Goal: Task Accomplishment & Management: Manage account settings

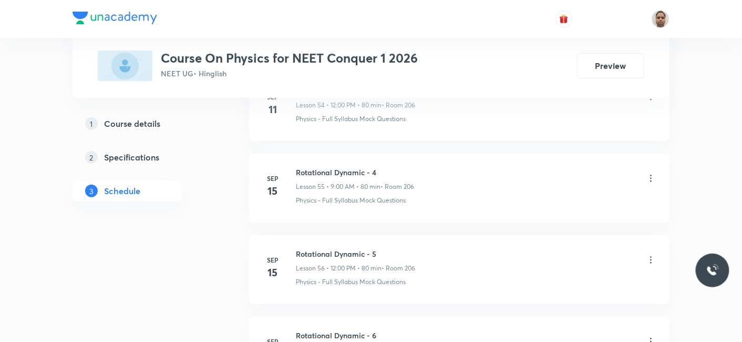
scroll to position [5773, 0]
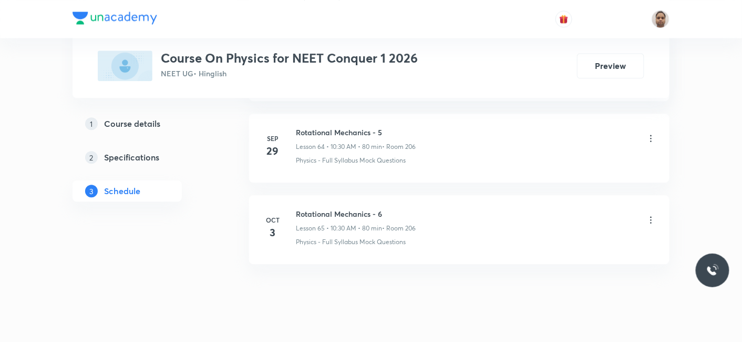
click at [357, 208] on h6 "Rotational Mechanics - 6" at bounding box center [356, 213] width 120 height 11
copy h6 "Rotational Mechanics - 6"
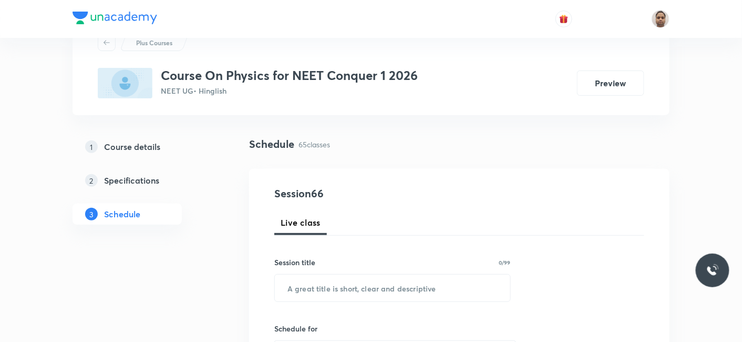
scroll to position [58, 0]
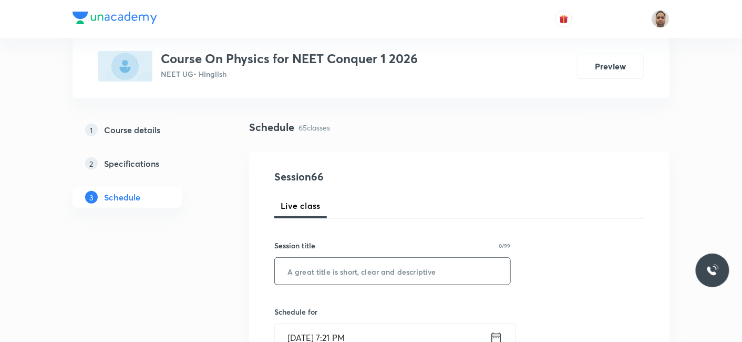
click at [328, 263] on input "text" at bounding box center [392, 270] width 235 height 27
paste input "Rotational Mechanics - 6"
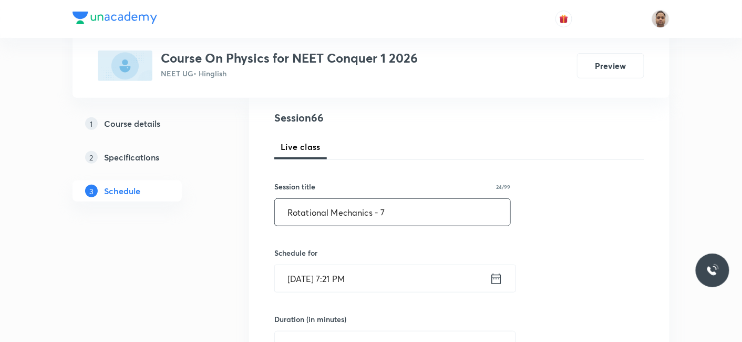
scroll to position [175, 0]
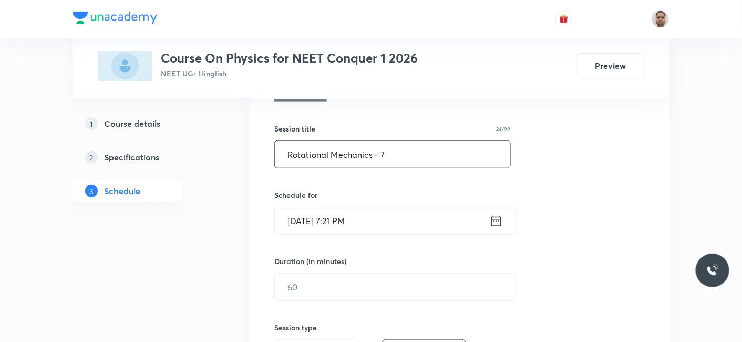
type input "Rotational Mechanics - 7"
click at [339, 221] on input "Oct 5, 2025, 7:21 PM" at bounding box center [382, 220] width 215 height 27
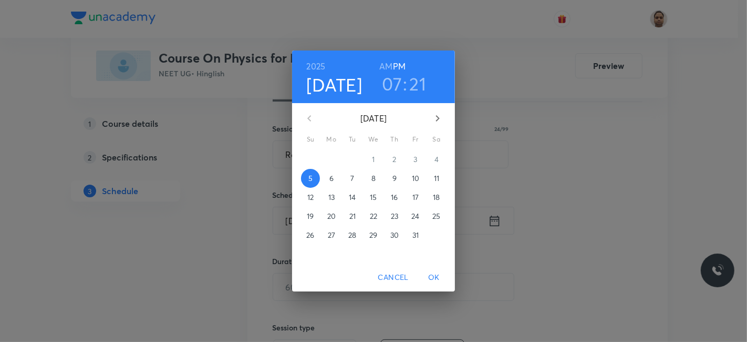
click at [334, 180] on span "6" at bounding box center [331, 178] width 19 height 11
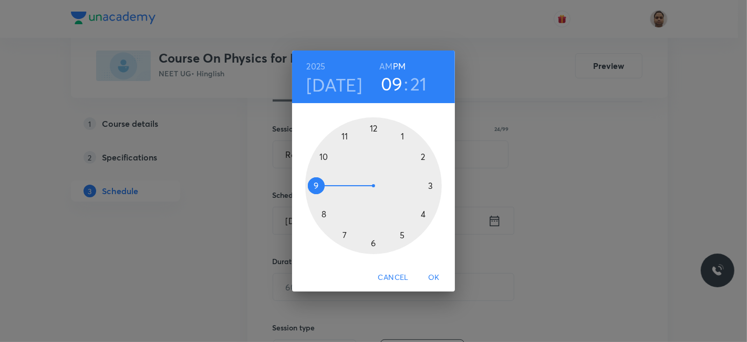
drag, startPoint x: 342, startPoint y: 233, endPoint x: 323, endPoint y: 184, distance: 52.2
click at [323, 184] on div at bounding box center [373, 185] width 137 height 137
click at [387, 64] on h6 "AM" at bounding box center [385, 66] width 13 height 15
drag, startPoint x: 415, startPoint y: 167, endPoint x: 376, endPoint y: 129, distance: 53.9
click at [376, 129] on div at bounding box center [373, 185] width 137 height 137
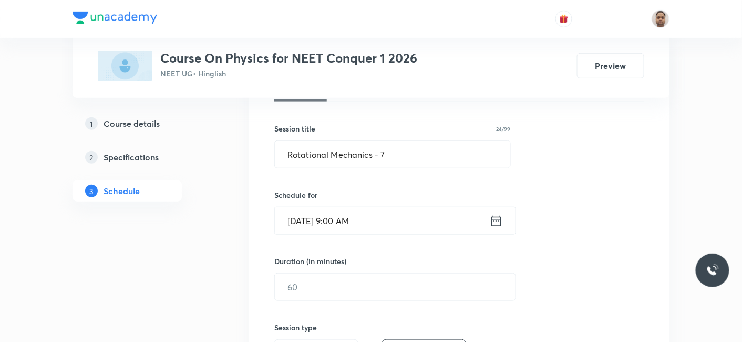
scroll to position [233, 0]
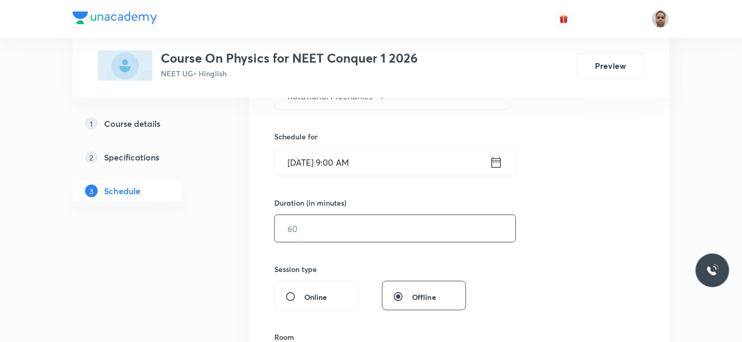
click at [303, 229] on input "text" at bounding box center [395, 228] width 241 height 27
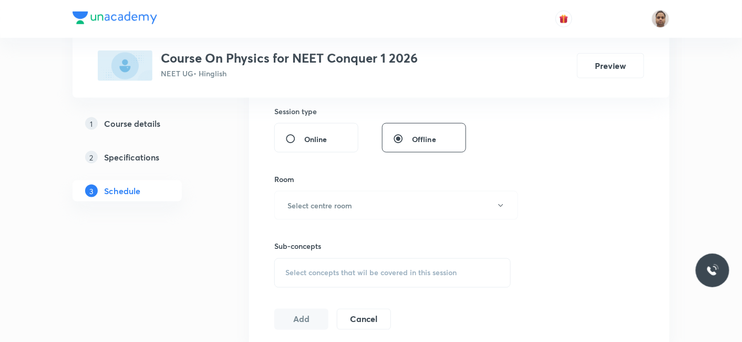
scroll to position [408, 0]
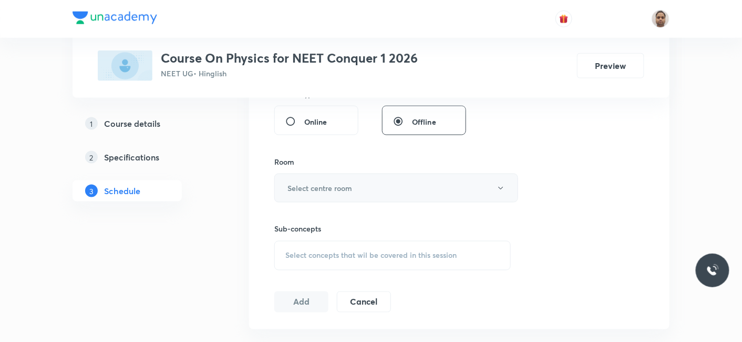
type input "80"
click at [301, 187] on h6 "Select centre room" at bounding box center [319, 187] width 65 height 11
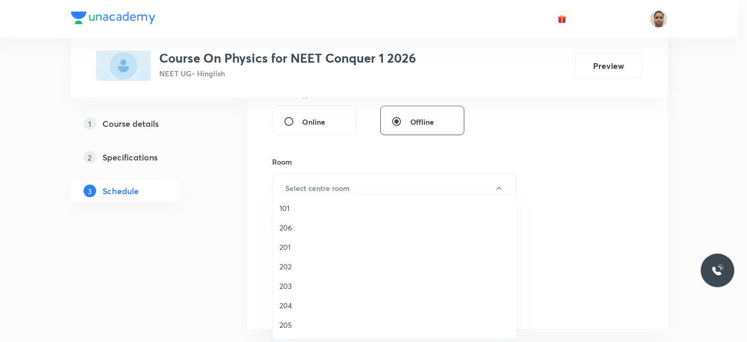
click at [290, 229] on span "206" at bounding box center [395, 227] width 230 height 11
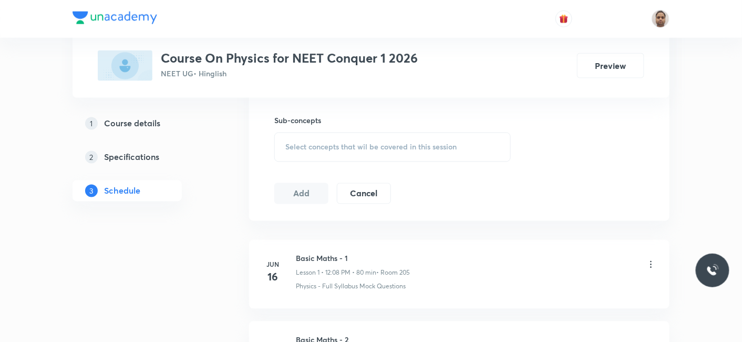
scroll to position [525, 0]
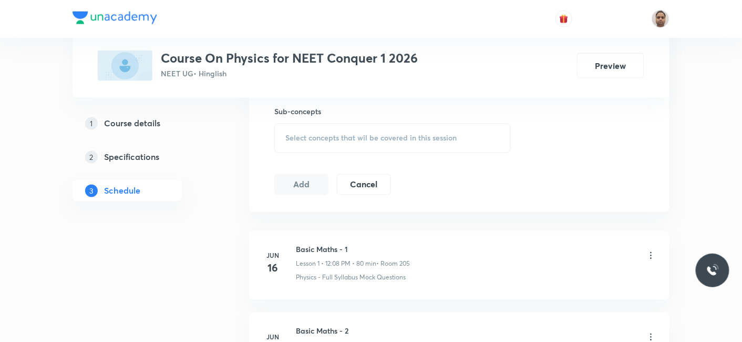
click at [298, 135] on span "Select concepts that wil be covered in this session" at bounding box center [370, 138] width 171 height 8
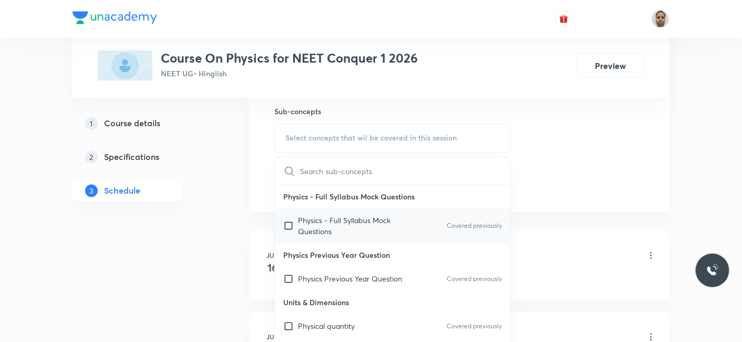
click at [297, 221] on input "checkbox" at bounding box center [290, 226] width 15 height 22
checkbox input "true"
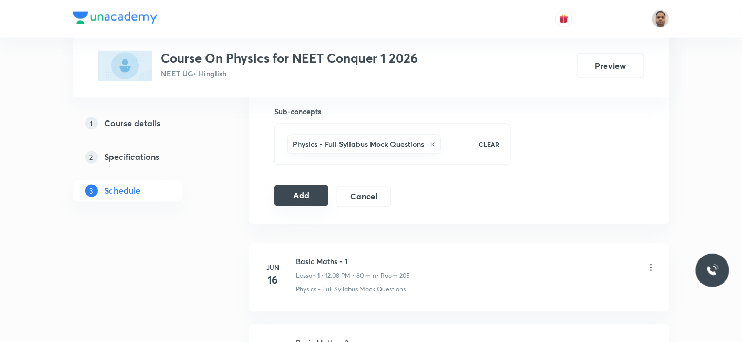
click at [293, 190] on button "Add" at bounding box center [301, 195] width 54 height 21
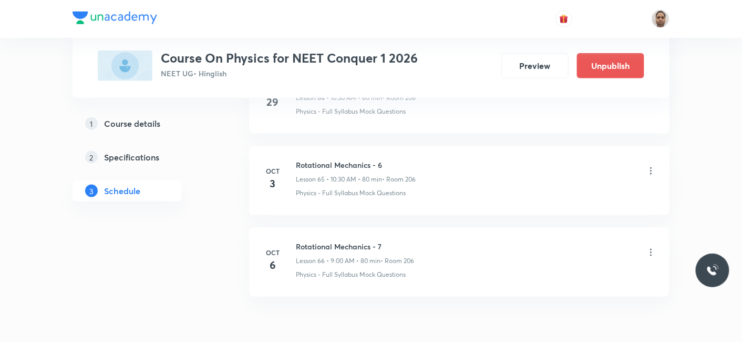
scroll to position [5373, 0]
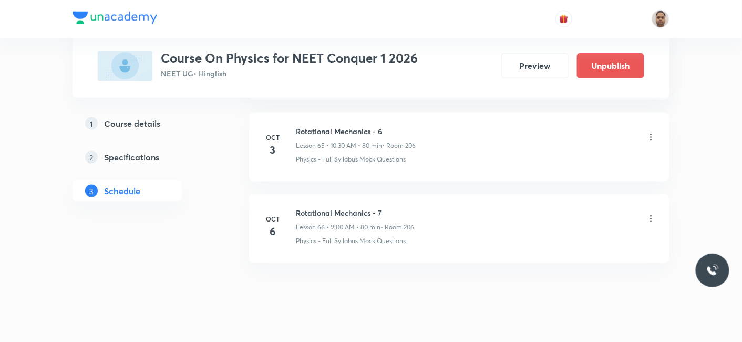
click at [355, 207] on h6 "Rotational Mechanics - 7" at bounding box center [355, 212] width 118 height 11
copy h6 "Rotational Mechanics - 7"
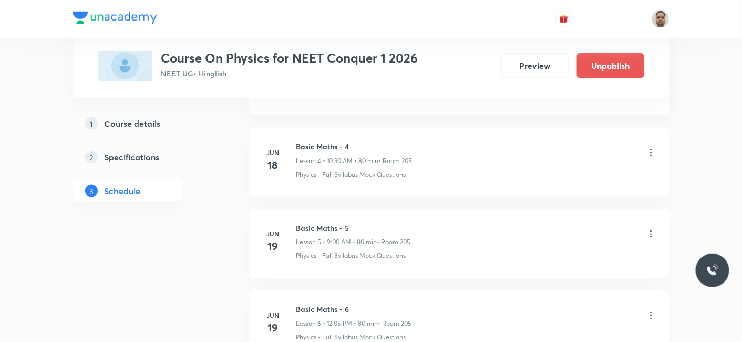
scroll to position [0, 0]
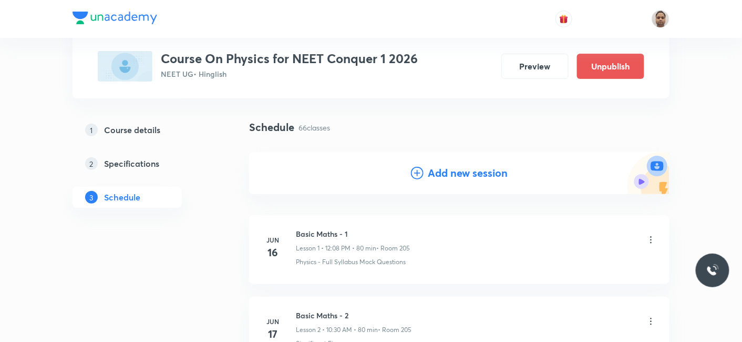
click at [465, 177] on h4 "Add new session" at bounding box center [468, 173] width 80 height 16
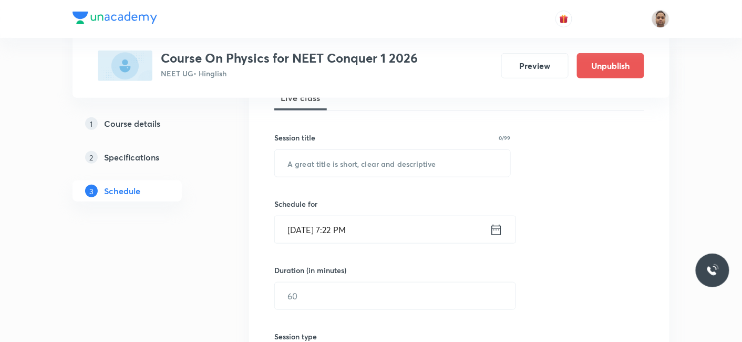
scroll to position [175, 0]
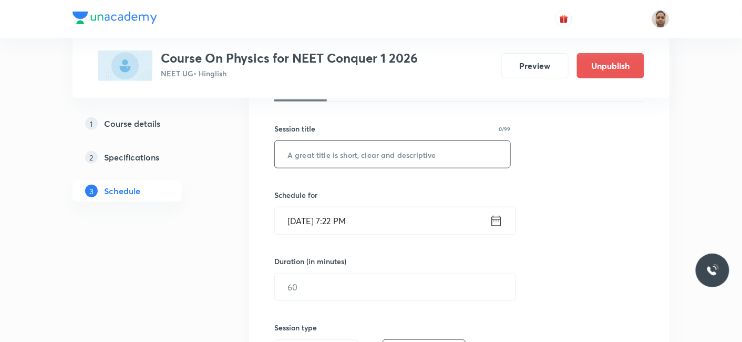
click at [371, 154] on input "text" at bounding box center [392, 154] width 235 height 27
paste input "Rotational Mechanics - 7"
type input "Rotational Mechanics - 8"
click at [304, 220] on input "Oct 5, 2025, 7:22 PM" at bounding box center [382, 220] width 215 height 27
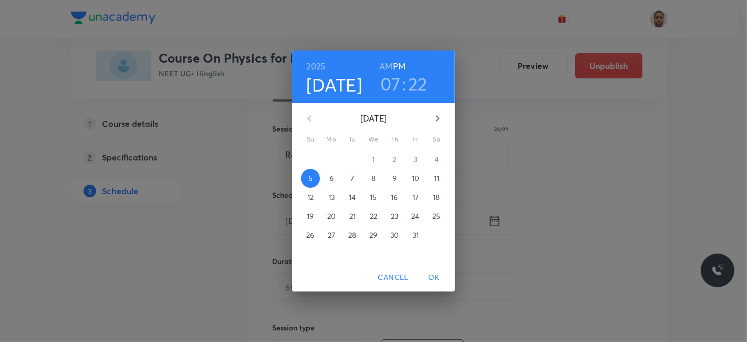
click at [333, 178] on p "6" at bounding box center [331, 178] width 4 height 11
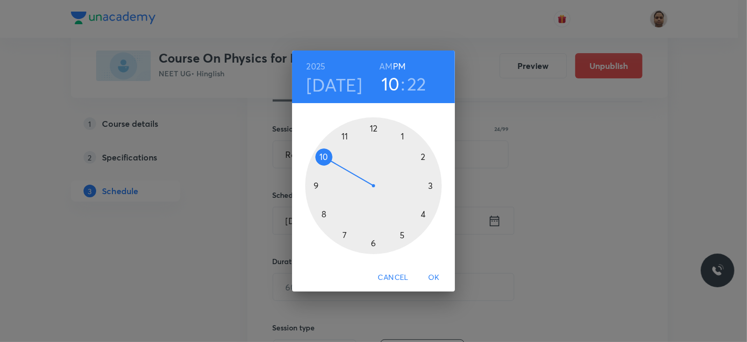
drag, startPoint x: 340, startPoint y: 229, endPoint x: 331, endPoint y: 163, distance: 66.9
click at [331, 163] on div at bounding box center [373, 185] width 137 height 137
click at [388, 65] on h6 "AM" at bounding box center [385, 66] width 13 height 15
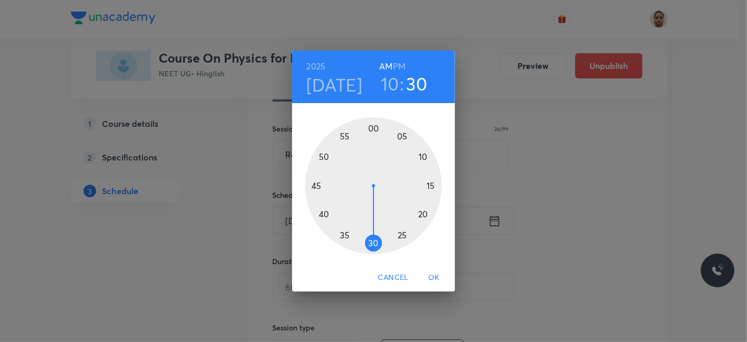
drag, startPoint x: 415, startPoint y: 225, endPoint x: 375, endPoint y: 236, distance: 40.9
click at [375, 236] on div at bounding box center [373, 185] width 137 height 137
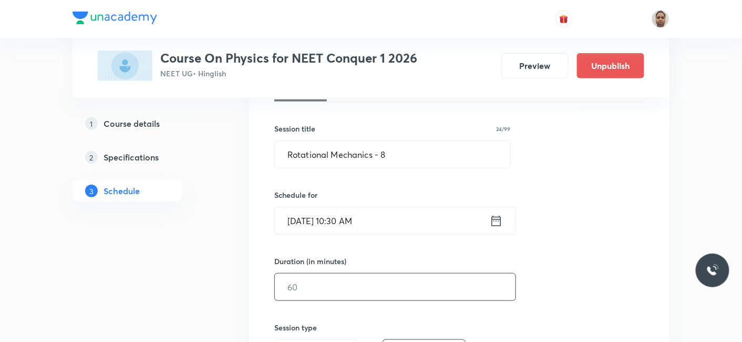
click at [324, 287] on input "text" at bounding box center [395, 286] width 241 height 27
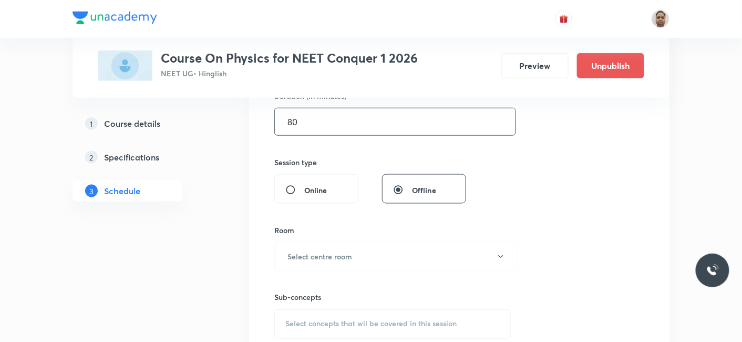
scroll to position [350, 0]
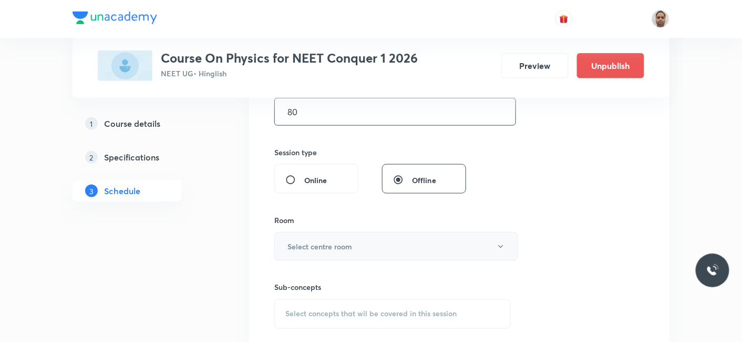
type input "80"
click at [327, 244] on h6 "Select centre room" at bounding box center [319, 246] width 65 height 11
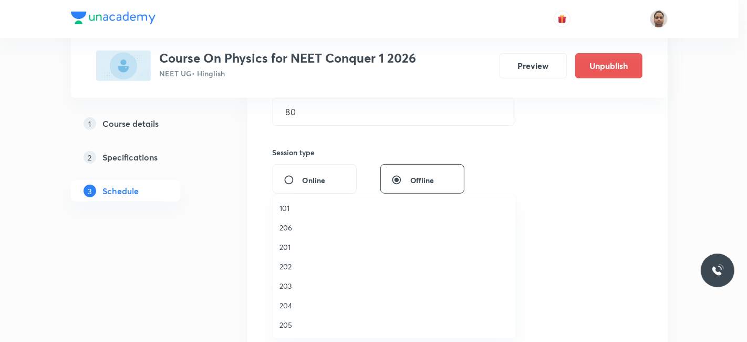
click at [299, 222] on span "206" at bounding box center [395, 227] width 230 height 11
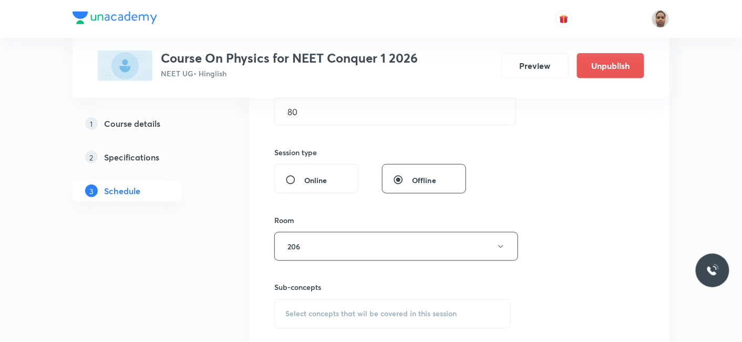
scroll to position [467, 0]
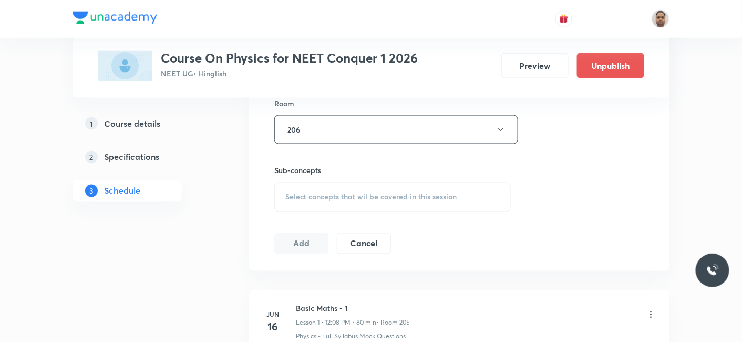
click at [334, 200] on div "Select concepts that wil be covered in this session" at bounding box center [392, 196] width 236 height 29
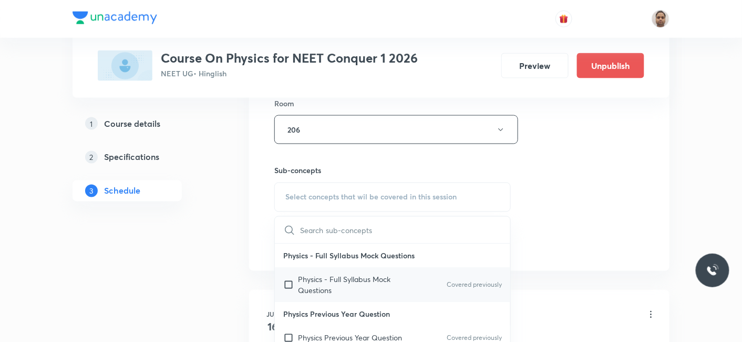
click at [308, 276] on p "Physics - Full Syllabus Mock Questions" at bounding box center [351, 285] width 106 height 22
checkbox input "true"
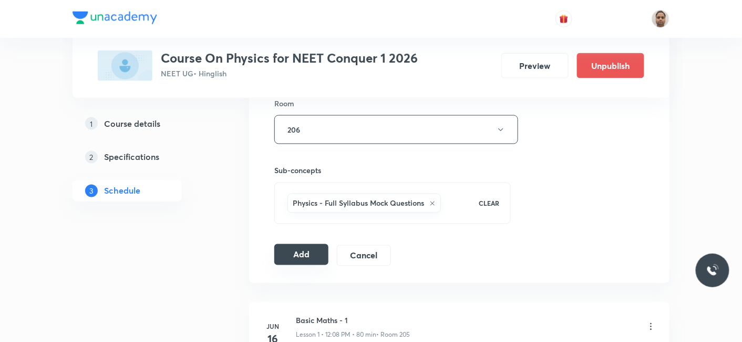
click at [302, 253] on button "Add" at bounding box center [301, 254] width 54 height 21
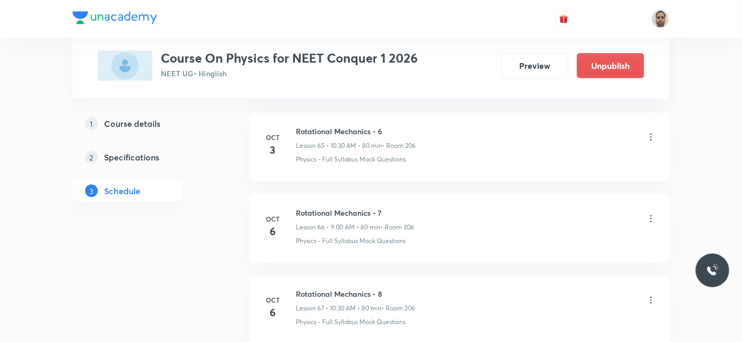
scroll to position [5431, 0]
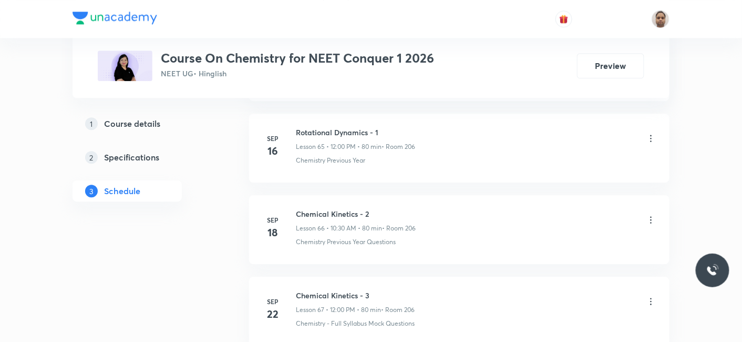
scroll to position [6260, 0]
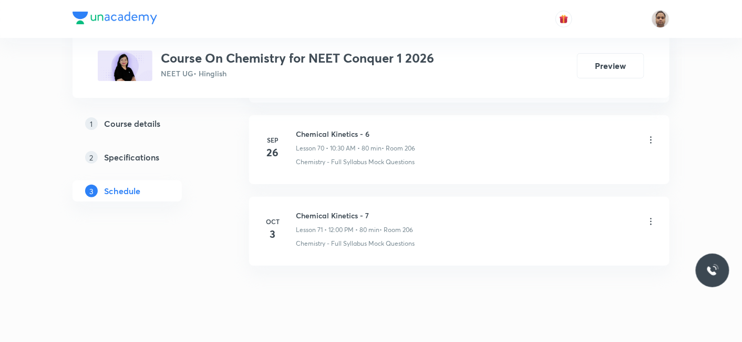
click at [353, 210] on h6 "Chemical Kinetics - 7" at bounding box center [354, 215] width 117 height 11
copy h6 "Chemical Kinetics - 7"
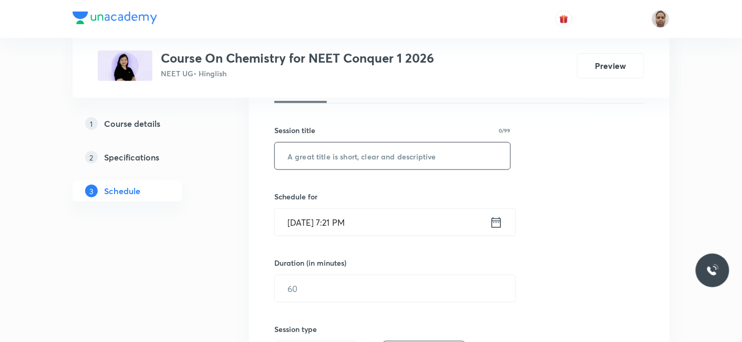
scroll to position [131, 0]
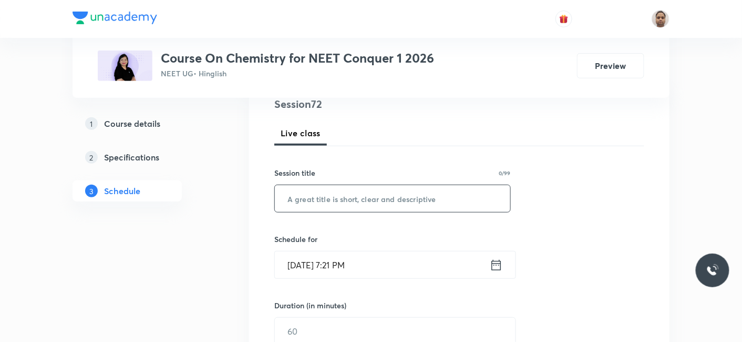
click at [353, 191] on input "text" at bounding box center [392, 198] width 235 height 27
paste input "Chemical Kinetics - 7"
type input "Chemical Kinetics - 8"
click at [311, 267] on input "Oct 5, 2025, 7:21 PM" at bounding box center [382, 264] width 215 height 27
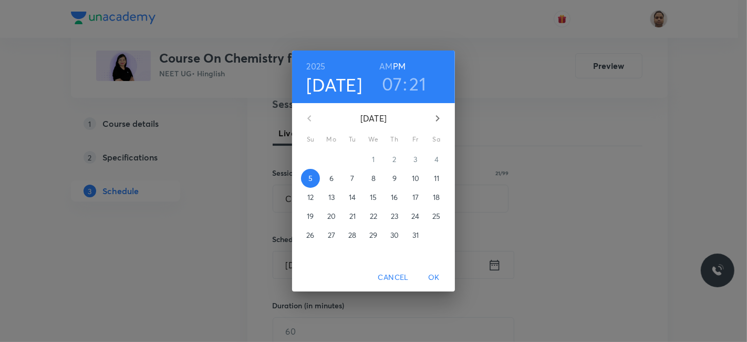
click at [329, 179] on p "6" at bounding box center [331, 178] width 4 height 11
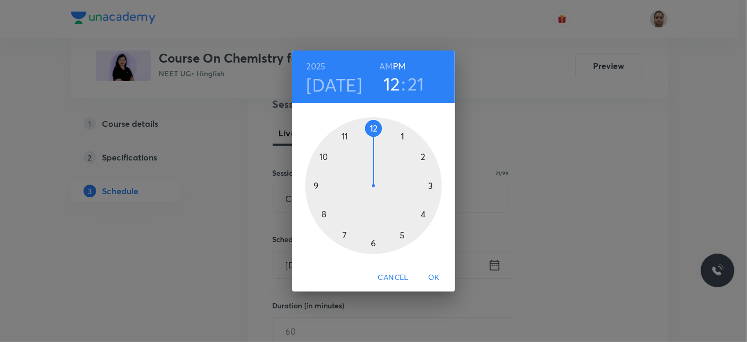
drag, startPoint x: 346, startPoint y: 219, endPoint x: 370, endPoint y: 139, distance: 83.9
click at [370, 139] on div at bounding box center [373, 185] width 137 height 137
drag, startPoint x: 416, startPoint y: 221, endPoint x: 375, endPoint y: 131, distance: 98.5
click at [375, 131] on div at bounding box center [373, 185] width 137 height 137
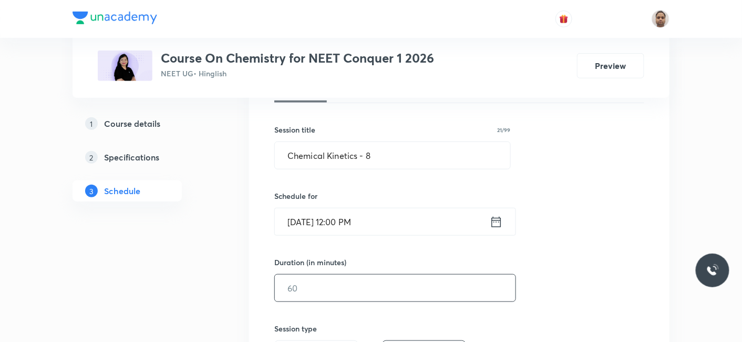
scroll to position [247, 0]
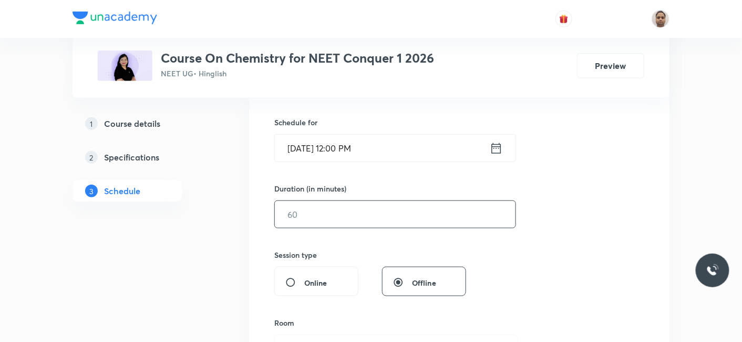
click at [328, 212] on input "text" at bounding box center [395, 214] width 241 height 27
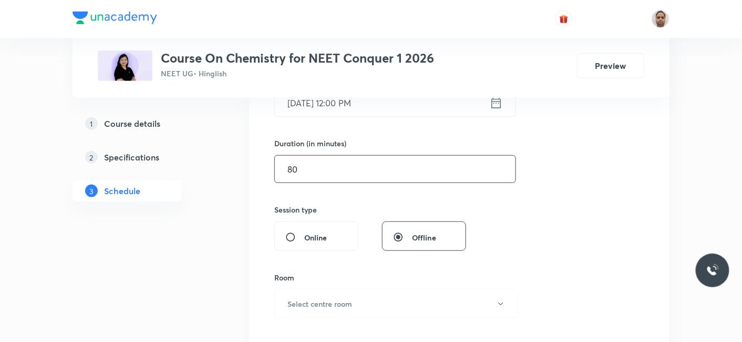
scroll to position [365, 0]
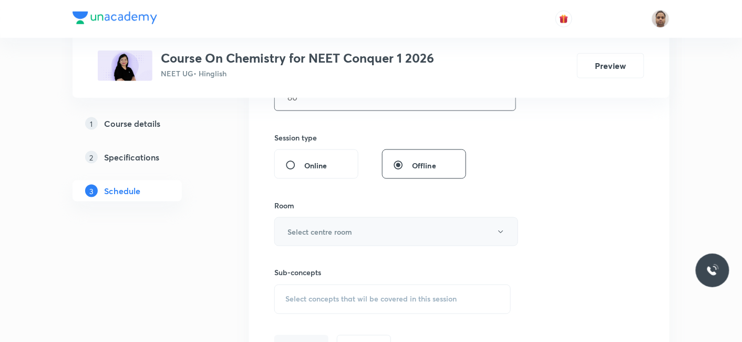
type input "80"
click at [313, 231] on h6 "Select centre room" at bounding box center [319, 231] width 65 height 11
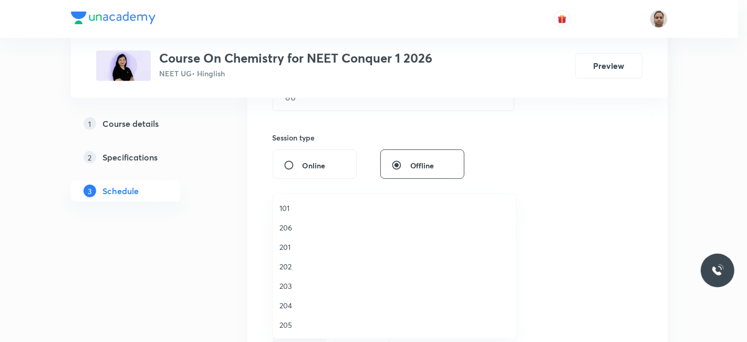
click at [296, 226] on span "206" at bounding box center [395, 227] width 230 height 11
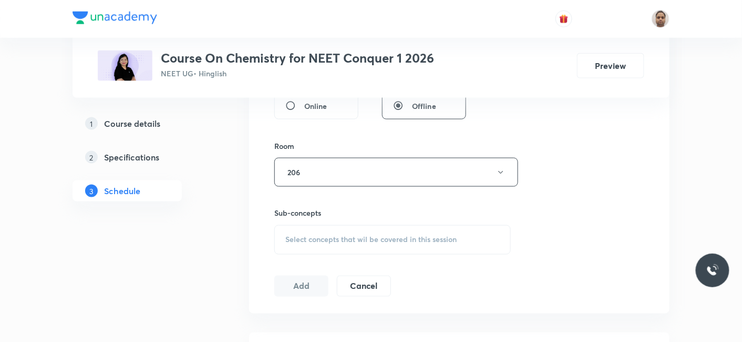
scroll to position [481, 0]
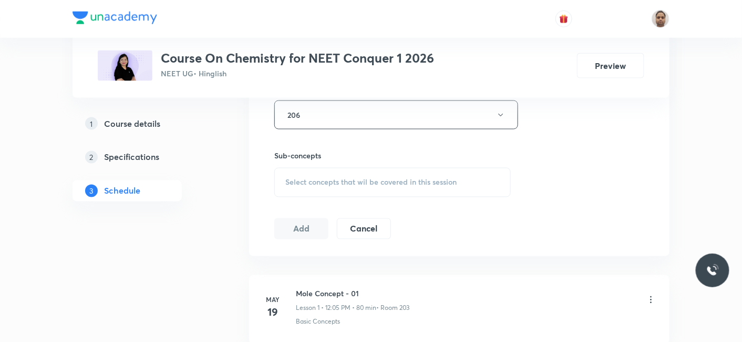
click at [311, 178] on span "Select concepts that wil be covered in this session" at bounding box center [370, 182] width 171 height 8
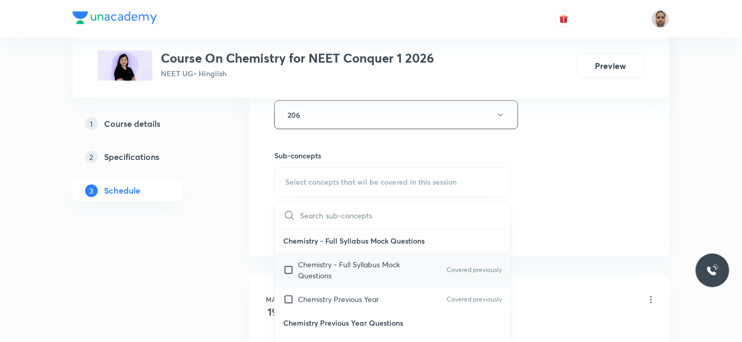
click at [318, 265] on p "Chemistry - Full Syllabus Mock Questions" at bounding box center [351, 270] width 106 height 22
checkbox input "true"
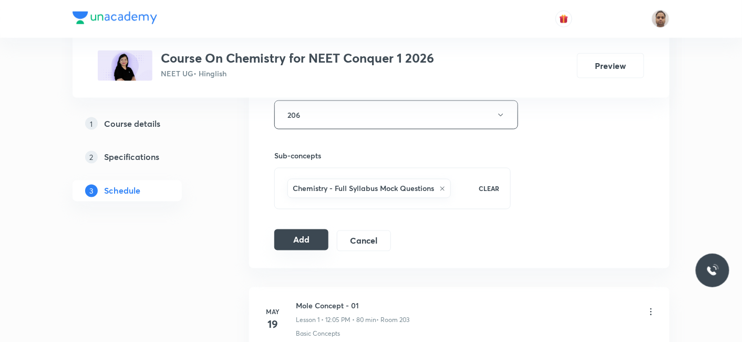
click at [291, 237] on button "Add" at bounding box center [301, 239] width 54 height 21
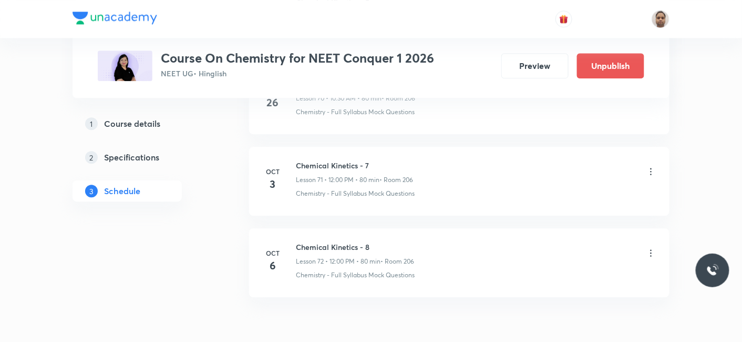
scroll to position [5860, 0]
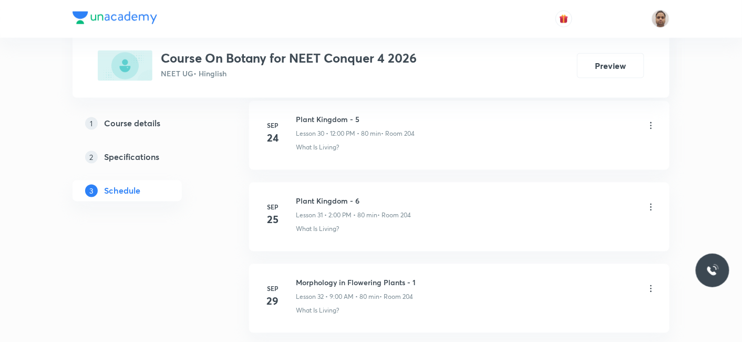
scroll to position [3095, 0]
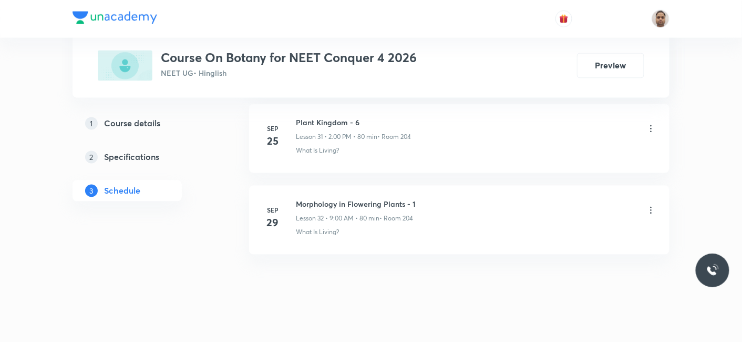
click at [364, 199] on h6 "Morphology in Flowering Plants - 1" at bounding box center [356, 204] width 120 height 11
copy h6 "Morphology in Flowering Plants - 1"
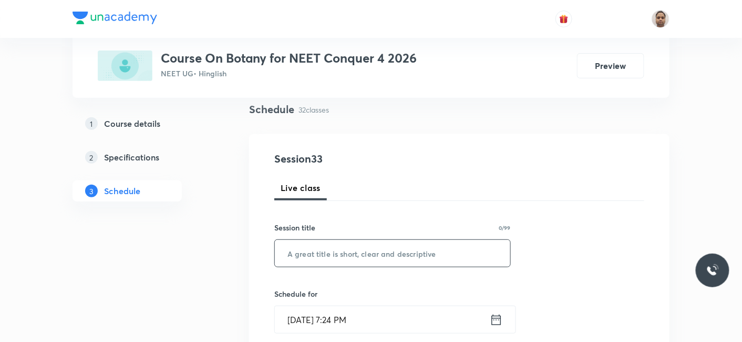
scroll to position [117, 0]
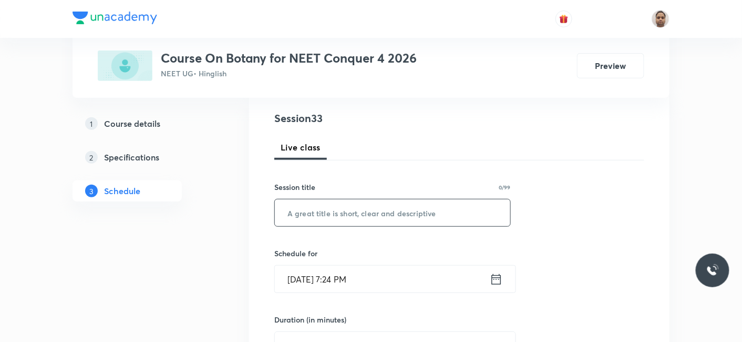
click at [370, 221] on input "text" at bounding box center [392, 212] width 235 height 27
paste input "Morphology in Flowering Plants - 1"
type input "Morphology in Flowering Plants - 2"
click at [343, 281] on input "[DATE] 7:24 PM" at bounding box center [382, 278] width 215 height 27
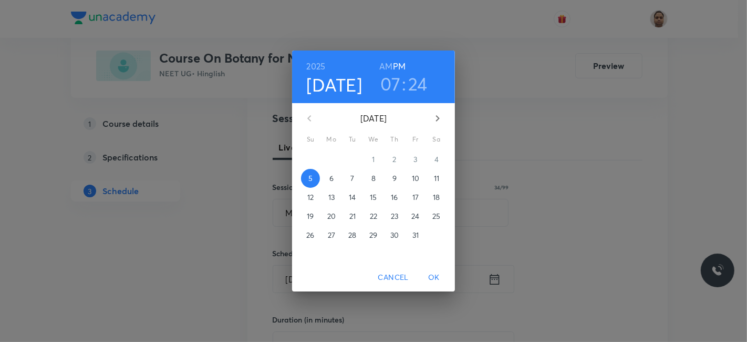
click at [333, 180] on p "6" at bounding box center [331, 178] width 4 height 11
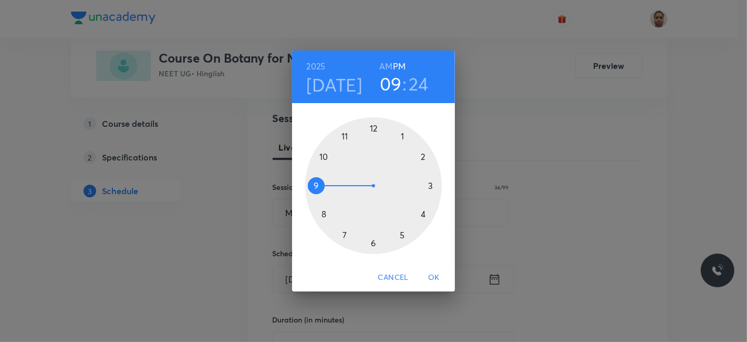
drag, startPoint x: 346, startPoint y: 232, endPoint x: 309, endPoint y: 178, distance: 65.1
click at [309, 178] on div at bounding box center [373, 185] width 137 height 137
click at [384, 61] on h6 "AM" at bounding box center [385, 66] width 13 height 15
drag, startPoint x: 414, startPoint y: 229, endPoint x: 375, endPoint y: 139, distance: 98.2
click at [375, 139] on div at bounding box center [373, 185] width 137 height 137
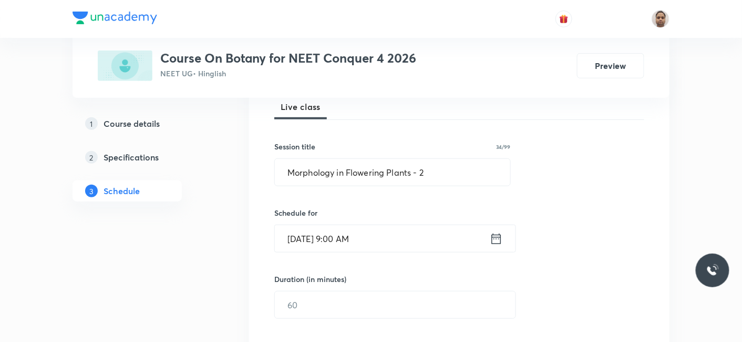
scroll to position [175, 0]
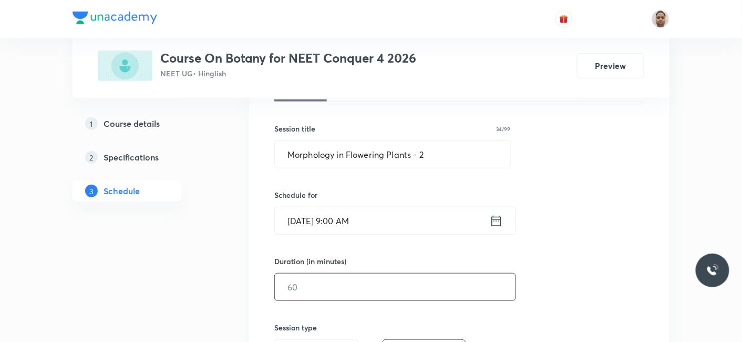
click at [325, 283] on input "text" at bounding box center [395, 286] width 241 height 27
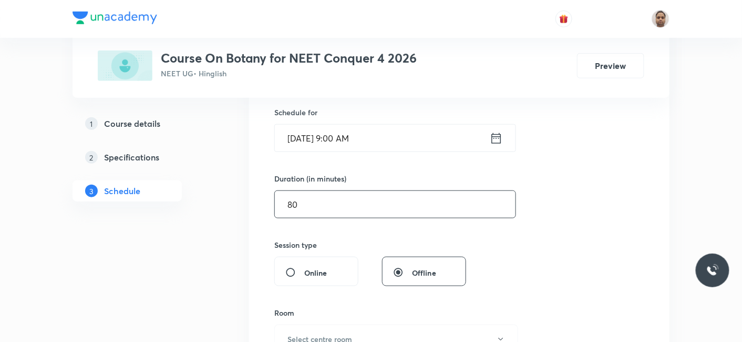
scroll to position [292, 0]
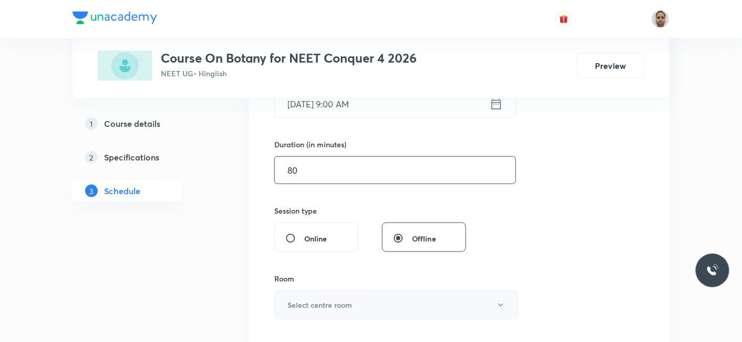
type input "80"
click at [311, 296] on button "Select centre room" at bounding box center [396, 304] width 244 height 29
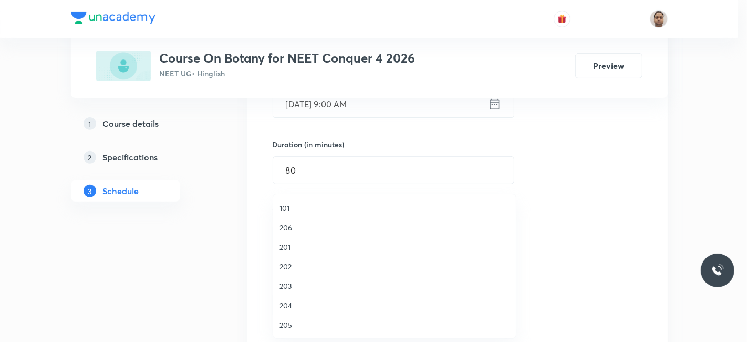
click at [291, 294] on li "203" at bounding box center [394, 285] width 243 height 19
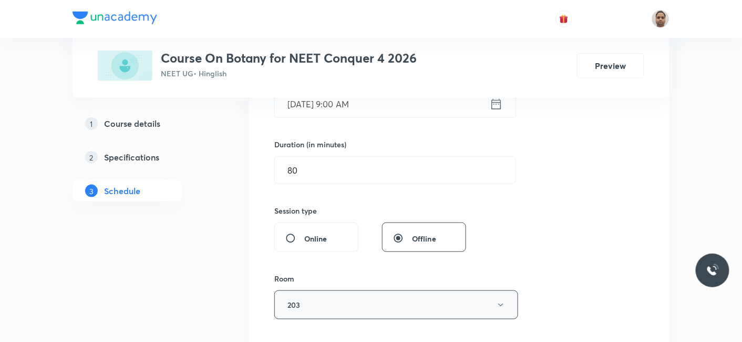
click at [311, 295] on button "203" at bounding box center [396, 304] width 244 height 29
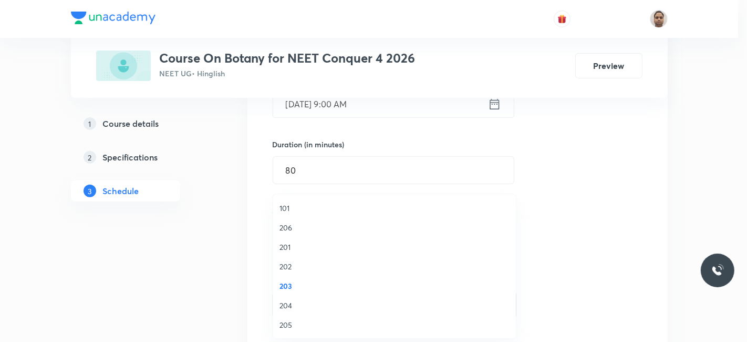
click at [294, 302] on span "204" at bounding box center [395, 304] width 230 height 11
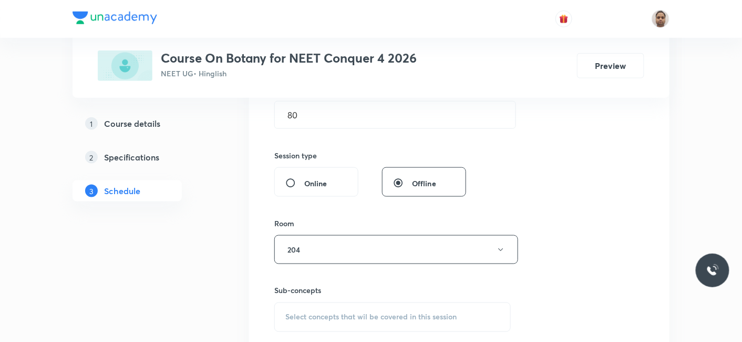
scroll to position [408, 0]
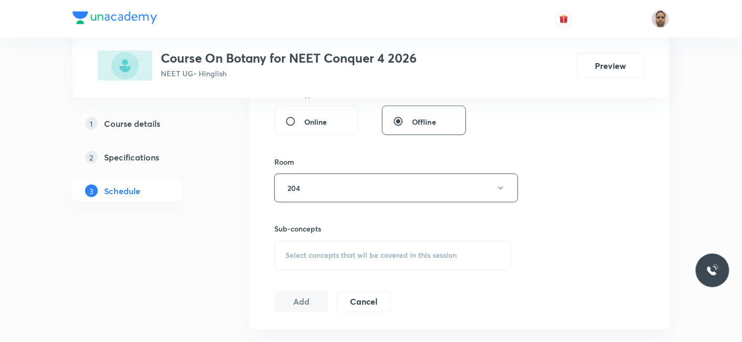
click at [321, 251] on span "Select concepts that wil be covered in this session" at bounding box center [370, 255] width 171 height 8
click at [300, 335] on p "What Is Living?" at bounding box center [323, 337] width 50 height 11
checkbox input "true"
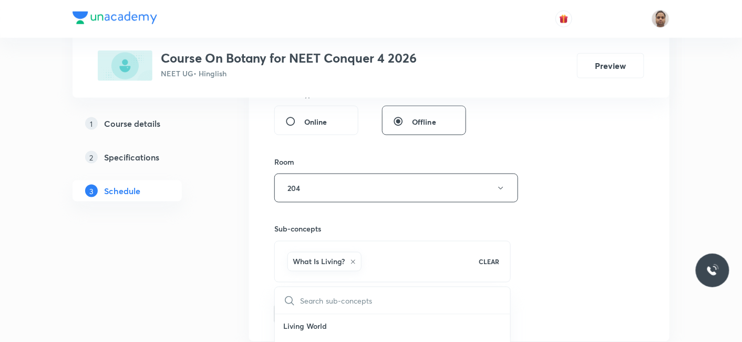
click at [309, 311] on button "Add" at bounding box center [301, 312] width 54 height 21
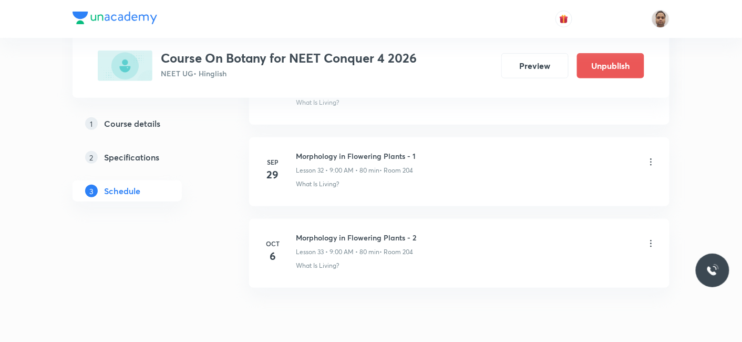
scroll to position [2695, 0]
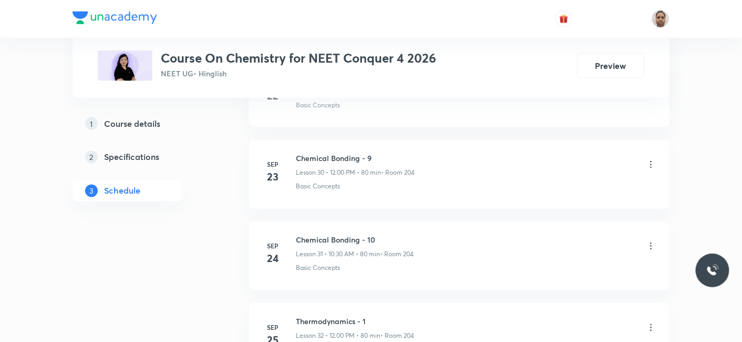
scroll to position [3339, 0]
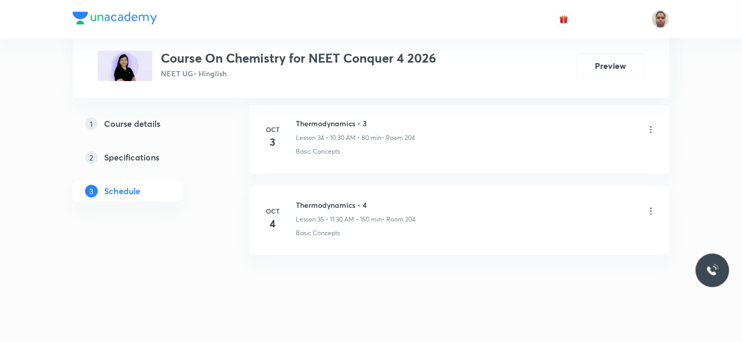
click at [342, 199] on h6 "Thermodynamics - 4" at bounding box center [356, 204] width 120 height 11
copy h6 "Thermodynamics - 4"
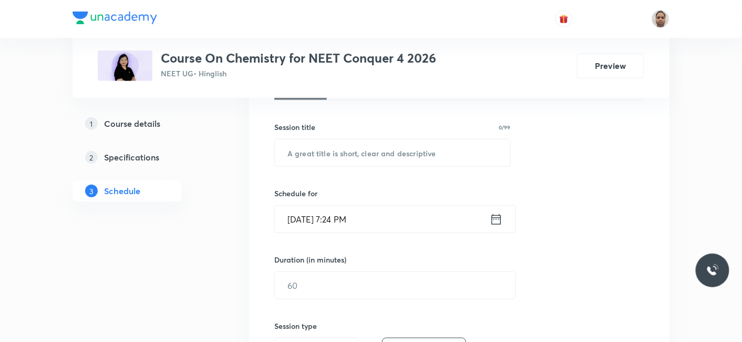
scroll to position [126, 0]
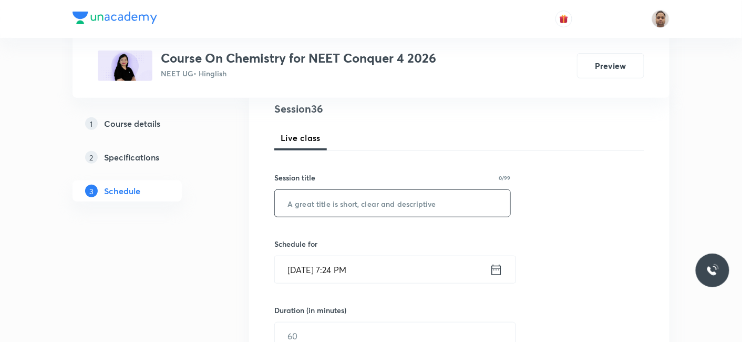
click at [382, 193] on input "text" at bounding box center [392, 203] width 235 height 27
paste input "Thermodynamics - 4"
type input "Thermodynamics - 5"
click at [347, 269] on input "[DATE] 7:24 PM" at bounding box center [382, 269] width 215 height 27
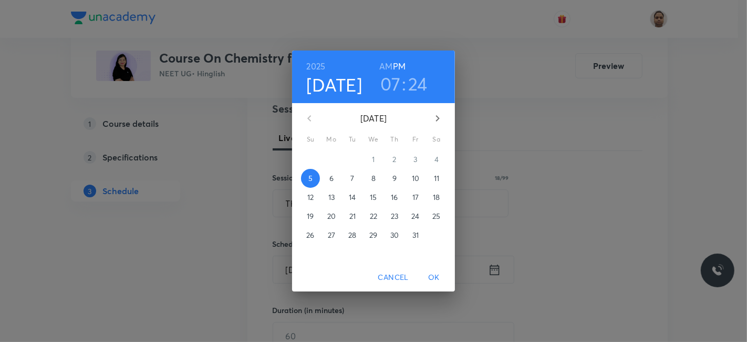
click at [332, 178] on p "6" at bounding box center [331, 178] width 4 height 11
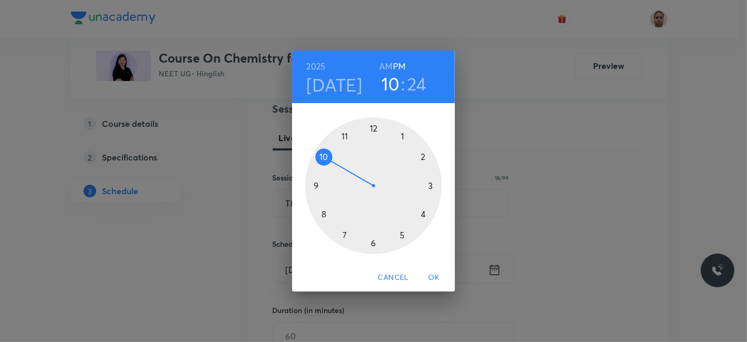
drag, startPoint x: 335, startPoint y: 193, endPoint x: 330, endPoint y: 167, distance: 26.7
click at [330, 167] on div at bounding box center [373, 185] width 137 height 137
click at [385, 63] on h6 "AM" at bounding box center [385, 66] width 13 height 15
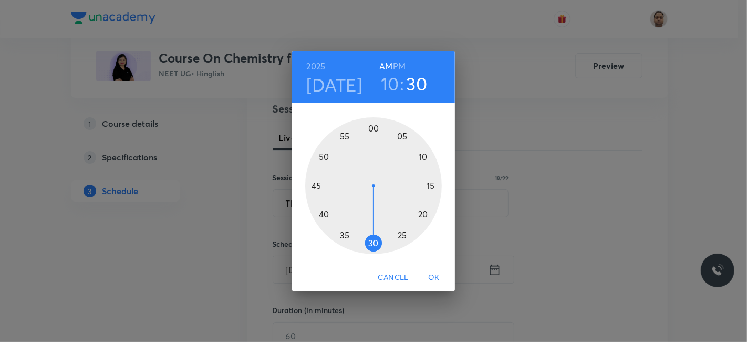
drag, startPoint x: 399, startPoint y: 231, endPoint x: 374, endPoint y: 239, distance: 26.3
click at [374, 239] on div at bounding box center [373, 185] width 137 height 137
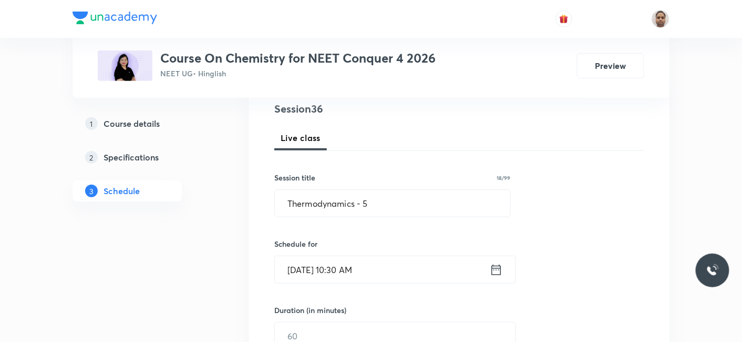
scroll to position [184, 0]
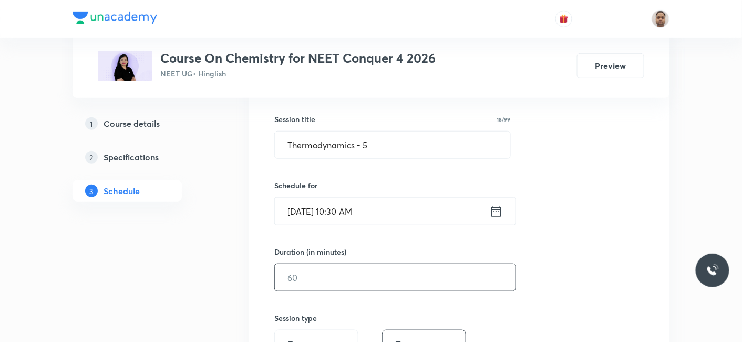
click at [324, 273] on input "text" at bounding box center [395, 277] width 241 height 27
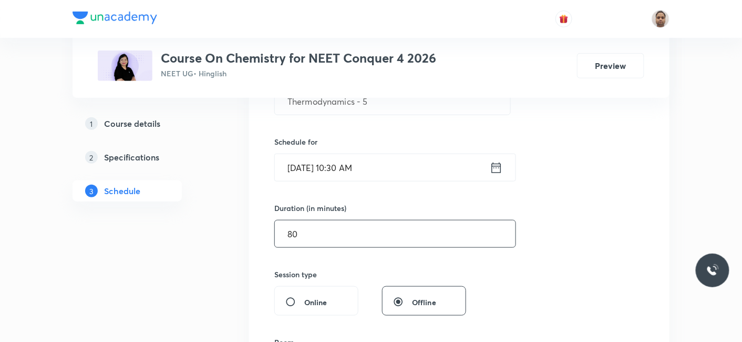
scroll to position [302, 0]
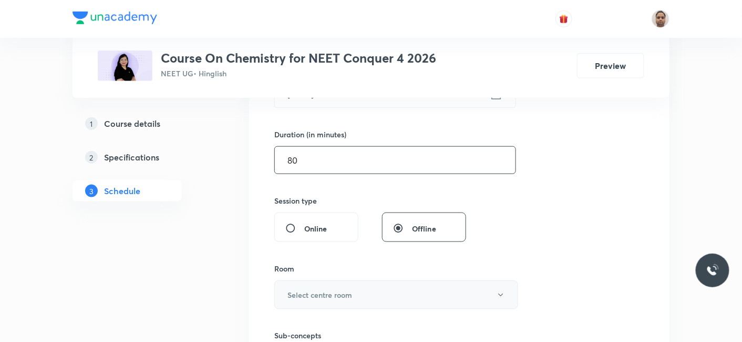
type input "80"
click at [315, 294] on h6 "Select centre room" at bounding box center [319, 294] width 65 height 11
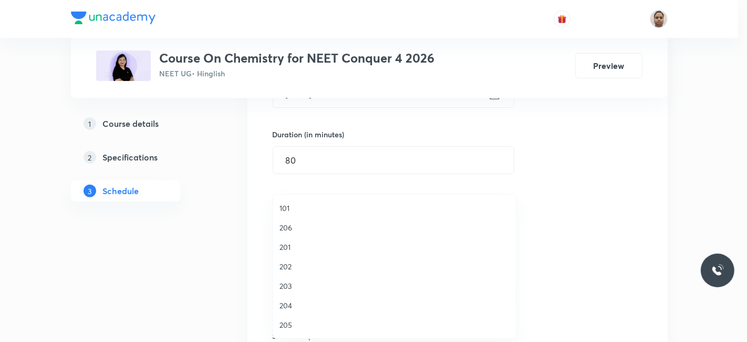
click at [296, 307] on span "204" at bounding box center [395, 304] width 230 height 11
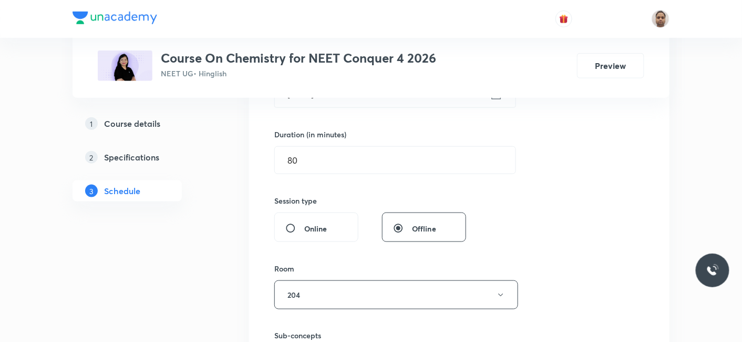
scroll to position [418, 0]
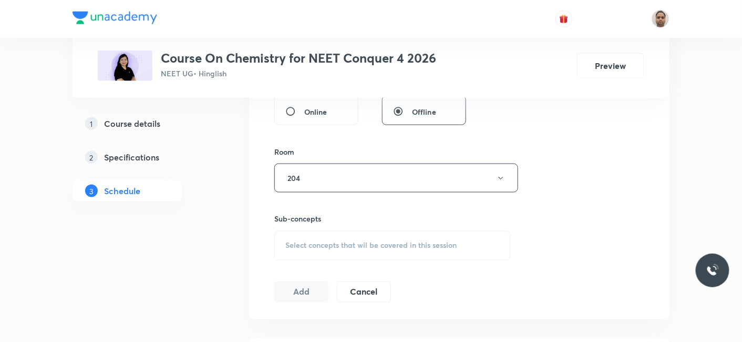
click at [311, 241] on span "Select concepts that wil be covered in this session" at bounding box center [370, 245] width 171 height 8
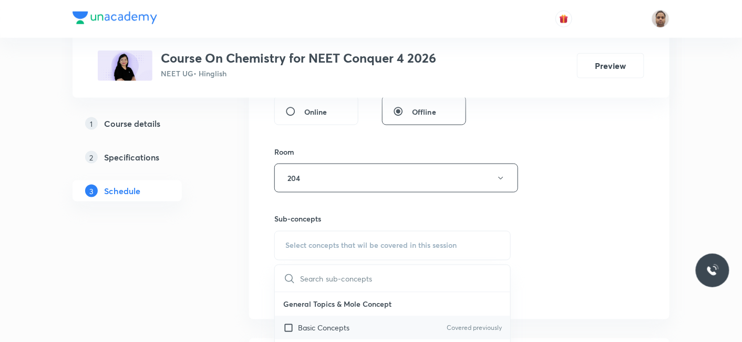
click at [322, 323] on p "Basic Concepts" at bounding box center [323, 327] width 51 height 11
checkbox input "true"
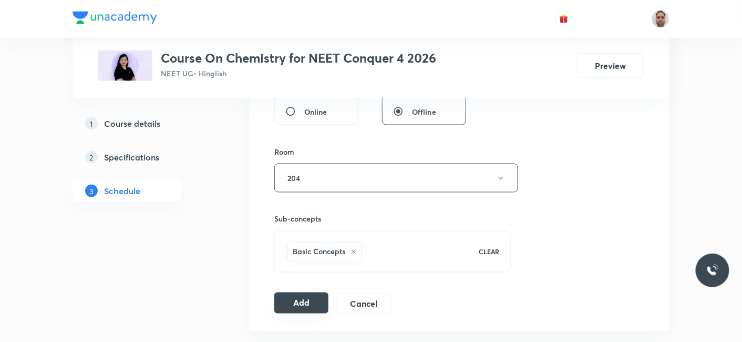
click at [295, 297] on button "Add" at bounding box center [301, 302] width 54 height 21
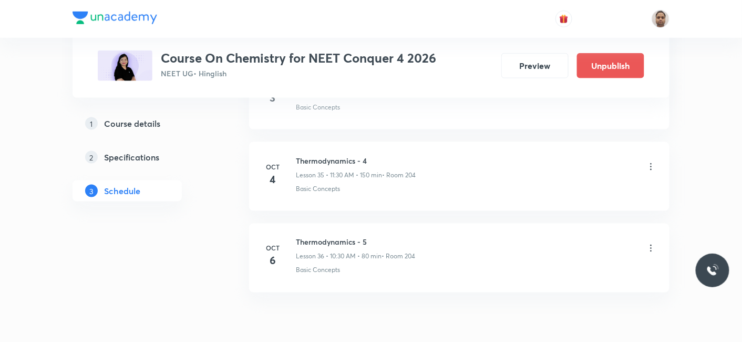
scroll to position [2939, 0]
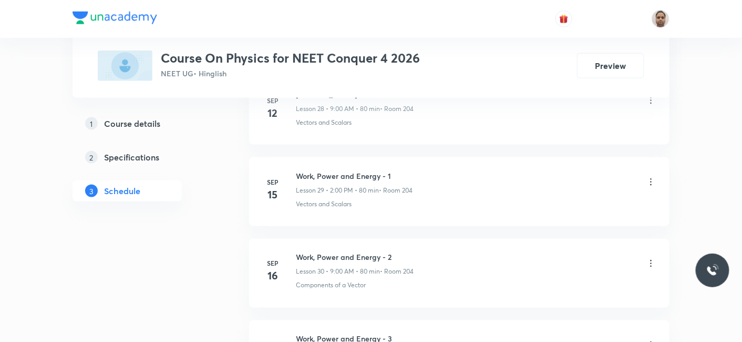
scroll to position [3664, 0]
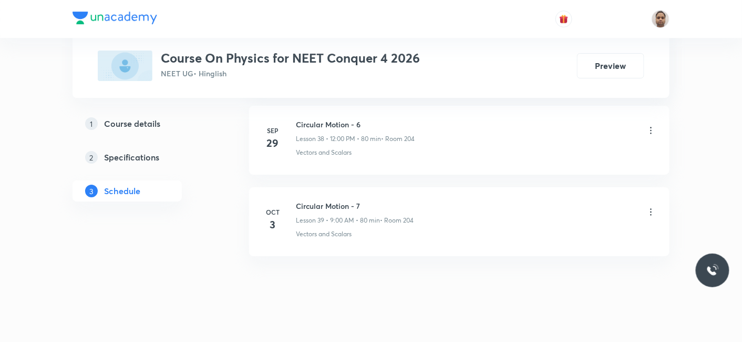
click at [349, 200] on h6 "Circular Motion - 7" at bounding box center [355, 205] width 118 height 11
copy h6 "Circular Motion - 7"
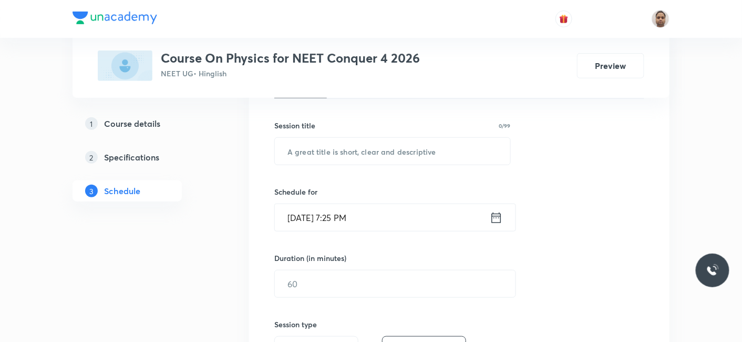
scroll to position [61, 0]
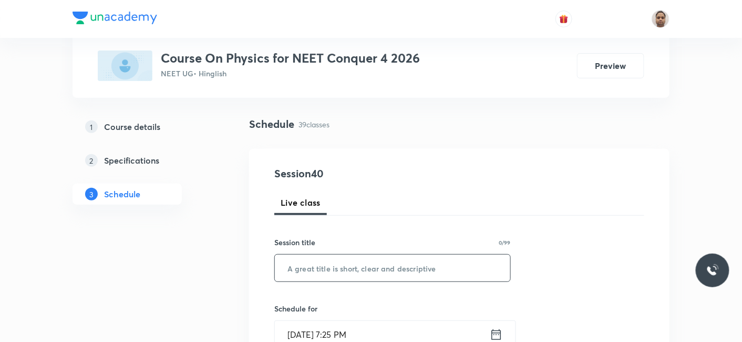
click at [353, 266] on input "text" at bounding box center [392, 267] width 235 height 27
paste input "COM, COLLISION, MOMENTUM"
type input "Com, Collision, Momentum - 1"
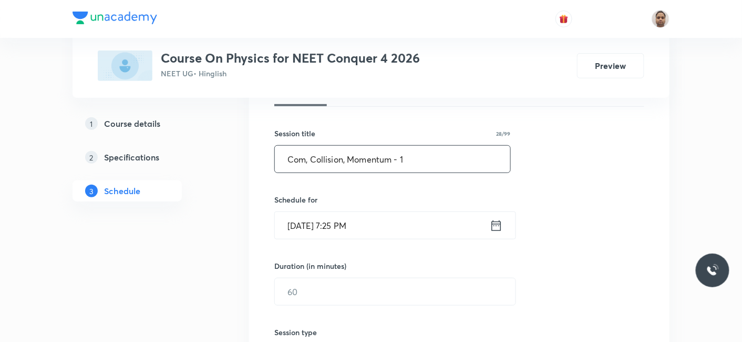
scroll to position [178, 0]
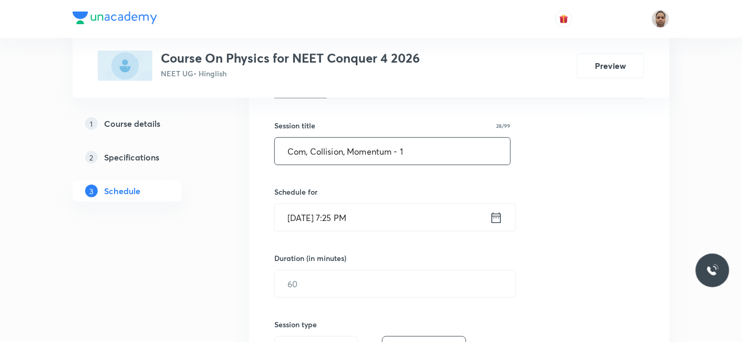
click at [319, 217] on input "Oct 5, 2025, 7:25 PM" at bounding box center [382, 217] width 215 height 27
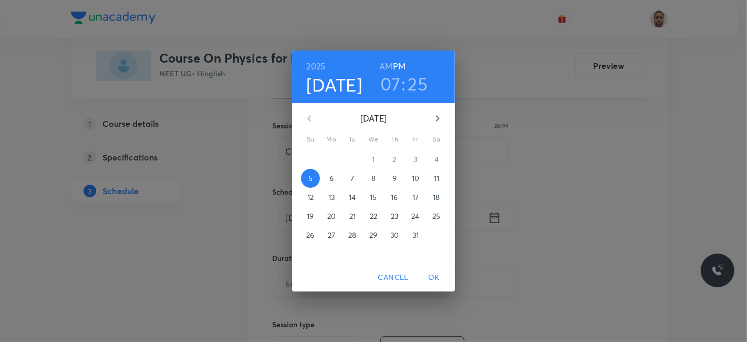
click at [336, 177] on span "6" at bounding box center [331, 178] width 19 height 11
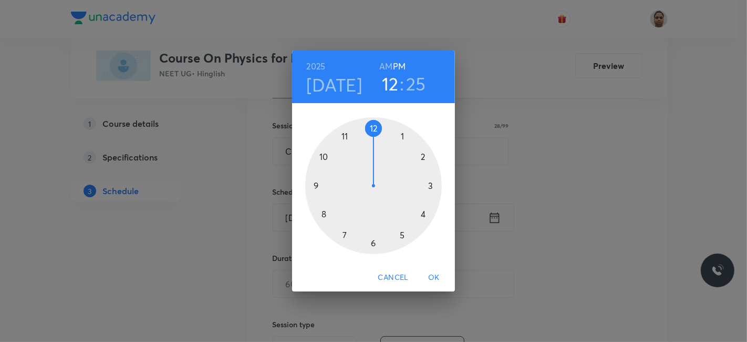
drag, startPoint x: 343, startPoint y: 234, endPoint x: 365, endPoint y: 135, distance: 101.7
click at [365, 135] on div at bounding box center [373, 185] width 137 height 137
drag, startPoint x: 324, startPoint y: 160, endPoint x: 400, endPoint y: 191, distance: 82.5
click at [376, 121] on div at bounding box center [373, 185] width 137 height 137
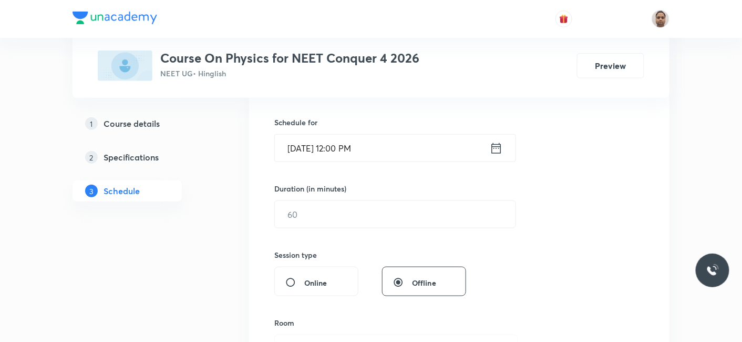
scroll to position [295, 0]
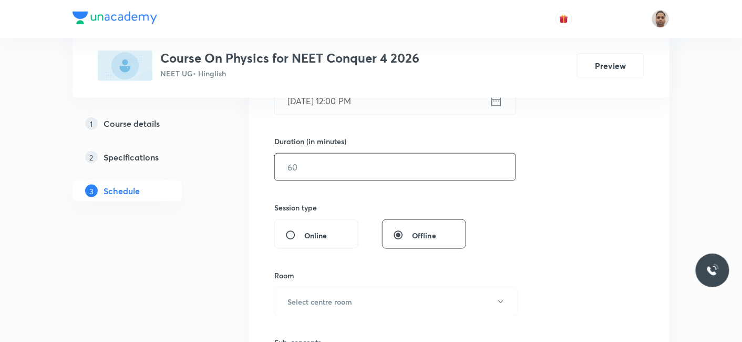
click at [306, 167] on input "text" at bounding box center [395, 166] width 241 height 27
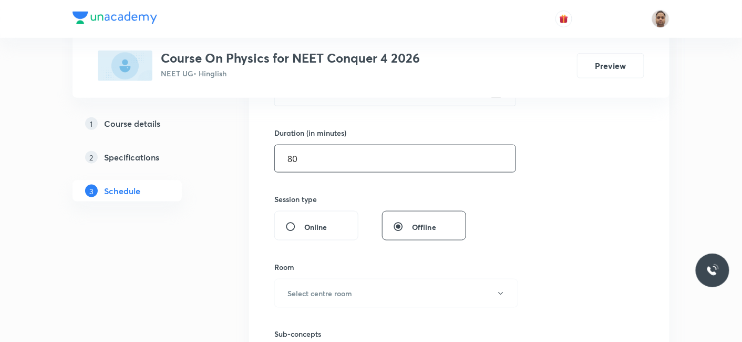
scroll to position [353, 0]
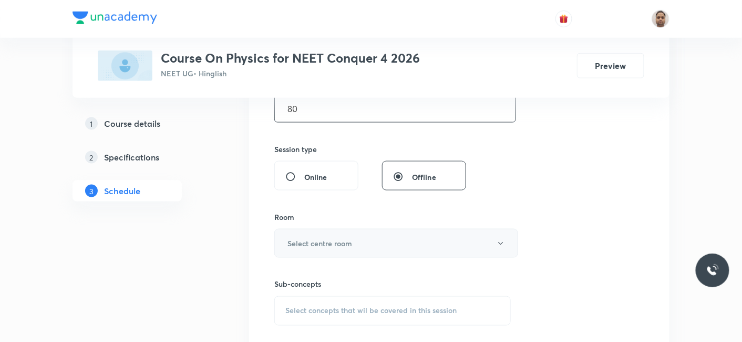
type input "80"
click at [313, 230] on button "Select centre room" at bounding box center [396, 243] width 244 height 29
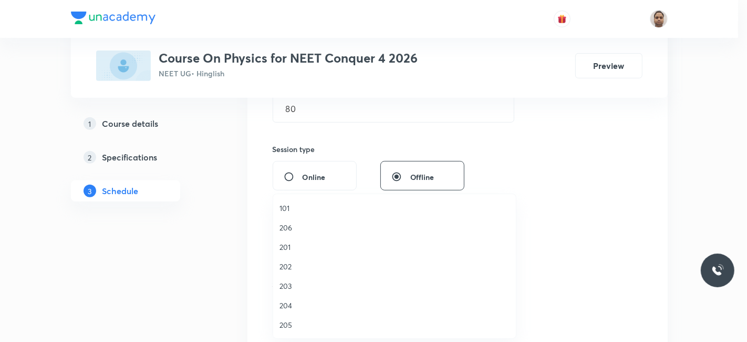
click at [295, 299] on span "204" at bounding box center [395, 304] width 230 height 11
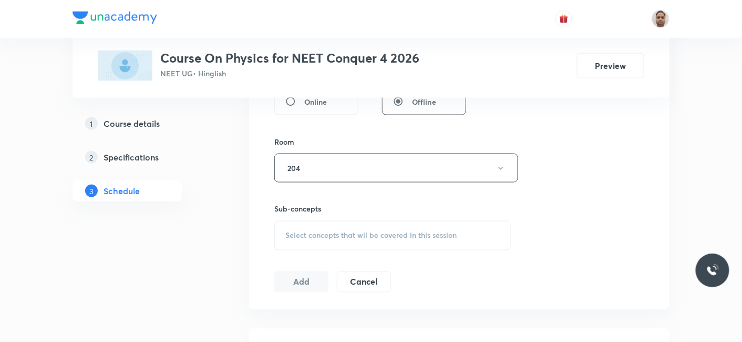
scroll to position [470, 0]
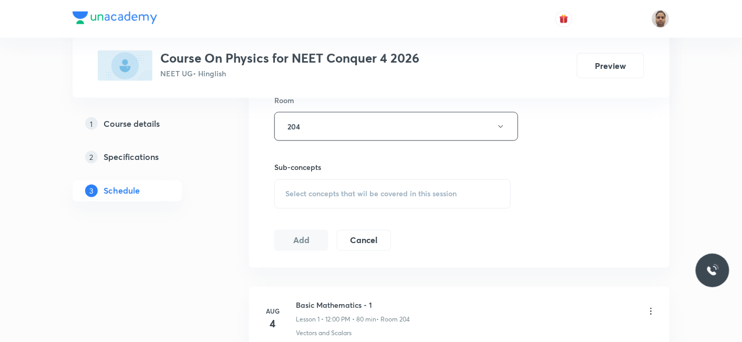
click at [315, 191] on span "Select concepts that wil be covered in this session" at bounding box center [370, 194] width 171 height 8
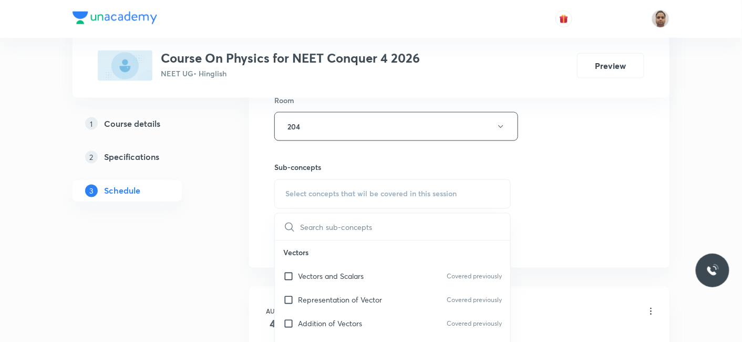
click at [317, 274] on p "Vectors and Scalars" at bounding box center [331, 276] width 66 height 11
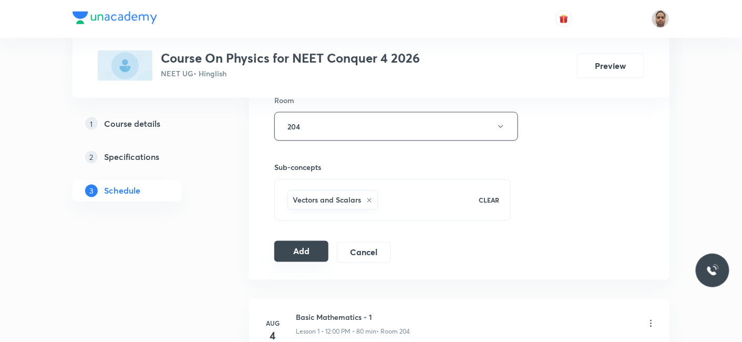
click at [296, 244] on button "Add" at bounding box center [301, 251] width 54 height 21
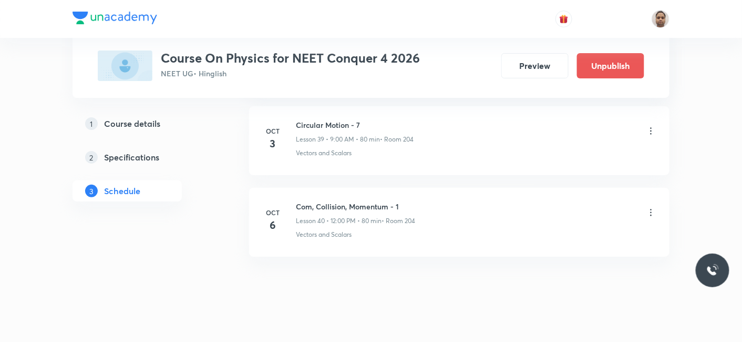
click at [372, 201] on div "Com, Collision, Momentum - 1 Lesson 40 • 12:00 PM • 80 min • Room 204" at bounding box center [355, 213] width 119 height 25
click at [378, 201] on h6 "Com, Collision, Momentum - 1" at bounding box center [355, 206] width 119 height 11
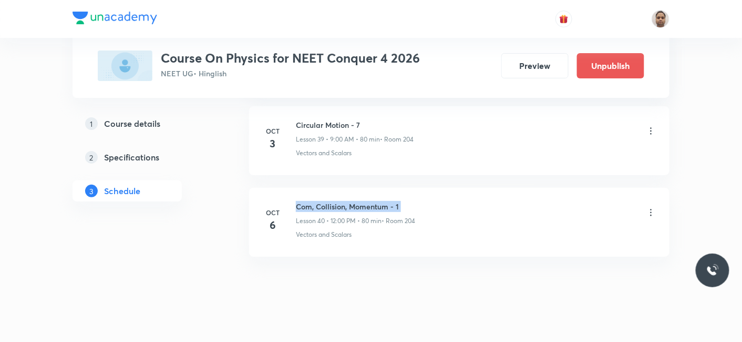
click at [378, 201] on h6 "Com, Collision, Momentum - 1" at bounding box center [355, 206] width 119 height 11
copy h6 "Com, Collision, Momentum - 1"
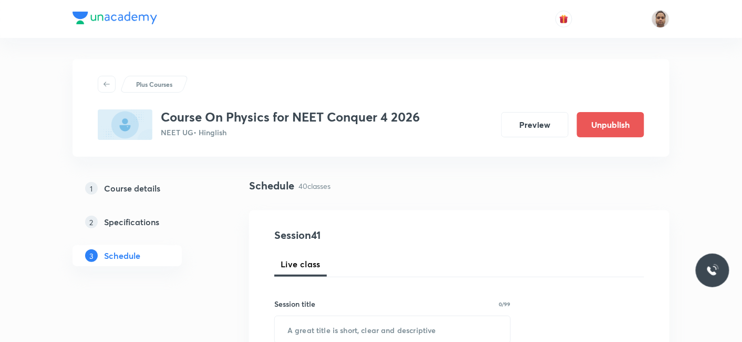
scroll to position [175, 0]
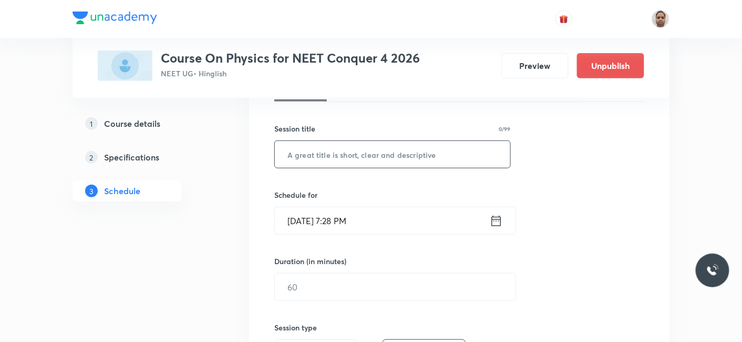
click at [381, 144] on input "text" at bounding box center [392, 154] width 235 height 27
paste input "Com, Collision, Momentum - 1"
type input "Com, Collision, Momentum - 2"
click at [311, 220] on input "Oct 5, 2025, 7:28 PM" at bounding box center [382, 220] width 215 height 27
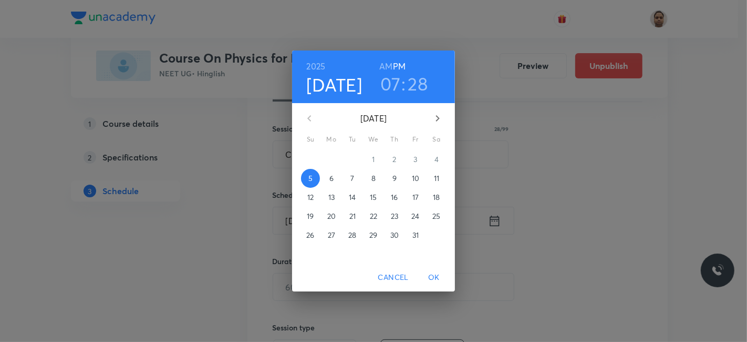
click at [331, 178] on p "6" at bounding box center [331, 178] width 4 height 11
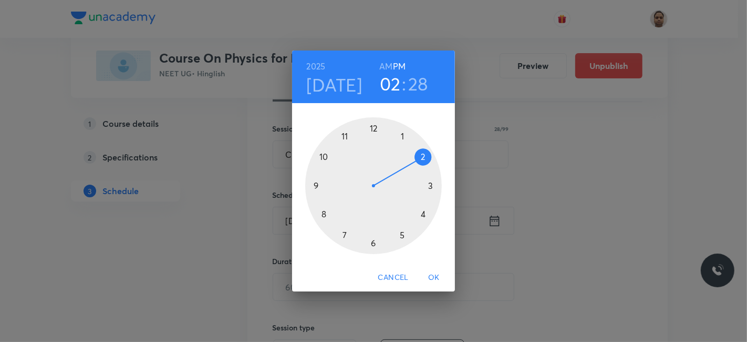
drag, startPoint x: 342, startPoint y: 233, endPoint x: 440, endPoint y: 159, distance: 123.5
click at [440, 159] on div at bounding box center [373, 185] width 137 height 137
drag, startPoint x: 357, startPoint y: 173, endPoint x: 375, endPoint y: 136, distance: 41.8
click at [375, 136] on div at bounding box center [373, 185] width 137 height 137
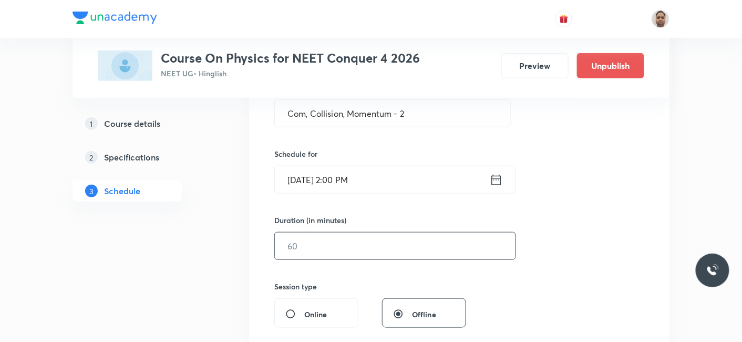
scroll to position [233, 0]
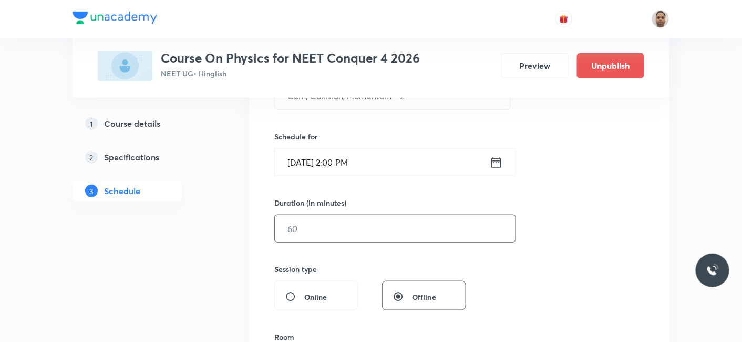
click at [326, 230] on input "text" at bounding box center [395, 228] width 241 height 27
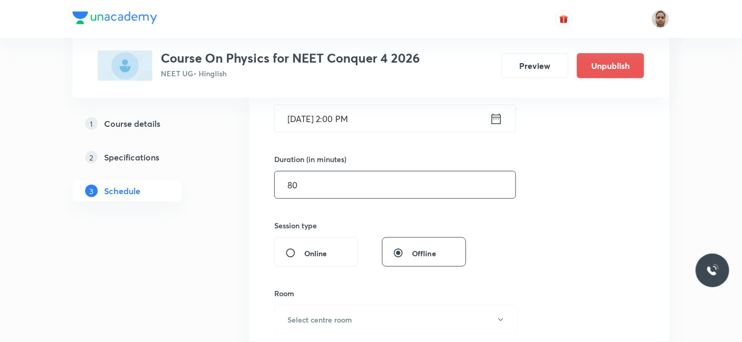
scroll to position [292, 0]
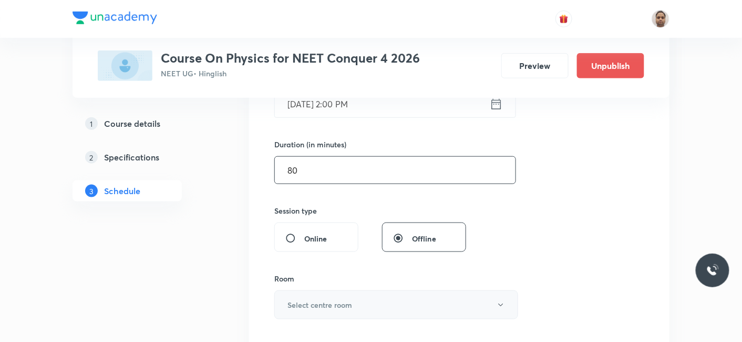
type input "80"
click at [314, 295] on button "Select centre room" at bounding box center [396, 304] width 244 height 29
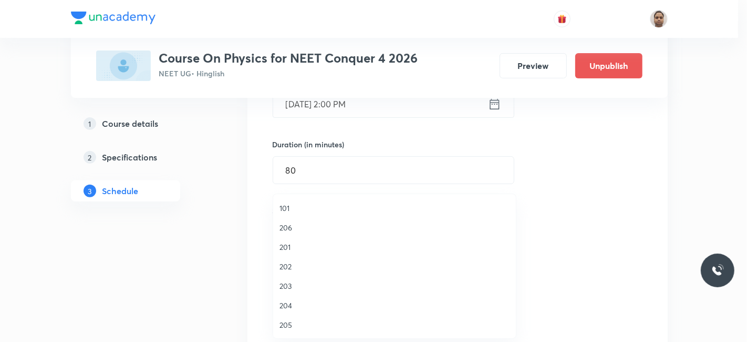
click at [294, 312] on li "204" at bounding box center [394, 304] width 243 height 19
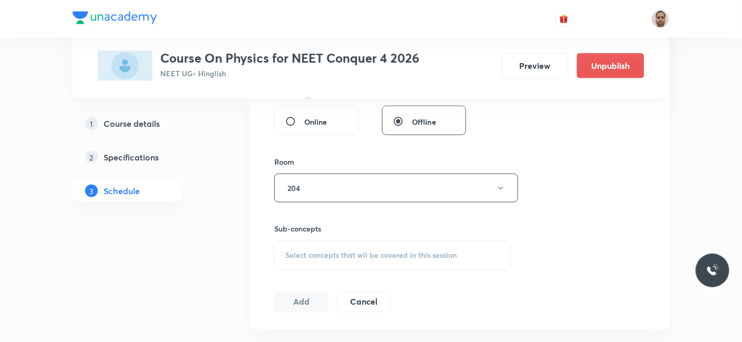
scroll to position [467, 0]
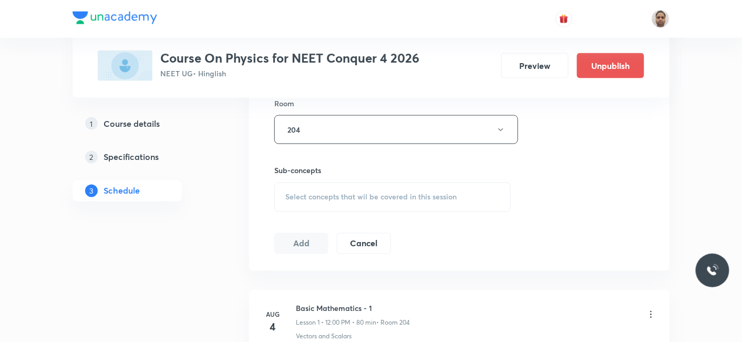
click at [310, 193] on span "Select concepts that wil be covered in this session" at bounding box center [370, 197] width 171 height 8
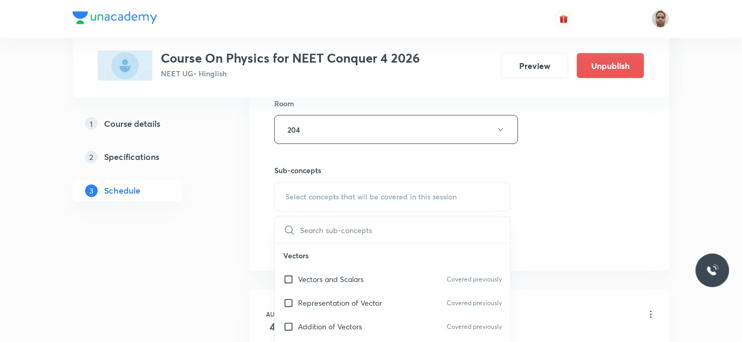
click at [305, 277] on p "Vectors and Scalars" at bounding box center [331, 279] width 66 height 11
checkbox input "true"
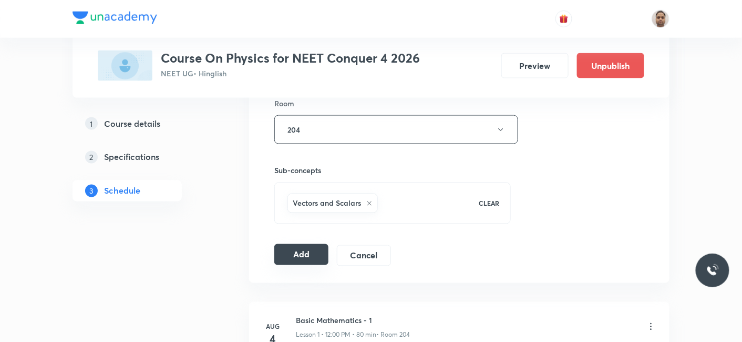
click at [302, 253] on button "Add" at bounding box center [301, 254] width 54 height 21
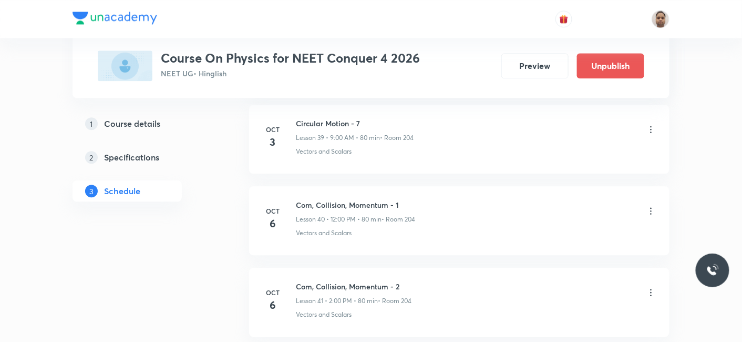
scroll to position [3344, 0]
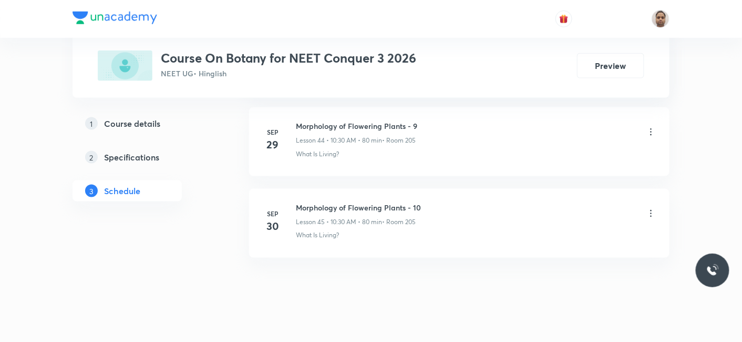
click at [385, 202] on h6 "Morphology of Flowering Plants - 10" at bounding box center [358, 207] width 125 height 11
click at [389, 202] on h6 "Morphology of Flowering Plants - 10" at bounding box center [358, 207] width 125 height 11
copy h6 "Morphology of Flowering Plants - 10"
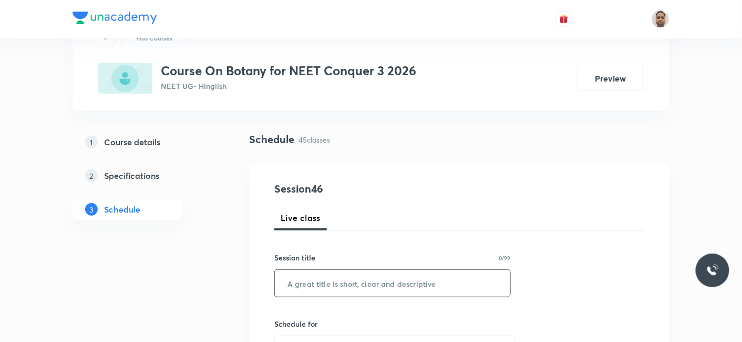
scroll to position [117, 0]
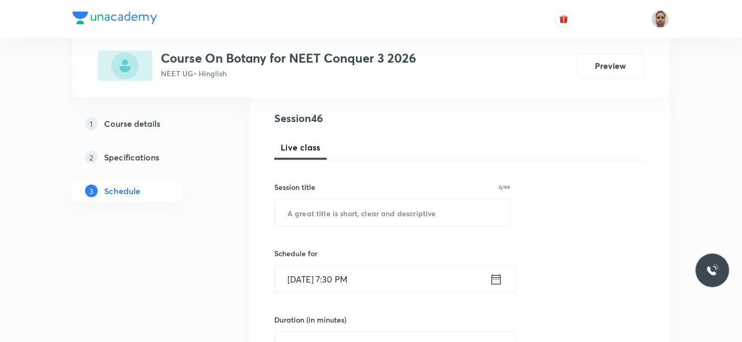
drag, startPoint x: 372, startPoint y: 214, endPoint x: 472, endPoint y: 256, distance: 108.8
click at [373, 214] on input "text" at bounding box center [392, 212] width 235 height 27
paste input "Morphology of Flowering Plants - 10"
type input "Morphology of Flowering Plants - 11"
click at [318, 271] on input "[DATE] 7:30 PM" at bounding box center [382, 278] width 215 height 27
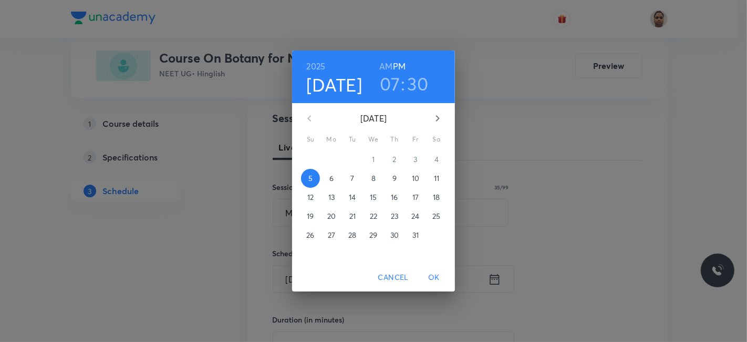
click at [335, 171] on button "6" at bounding box center [331, 178] width 19 height 19
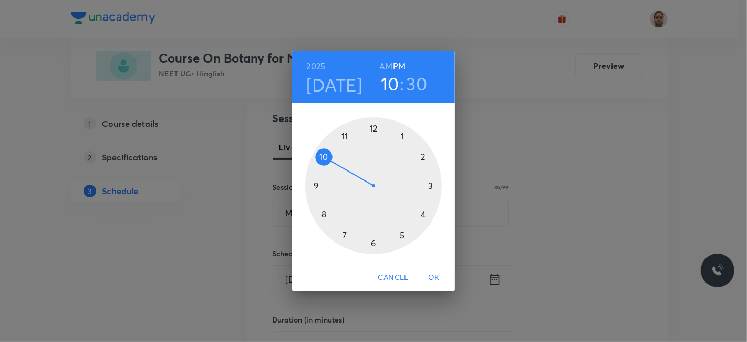
drag, startPoint x: 339, startPoint y: 222, endPoint x: 332, endPoint y: 164, distance: 57.7
click at [332, 164] on div at bounding box center [373, 185] width 137 height 137
click at [391, 63] on h6 "AM" at bounding box center [385, 66] width 13 height 15
drag, startPoint x: 374, startPoint y: 241, endPoint x: 383, endPoint y: 249, distance: 11.2
click at [374, 241] on div at bounding box center [373, 185] width 137 height 137
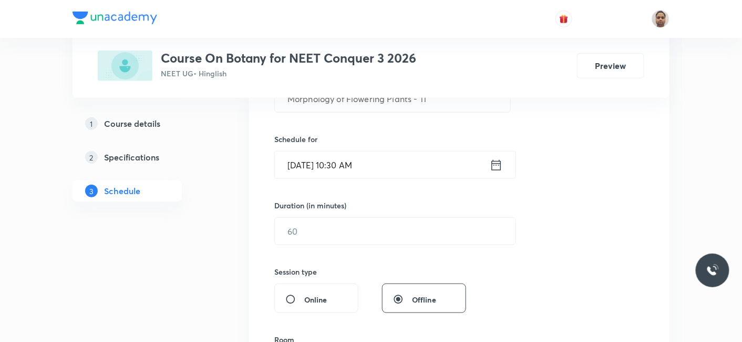
scroll to position [233, 0]
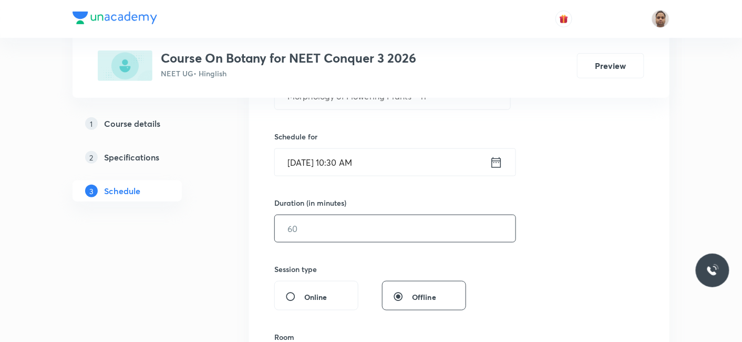
click at [327, 238] on input "text" at bounding box center [395, 228] width 241 height 27
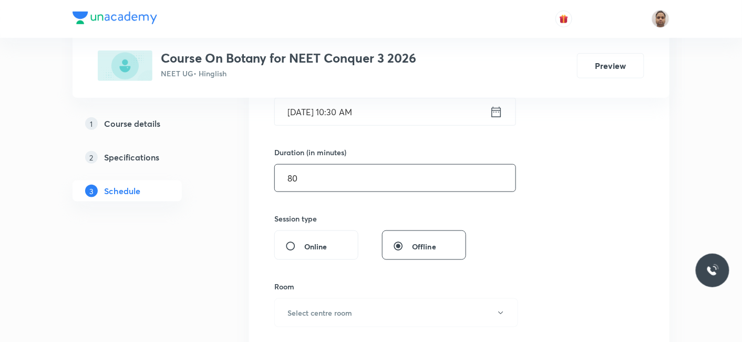
scroll to position [350, 0]
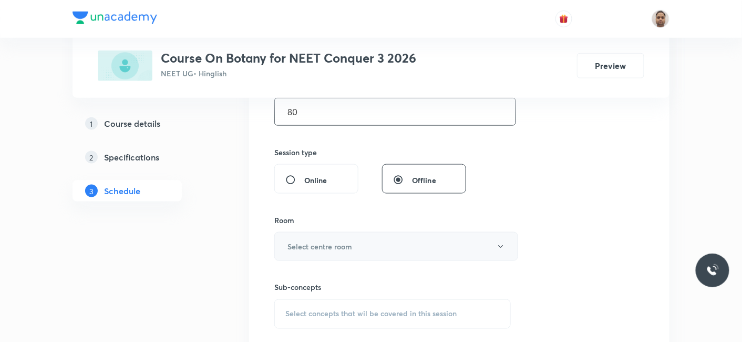
type input "80"
click at [329, 241] on h6 "Select centre room" at bounding box center [319, 246] width 65 height 11
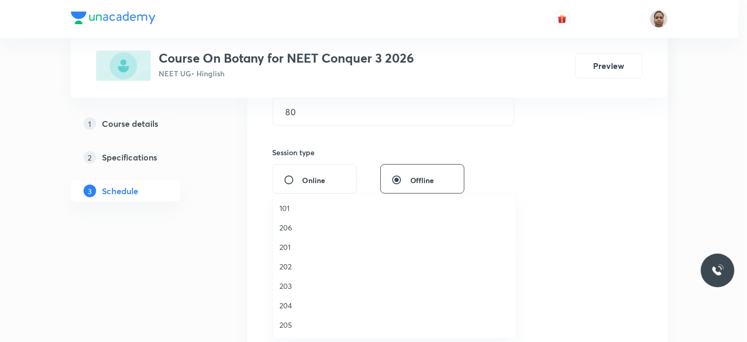
click at [295, 324] on span "205" at bounding box center [395, 324] width 230 height 11
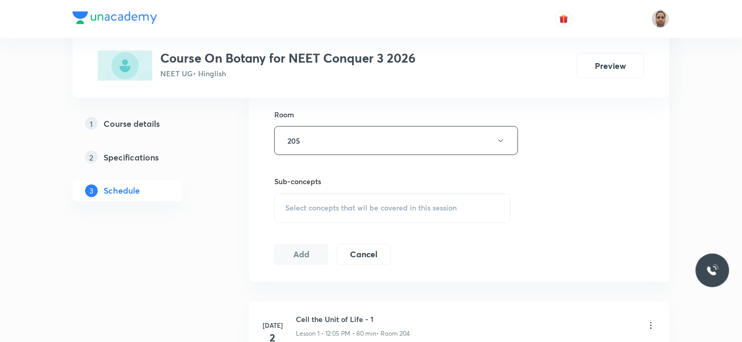
scroll to position [467, 0]
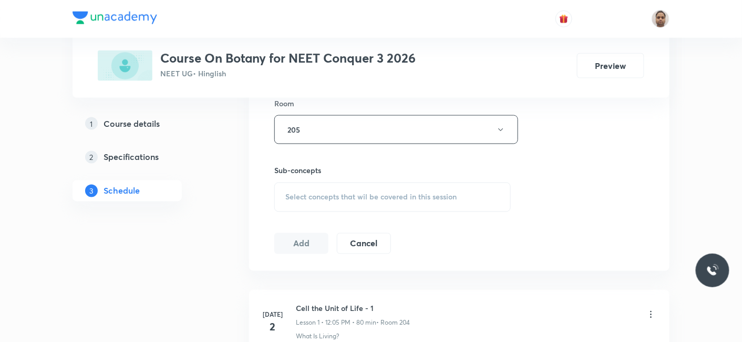
click at [324, 188] on div "Select concepts that wil be covered in this session" at bounding box center [392, 196] width 236 height 29
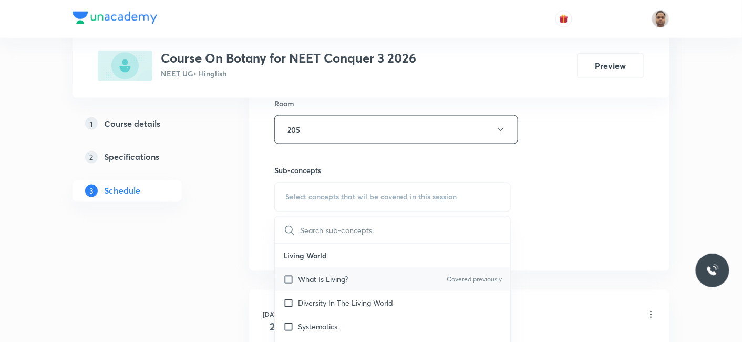
click at [304, 286] on div "What Is Living? Covered previously" at bounding box center [392, 279] width 235 height 24
checkbox input "true"
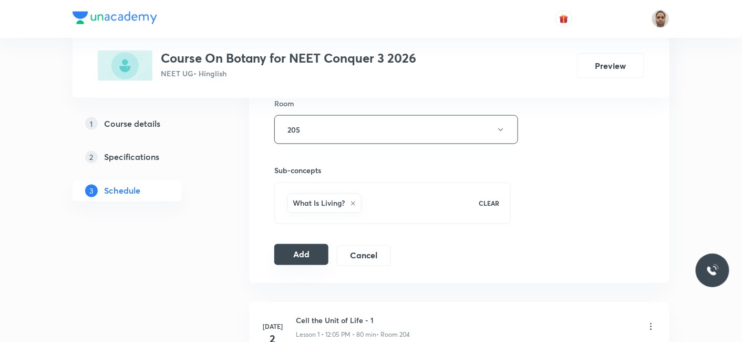
click at [301, 253] on button "Add" at bounding box center [301, 254] width 54 height 21
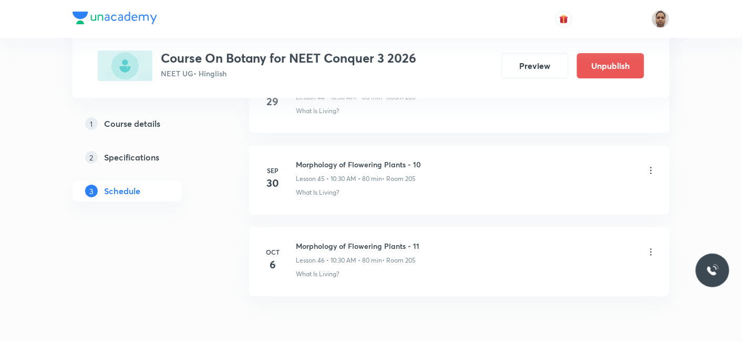
scroll to position [3750, 0]
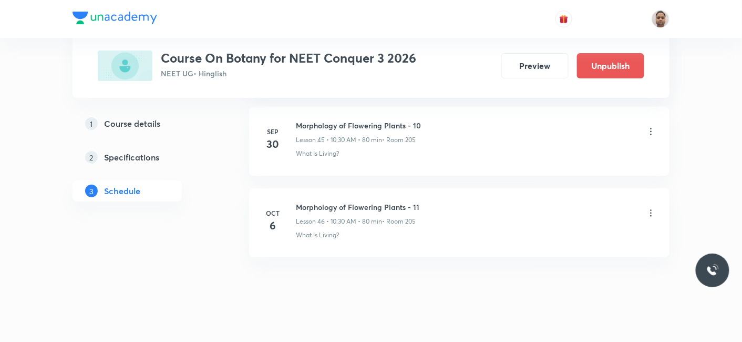
click at [358, 201] on h6 "Morphology of Flowering Plants - 11" at bounding box center [357, 206] width 123 height 11
copy h6 "Morphology of Flowering Plants - 11"
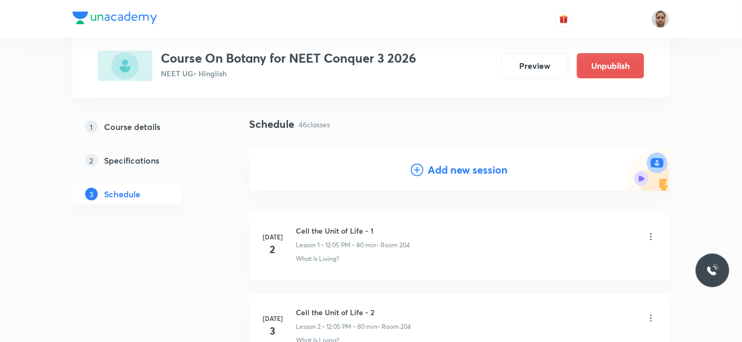
scroll to position [117, 0]
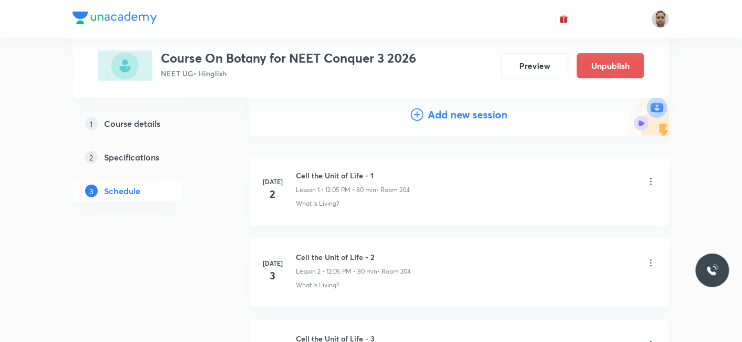
click at [458, 114] on h4 "Add new session" at bounding box center [468, 115] width 80 height 16
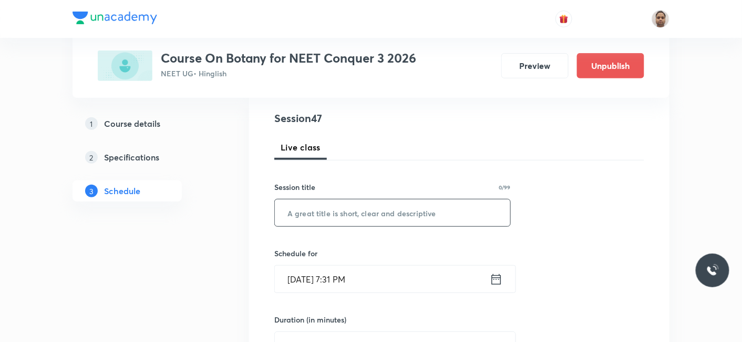
click at [370, 209] on input "text" at bounding box center [392, 212] width 235 height 27
paste input "Morphology of Flowering Plants - 11"
type input "Morphology of Flowering Plants - 12"
click at [309, 280] on input "Oct 5, 2025, 7:31 PM" at bounding box center [382, 278] width 215 height 27
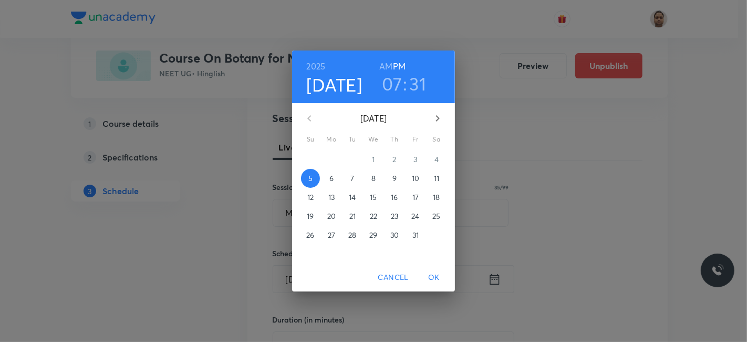
click at [336, 174] on span "6" at bounding box center [331, 178] width 19 height 11
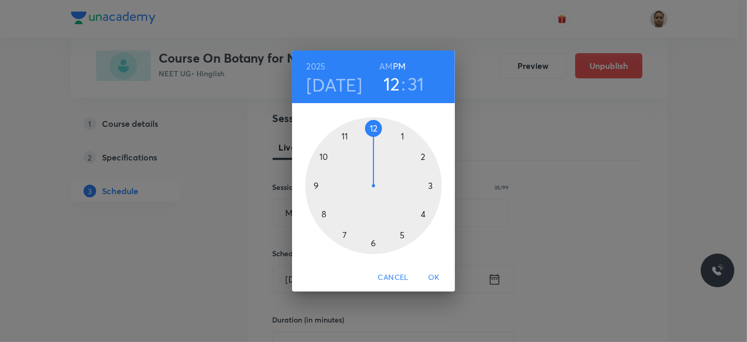
drag, startPoint x: 337, startPoint y: 224, endPoint x: 371, endPoint y: 135, distance: 95.8
click at [371, 135] on div at bounding box center [373, 185] width 137 height 137
drag, startPoint x: 366, startPoint y: 244, endPoint x: 416, endPoint y: 195, distance: 69.9
click at [373, 129] on div at bounding box center [373, 185] width 137 height 137
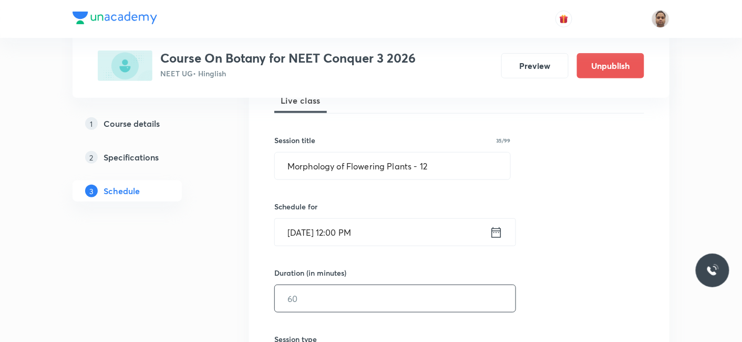
scroll to position [233, 0]
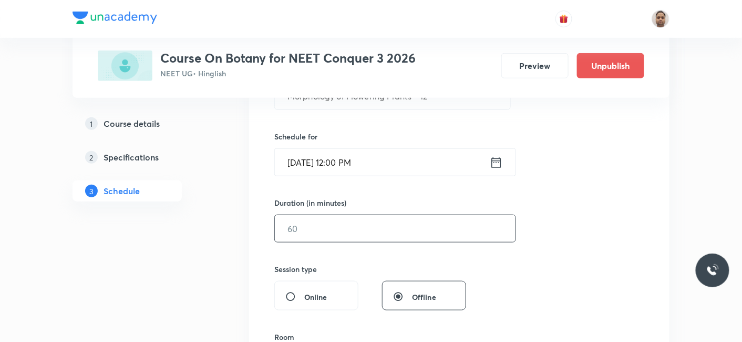
click at [332, 232] on input "text" at bounding box center [395, 228] width 241 height 27
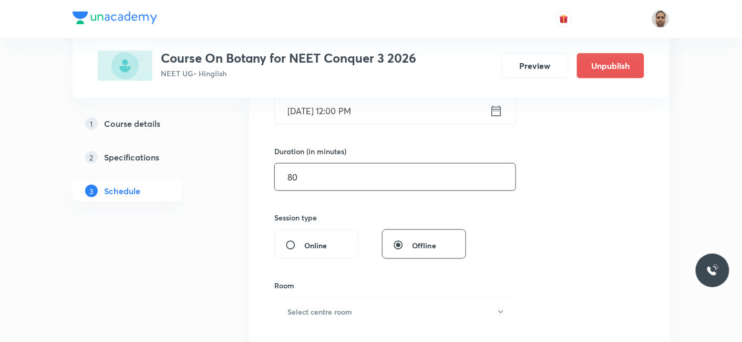
scroll to position [350, 0]
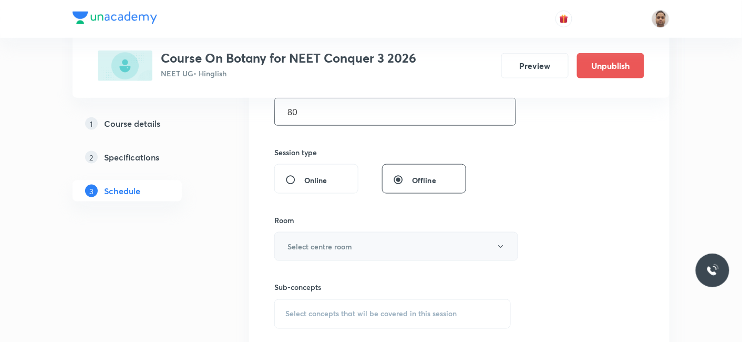
type input "80"
click at [332, 242] on h6 "Select centre room" at bounding box center [319, 246] width 65 height 11
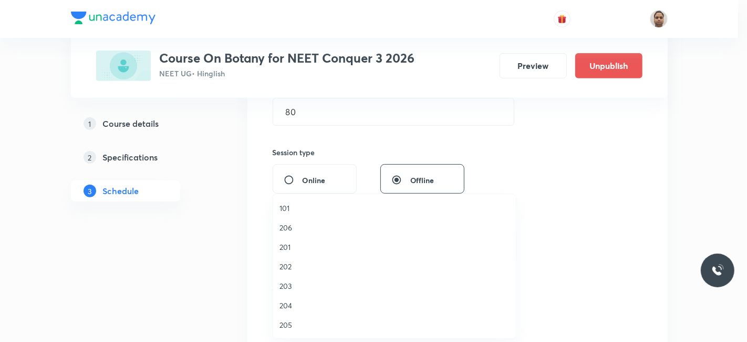
click at [307, 316] on li "205" at bounding box center [394, 324] width 243 height 19
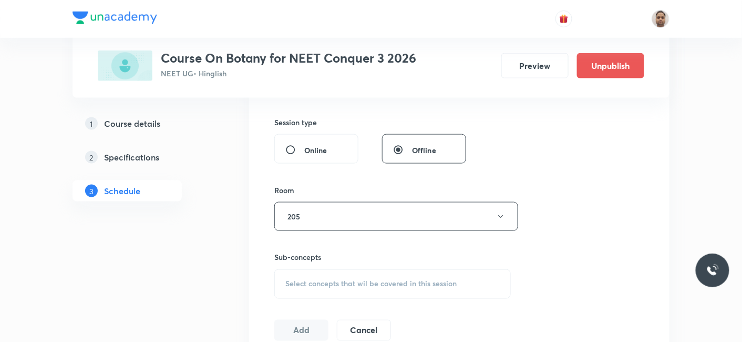
scroll to position [467, 0]
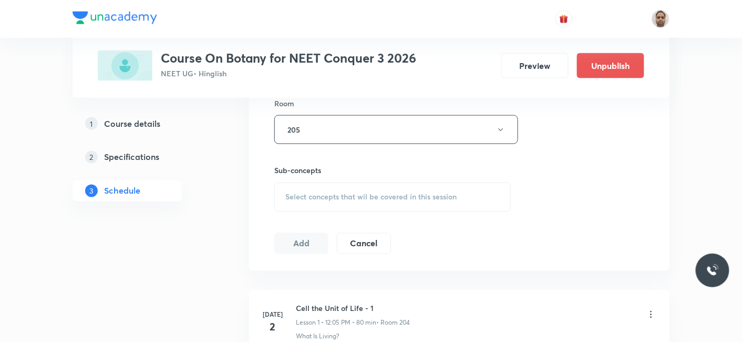
click at [323, 193] on span "Select concepts that wil be covered in this session" at bounding box center [370, 197] width 171 height 8
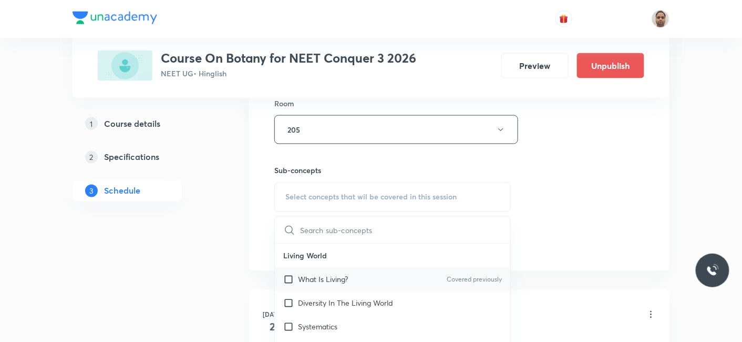
click at [313, 274] on p "What Is Living?" at bounding box center [323, 279] width 50 height 11
checkbox input "true"
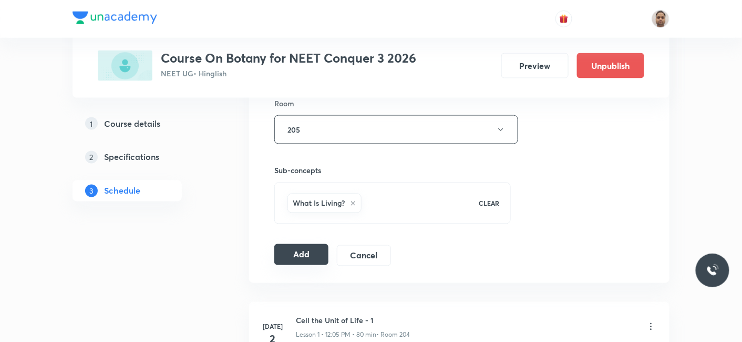
click at [284, 253] on button "Add" at bounding box center [301, 254] width 54 height 21
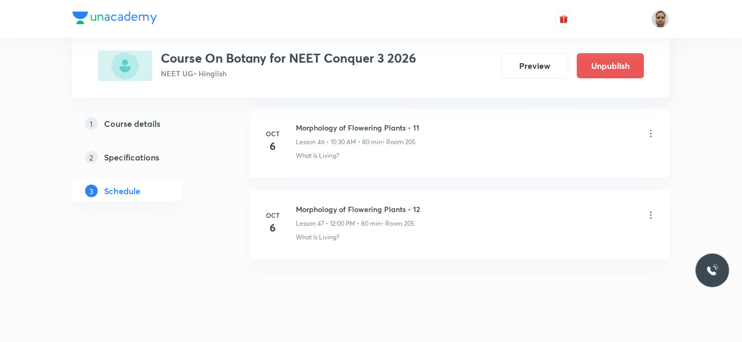
scroll to position [3831, 0]
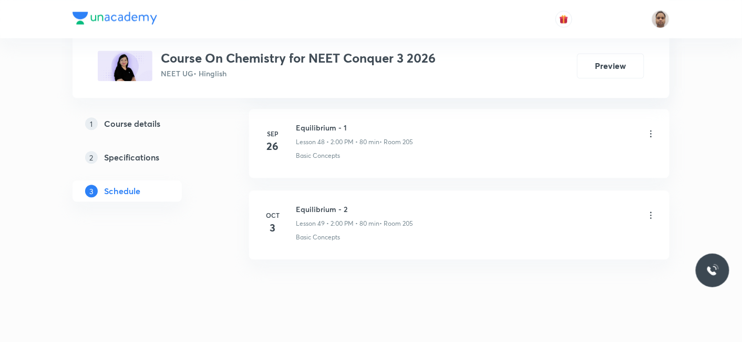
click at [319, 203] on h6 "Equilibrium - 2" at bounding box center [354, 208] width 117 height 11
copy h6 "Equilibrium - 2"
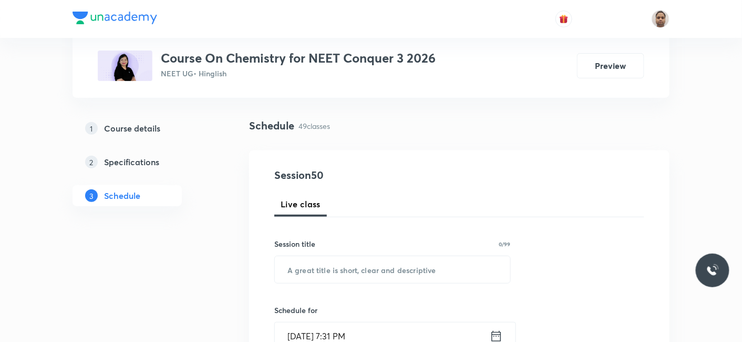
scroll to position [177, 0]
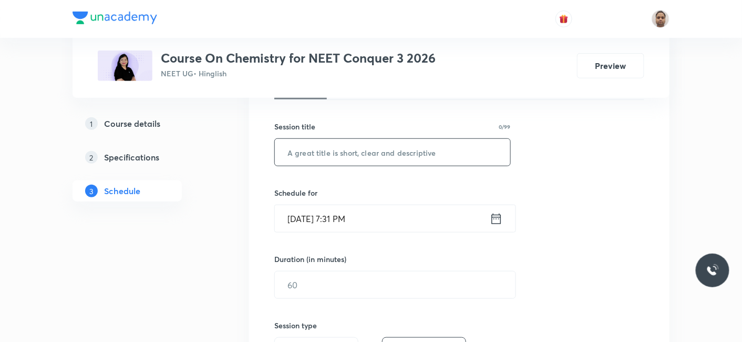
click at [349, 151] on input "text" at bounding box center [392, 152] width 235 height 27
paste input "Equilibrium - 2"
type input "Equilibrium - 3"
click at [326, 225] on input "Oct 5, 2025, 7:31 PM" at bounding box center [382, 218] width 215 height 27
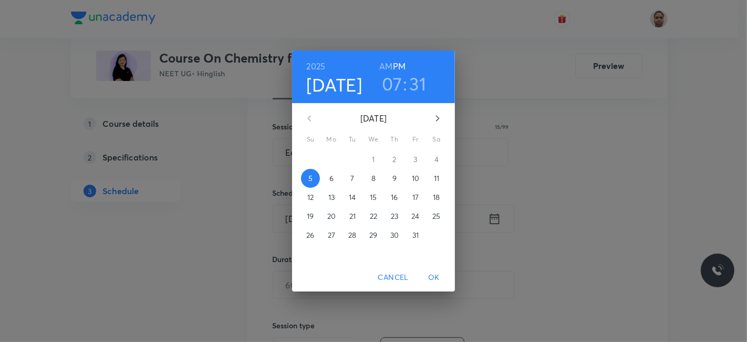
click at [329, 178] on p "6" at bounding box center [331, 178] width 4 height 11
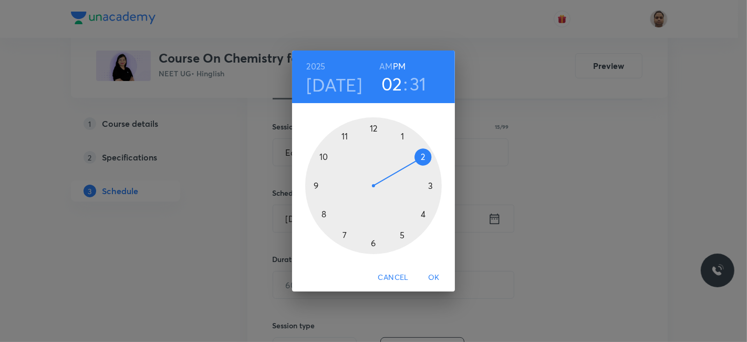
drag, startPoint x: 342, startPoint y: 235, endPoint x: 421, endPoint y: 162, distance: 108.2
click at [421, 162] on div at bounding box center [373, 185] width 137 height 137
drag, startPoint x: 347, startPoint y: 213, endPoint x: 374, endPoint y: 135, distance: 83.1
click at [374, 135] on div at bounding box center [373, 185] width 137 height 137
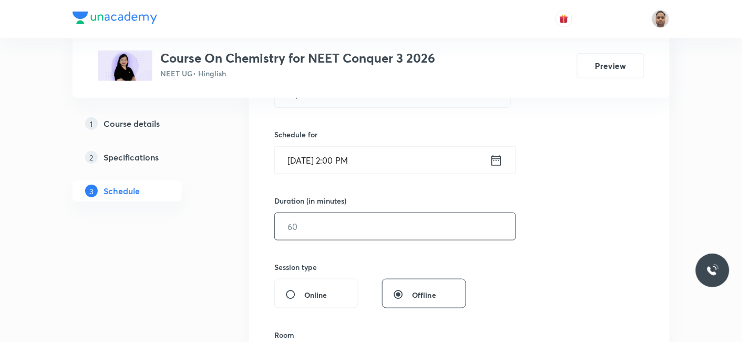
click at [306, 220] on input "text" at bounding box center [395, 226] width 241 height 27
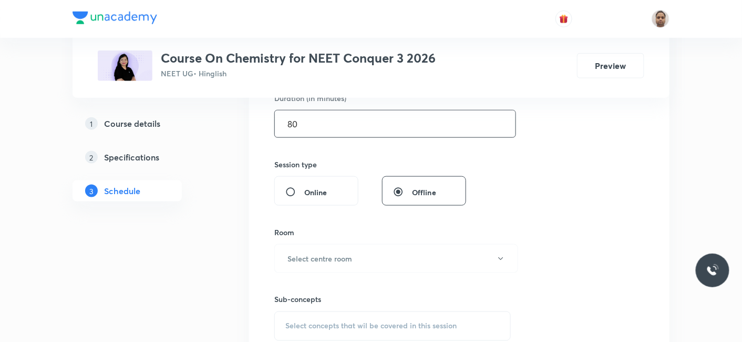
scroll to position [352, 0]
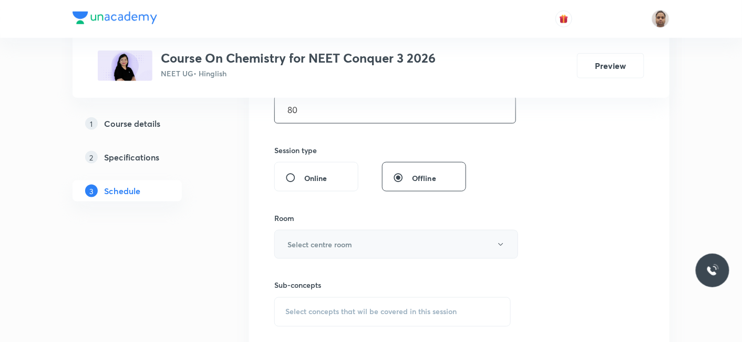
type input "80"
click at [303, 242] on h6 "Select centre room" at bounding box center [319, 244] width 65 height 11
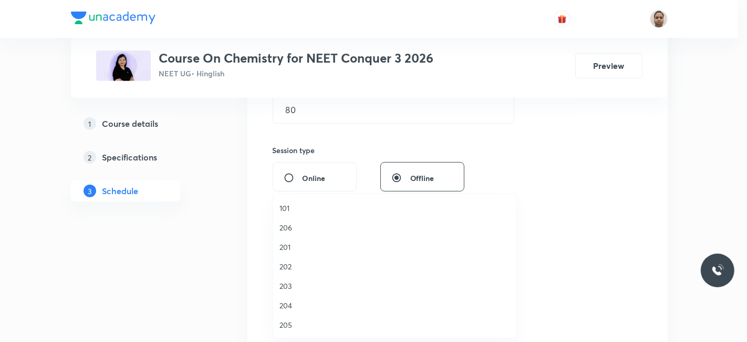
click at [299, 324] on span "205" at bounding box center [395, 324] width 230 height 11
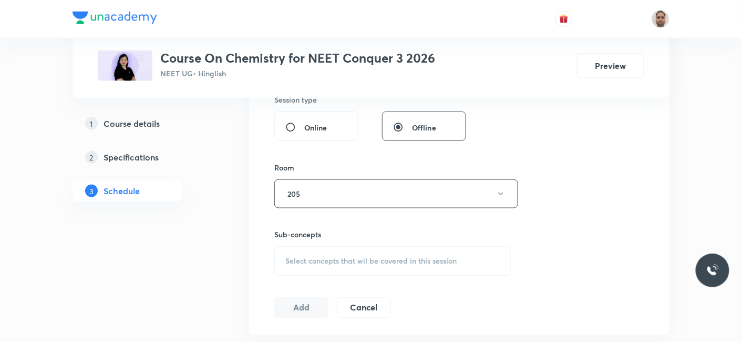
scroll to position [469, 0]
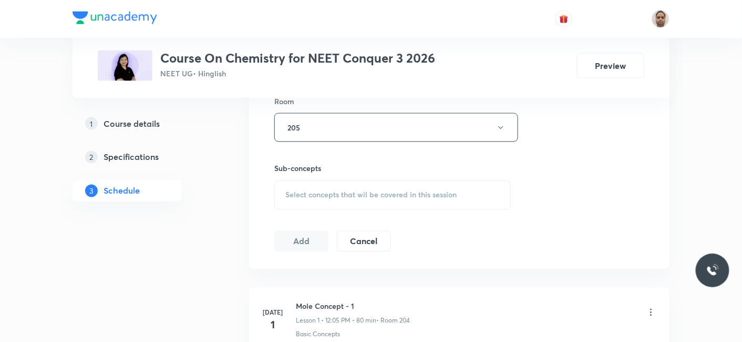
click at [314, 210] on div "Session 50 Live class Session title 15/99 Equilibrium - 3 ​ Schedule for Oct 6,…" at bounding box center [459, 4] width 370 height 493
click at [314, 195] on span "Select concepts that wil be covered in this session" at bounding box center [370, 195] width 171 height 8
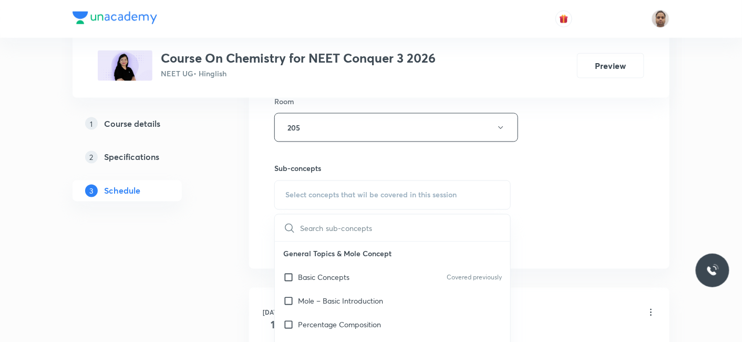
click at [304, 276] on p "Basic Concepts" at bounding box center [323, 277] width 51 height 11
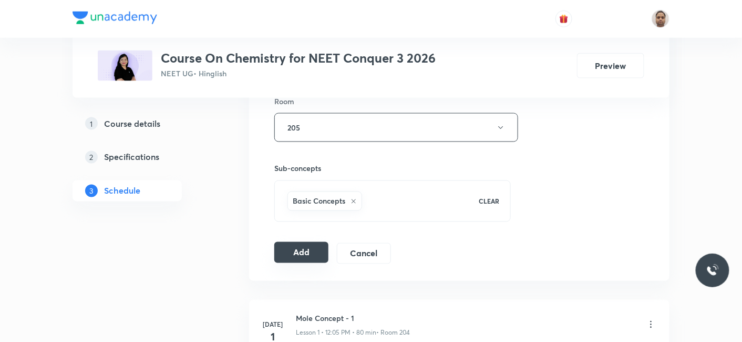
click at [295, 252] on button "Add" at bounding box center [301, 252] width 54 height 21
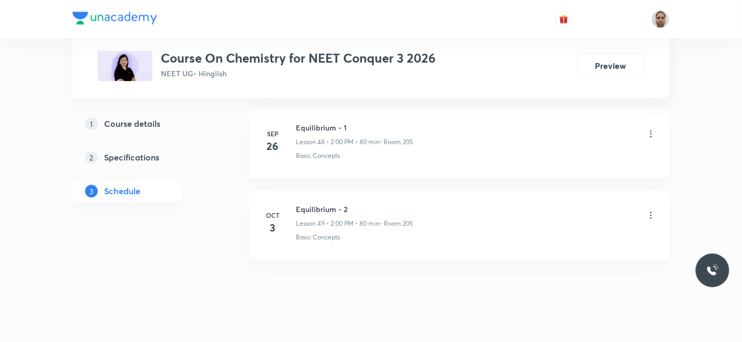
scroll to position [3994, 0]
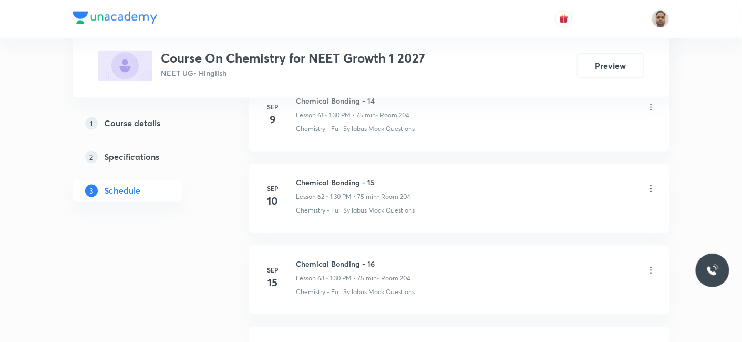
scroll to position [6423, 0]
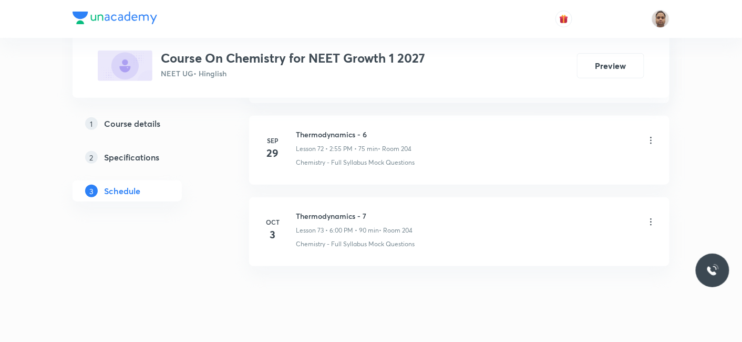
click at [321, 210] on h6 "Thermodynamics - 7" at bounding box center [354, 215] width 117 height 11
copy h6 "Thermodynamics - 7"
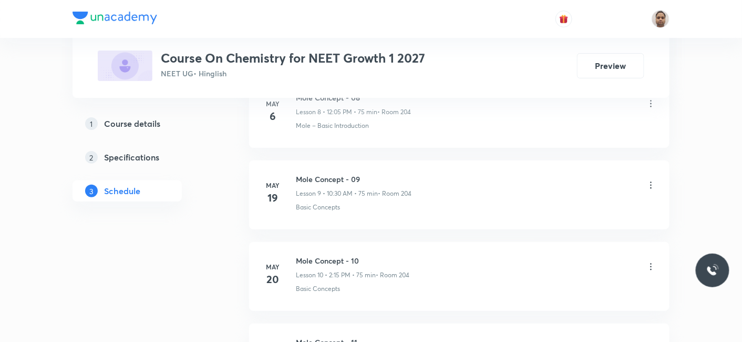
scroll to position [146, 0]
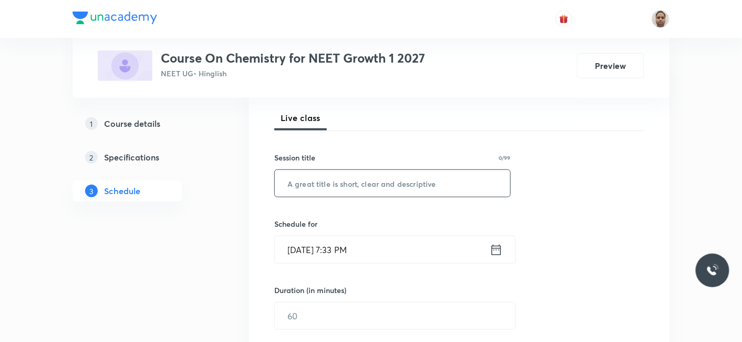
click at [407, 174] on input "text" at bounding box center [392, 183] width 235 height 27
paste input "Thermodynamics - 7"
type input "Thermodynamics - 8"
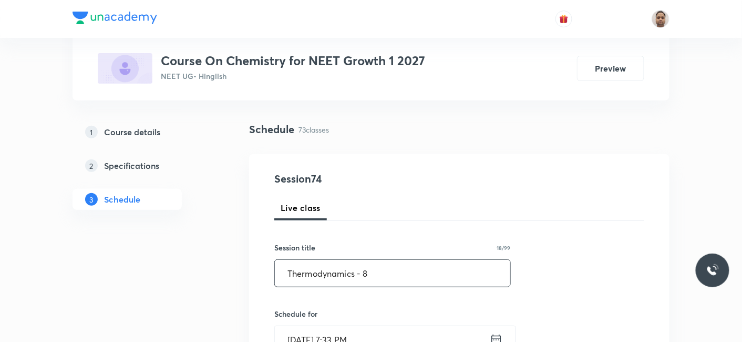
scroll to position [175, 0]
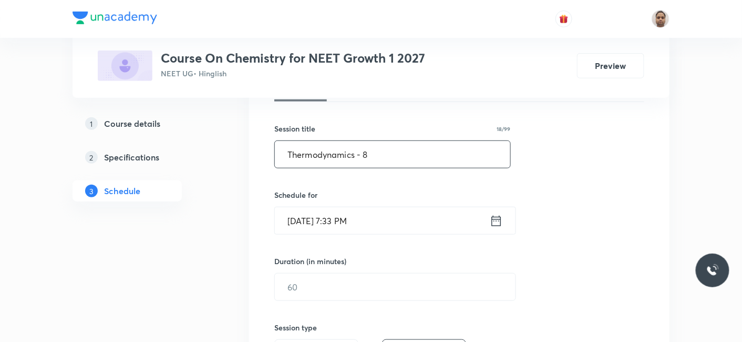
click at [360, 214] on input "[DATE] 7:33 PM" at bounding box center [382, 220] width 215 height 27
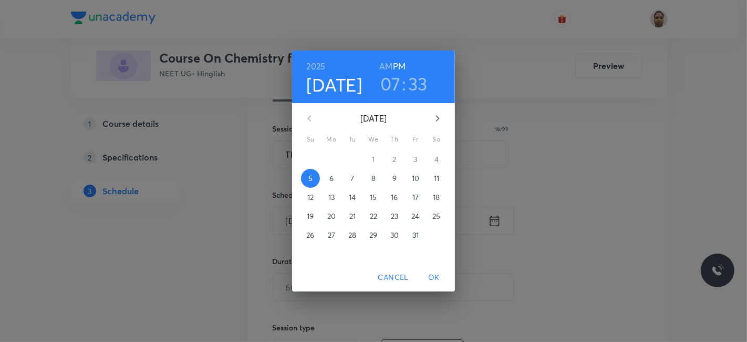
click at [330, 178] on p "6" at bounding box center [331, 178] width 4 height 11
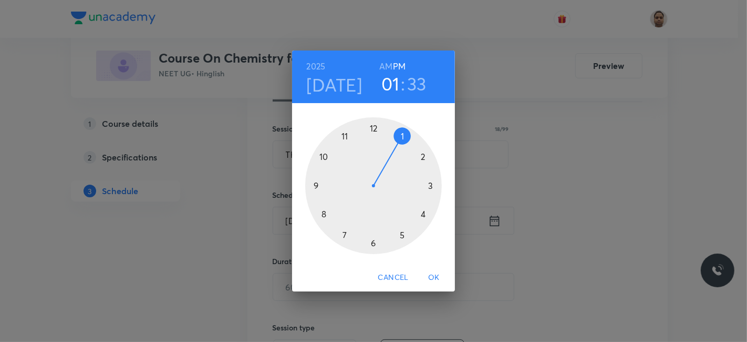
drag, startPoint x: 343, startPoint y: 237, endPoint x: 386, endPoint y: 151, distance: 96.3
click at [386, 151] on div at bounding box center [373, 185] width 137 height 137
drag, startPoint x: 356, startPoint y: 240, endPoint x: 370, endPoint y: 240, distance: 14.2
click at [370, 240] on div at bounding box center [373, 185] width 137 height 137
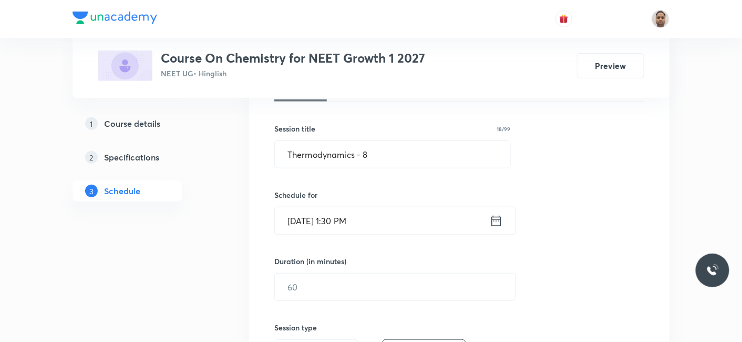
click at [396, 224] on input "[DATE] 1:30 PM" at bounding box center [382, 220] width 215 height 27
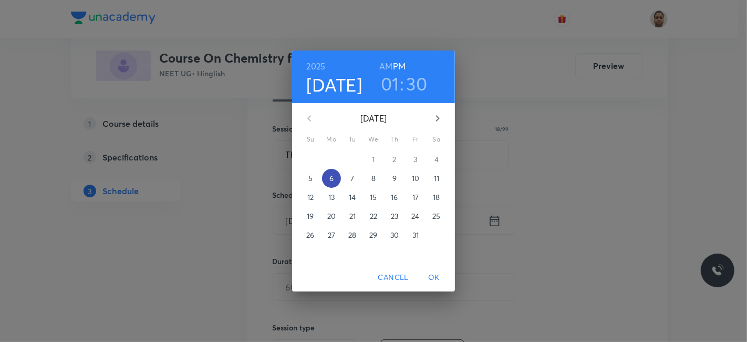
click at [330, 177] on p "6" at bounding box center [331, 178] width 4 height 11
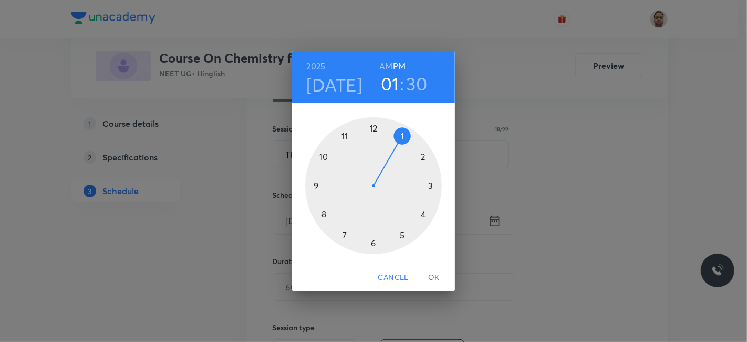
click at [399, 137] on div at bounding box center [373, 185] width 137 height 137
click at [371, 243] on div at bounding box center [373, 185] width 137 height 137
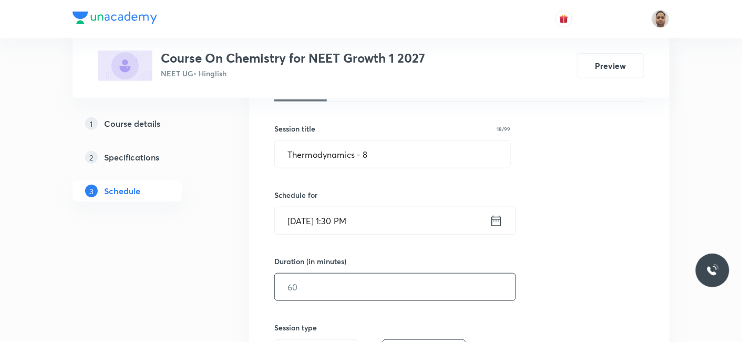
click at [342, 286] on input "text" at bounding box center [395, 286] width 241 height 27
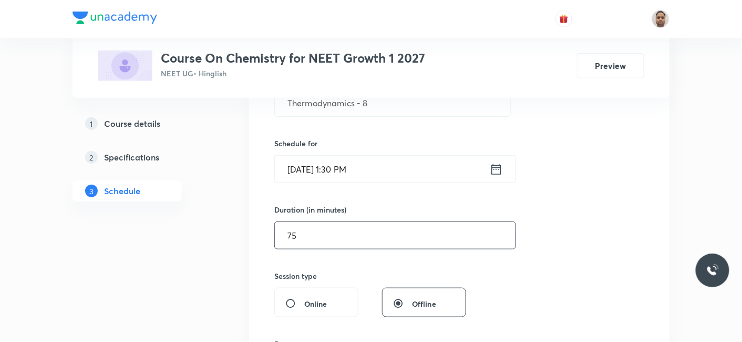
scroll to position [292, 0]
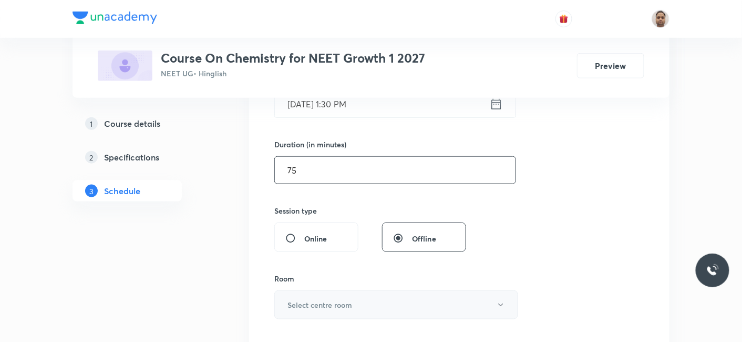
type input "75"
click at [316, 303] on h6 "Select centre room" at bounding box center [319, 304] width 65 height 11
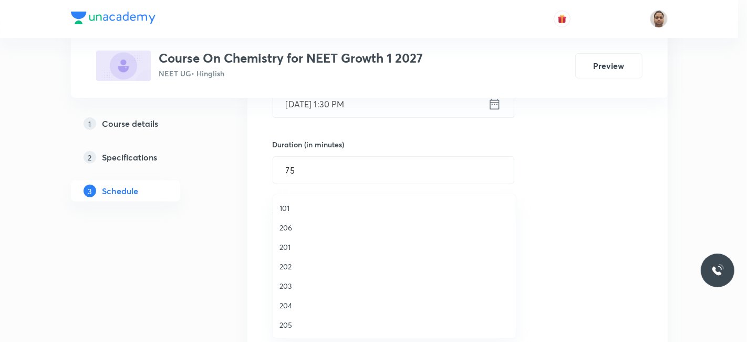
click at [290, 301] on span "204" at bounding box center [395, 304] width 230 height 11
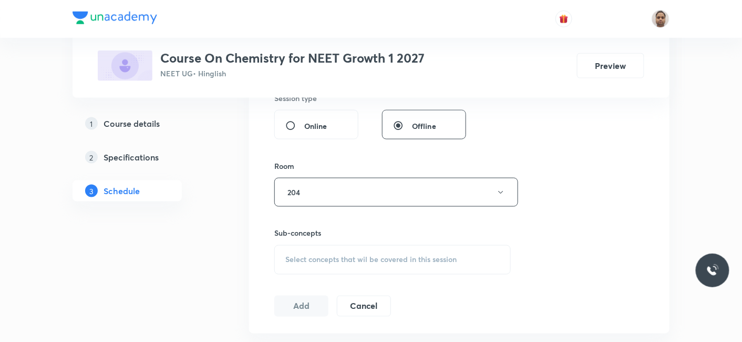
scroll to position [408, 0]
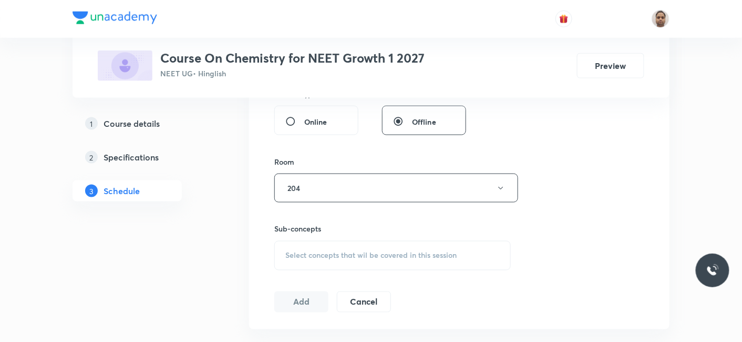
click at [311, 251] on span "Select concepts that wil be covered in this session" at bounding box center [370, 255] width 171 height 8
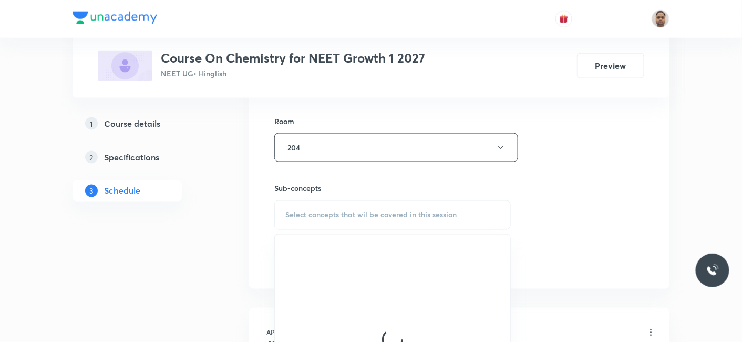
scroll to position [467, 0]
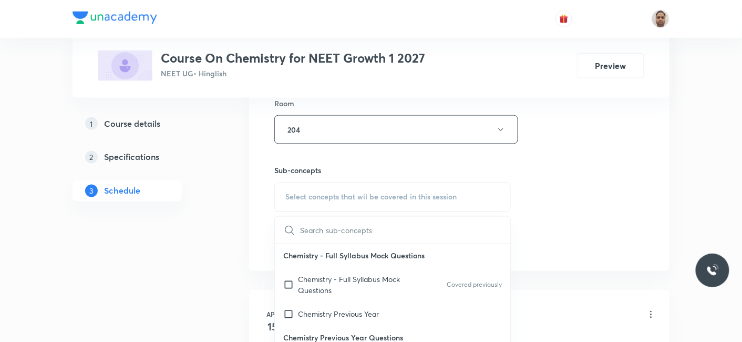
click at [311, 280] on p "Chemistry - Full Syllabus Mock Questions" at bounding box center [351, 285] width 106 height 22
checkbox input "true"
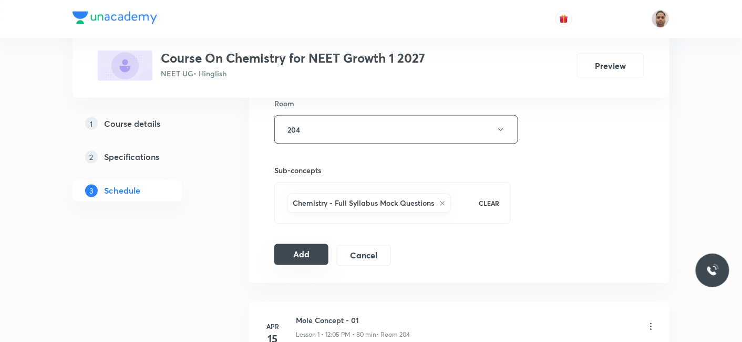
click at [297, 254] on button "Add" at bounding box center [301, 254] width 54 height 21
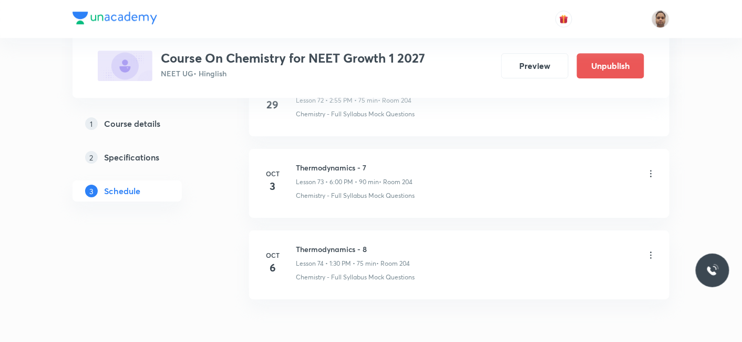
scroll to position [6022, 0]
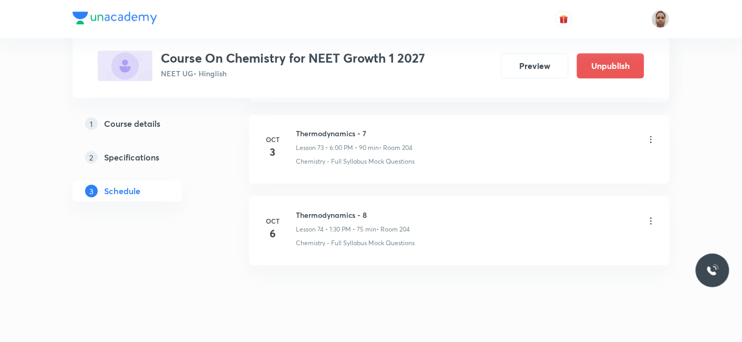
click at [343, 196] on li "Oct 6 Thermodynamics - 8 Lesson 74 • 1:30 PM • 75 min • Room 204 Chemistry - Fu…" at bounding box center [459, 230] width 420 height 69
copy h6 "Thermodynamics - 8"
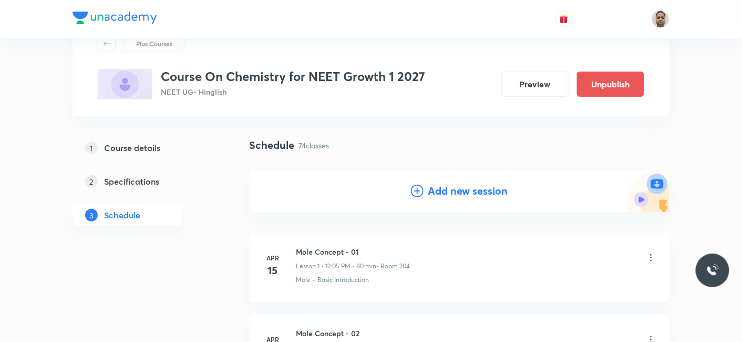
scroll to position [58, 0]
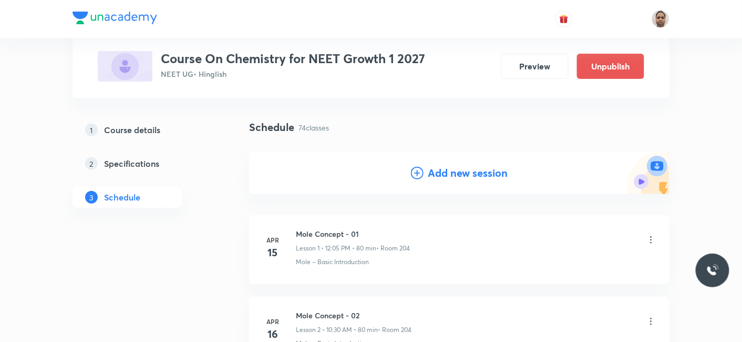
click at [450, 178] on h4 "Add new session" at bounding box center [468, 173] width 80 height 16
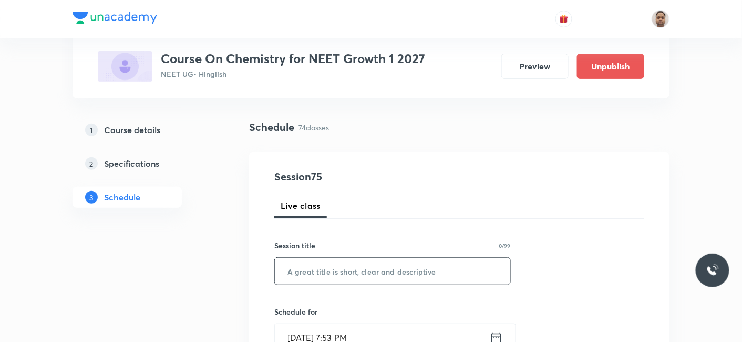
click at [345, 268] on input "text" at bounding box center [392, 270] width 235 height 27
paste input "Thermodynamics - 8"
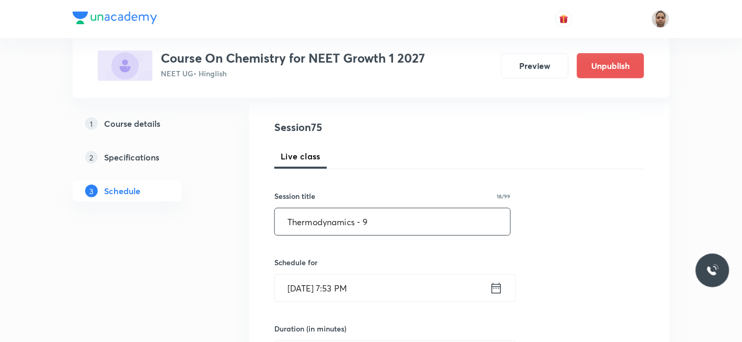
scroll to position [175, 0]
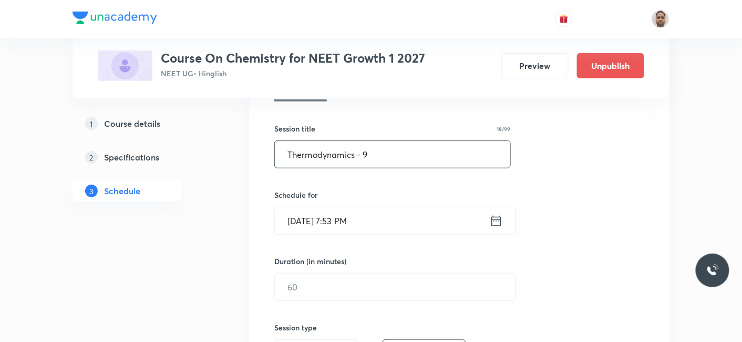
type input "Thermodynamics - 9"
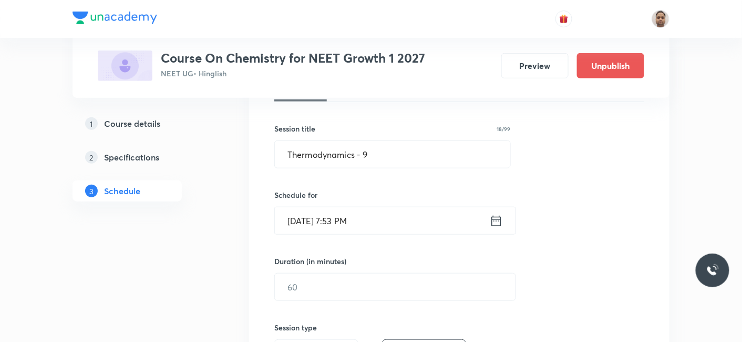
click at [308, 230] on input "Oct 5, 2025, 7:53 PM" at bounding box center [382, 220] width 215 height 27
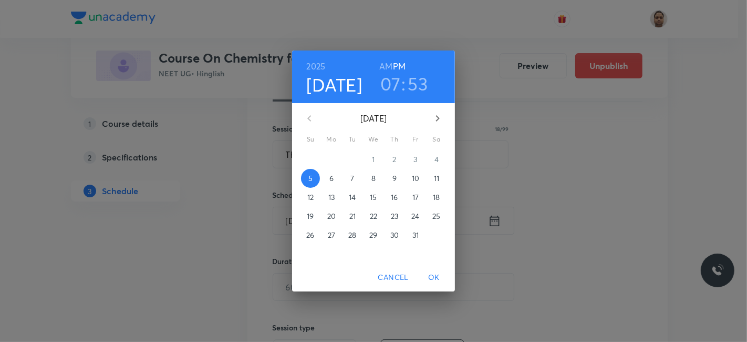
click at [332, 178] on p "6" at bounding box center [331, 178] width 4 height 11
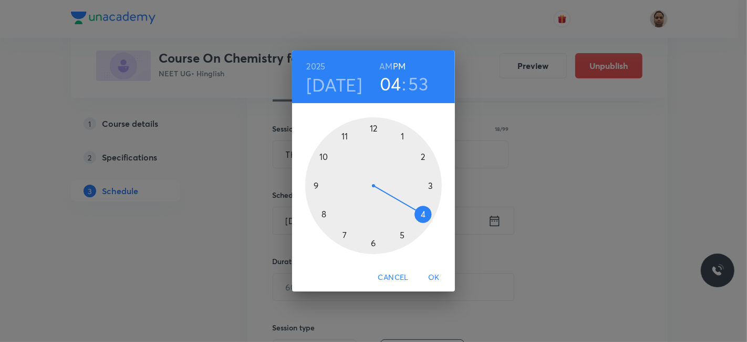
drag, startPoint x: 342, startPoint y: 226, endPoint x: 415, endPoint y: 218, distance: 73.6
click at [425, 202] on div at bounding box center [373, 185] width 137 height 137
drag, startPoint x: 333, startPoint y: 142, endPoint x: 432, endPoint y: 220, distance: 125.4
click at [432, 220] on div at bounding box center [373, 185] width 137 height 137
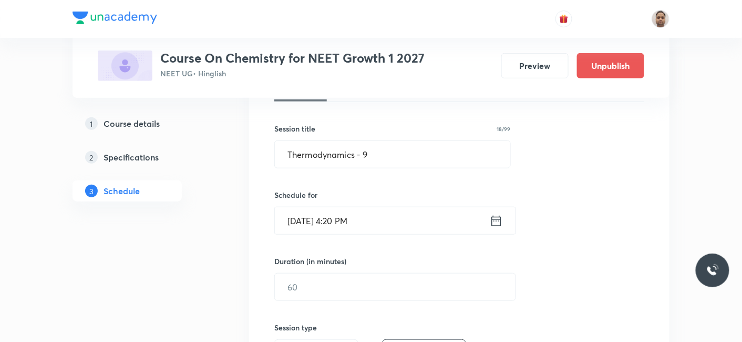
scroll to position [233, 0]
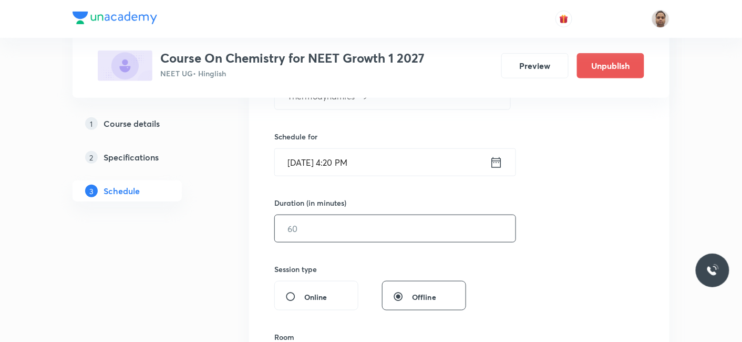
click at [323, 223] on input "text" at bounding box center [395, 228] width 241 height 27
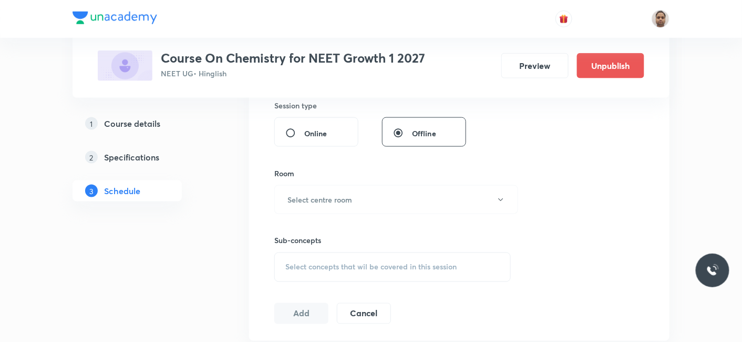
scroll to position [408, 0]
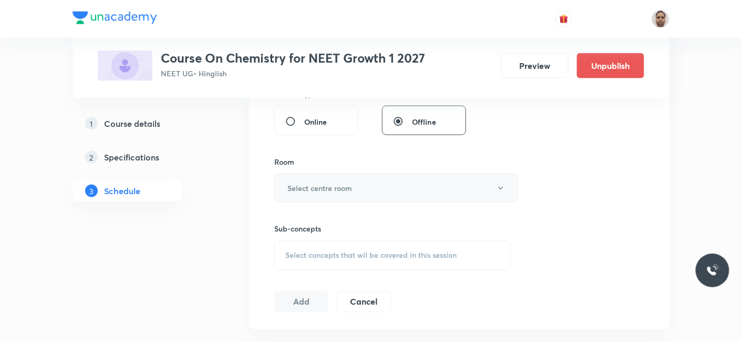
type input "75"
click at [310, 188] on h6 "Select centre room" at bounding box center [319, 187] width 65 height 11
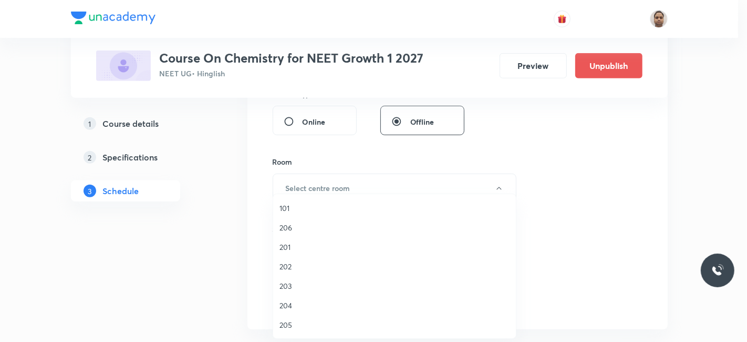
click at [288, 305] on span "204" at bounding box center [395, 304] width 230 height 11
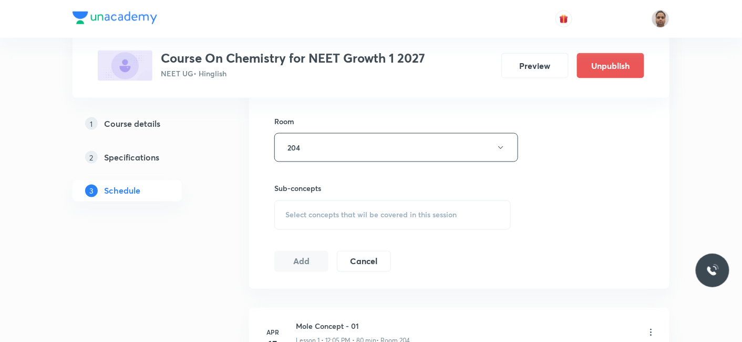
scroll to position [467, 0]
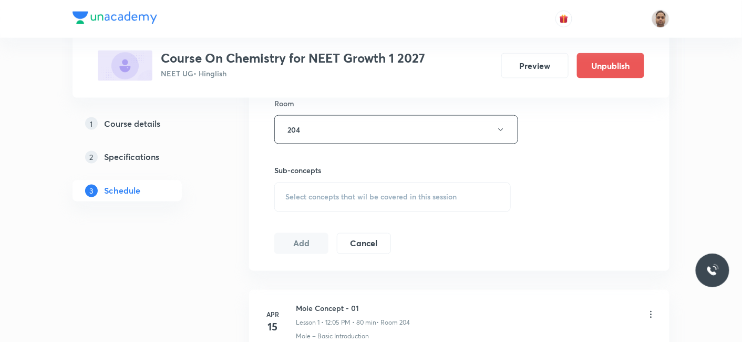
click at [314, 188] on div "Select concepts that wil be covered in this session" at bounding box center [392, 196] width 236 height 29
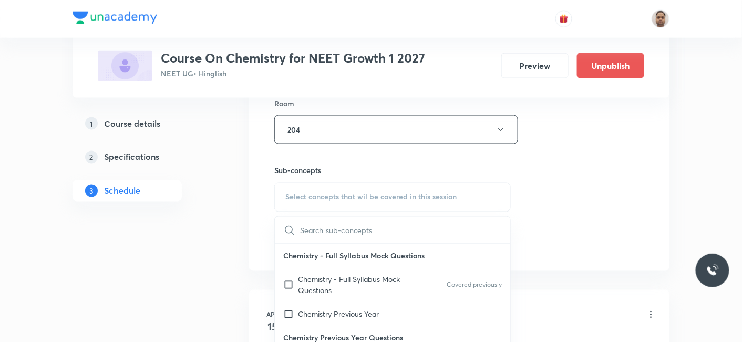
click at [307, 277] on p "Chemistry - Full Syllabus Mock Questions" at bounding box center [351, 285] width 106 height 22
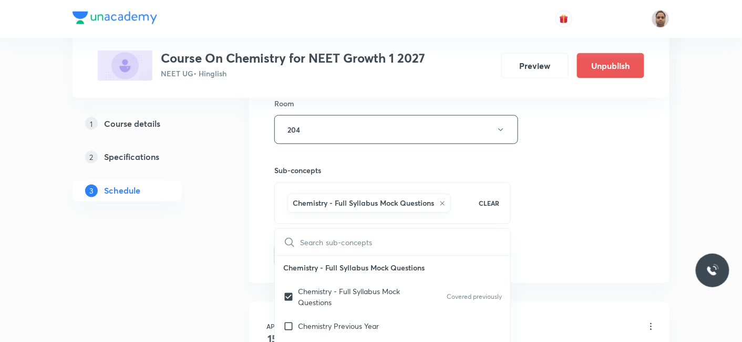
checkbox input "true"
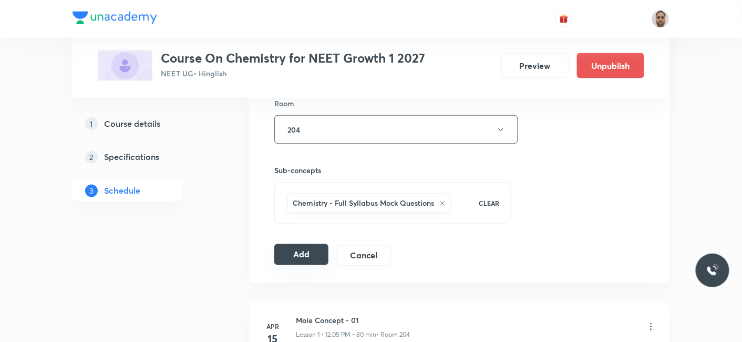
click at [309, 246] on button "Add" at bounding box center [301, 254] width 54 height 21
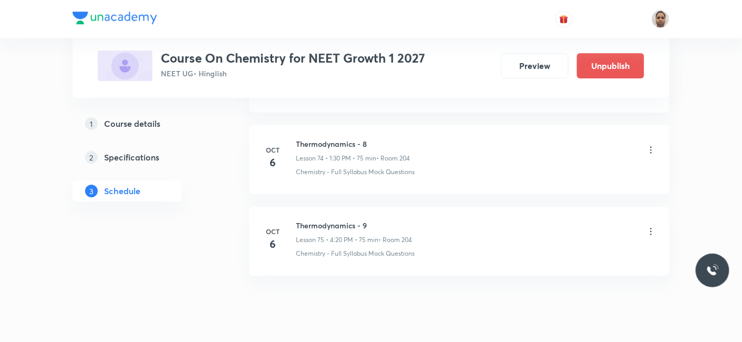
scroll to position [6104, 0]
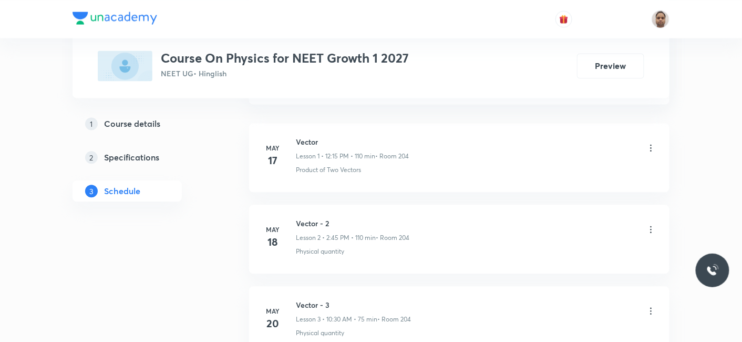
scroll to position [90, 0]
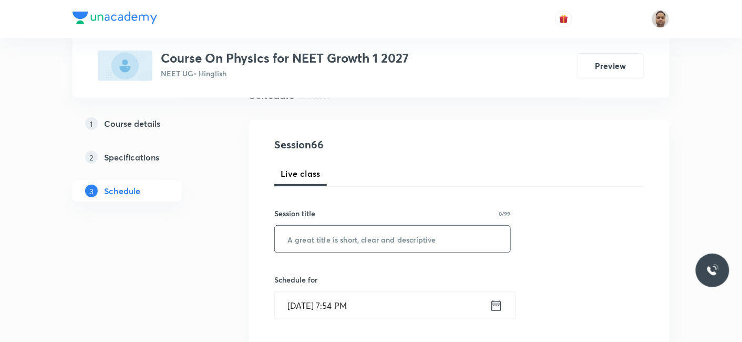
click at [350, 250] on input "text" at bounding box center [392, 238] width 235 height 27
paste input "Work, Energy and Power - 7"
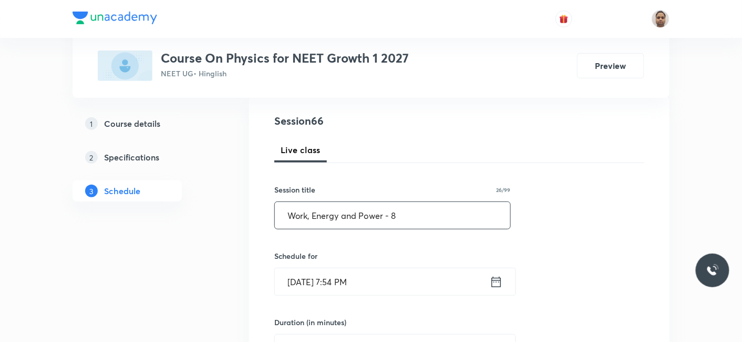
scroll to position [149, 0]
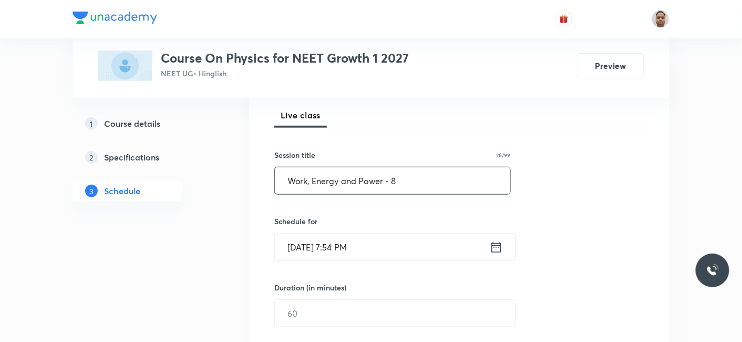
type input "Work, Energy and Power - 8"
click at [324, 242] on input "[DATE] 7:54 PM" at bounding box center [382, 246] width 215 height 27
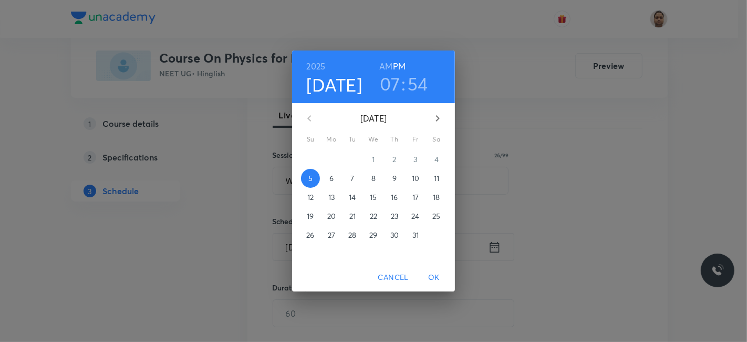
click at [327, 174] on span "6" at bounding box center [331, 178] width 19 height 11
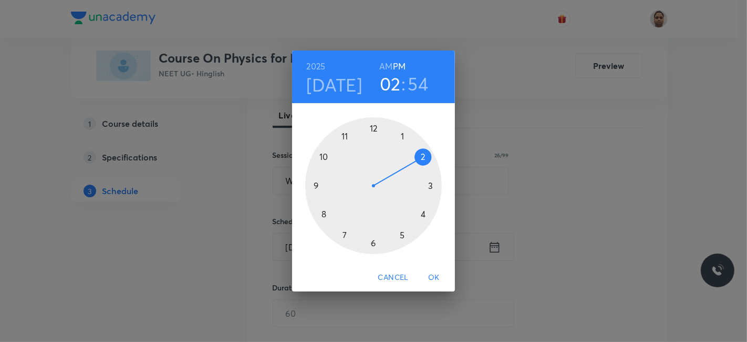
drag, startPoint x: 342, startPoint y: 230, endPoint x: 406, endPoint y: 157, distance: 97.6
click at [406, 157] on div at bounding box center [373, 185] width 137 height 137
click at [345, 133] on div at bounding box center [373, 185] width 137 height 137
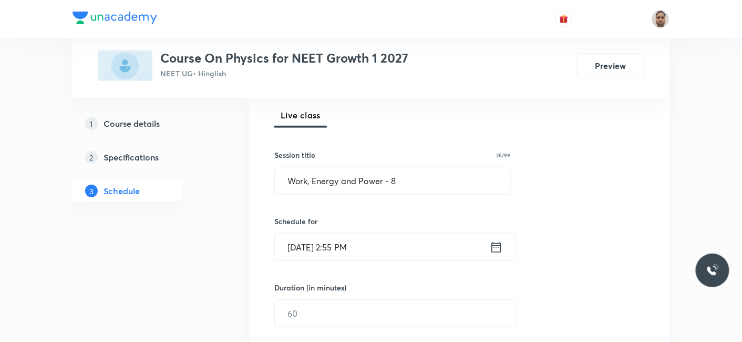
scroll to position [265, 0]
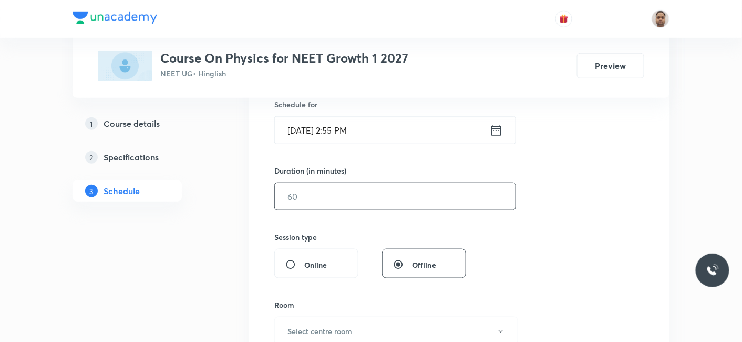
click at [319, 205] on input "text" at bounding box center [395, 196] width 241 height 27
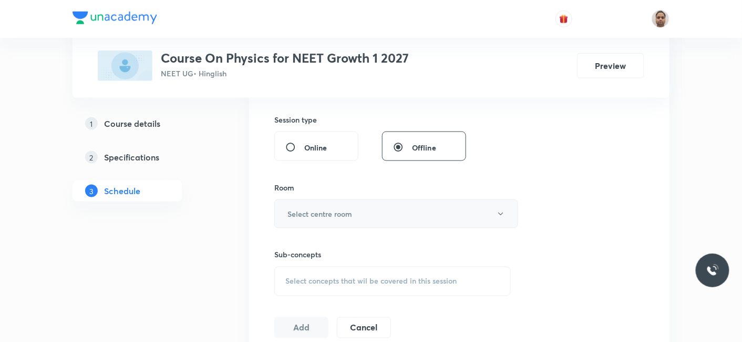
type input "75"
click at [316, 218] on button "Select centre room" at bounding box center [396, 213] width 244 height 29
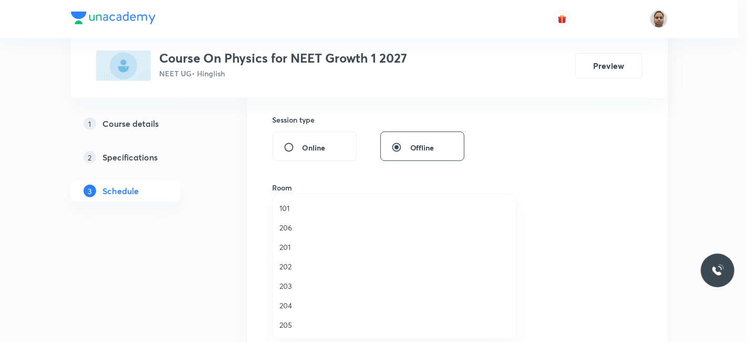
click at [290, 302] on span "204" at bounding box center [395, 304] width 230 height 11
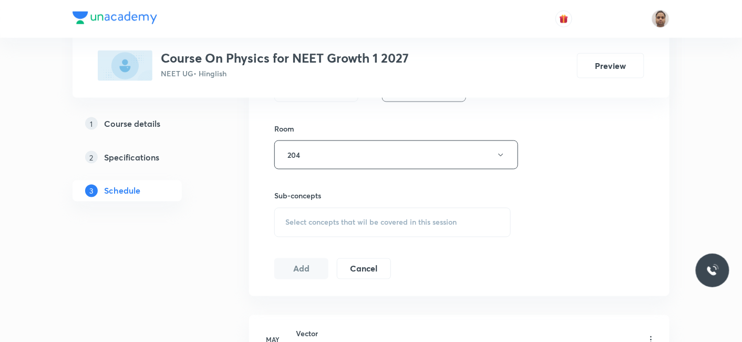
scroll to position [499, 0]
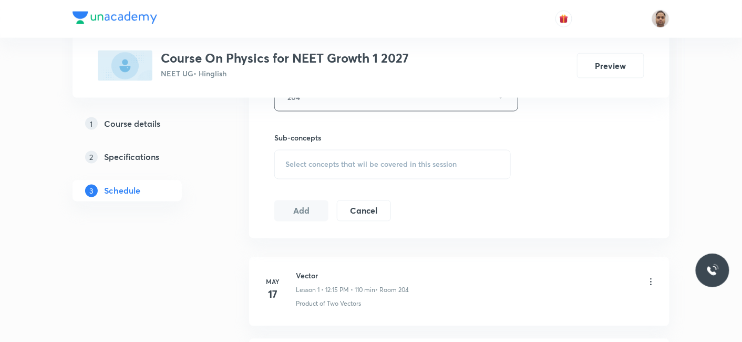
click at [319, 155] on div "Select concepts that wil be covered in this session" at bounding box center [392, 164] width 236 height 29
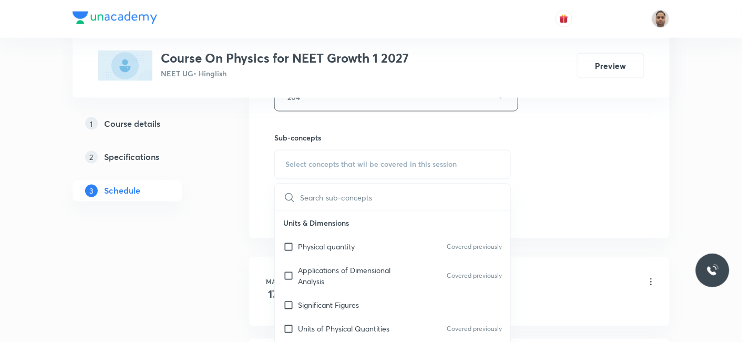
click at [306, 246] on p "Physical quantity" at bounding box center [326, 246] width 57 height 11
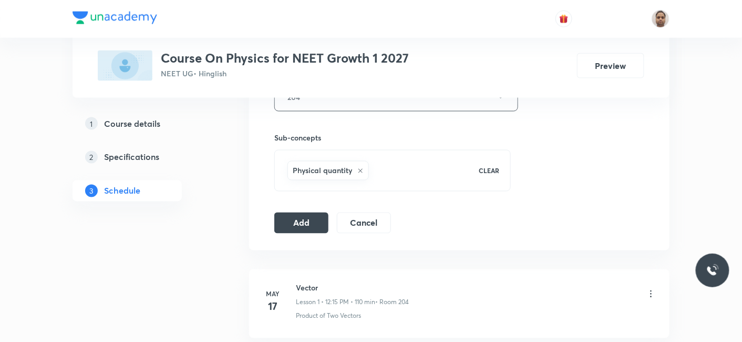
click at [302, 223] on button "Add" at bounding box center [301, 222] width 54 height 21
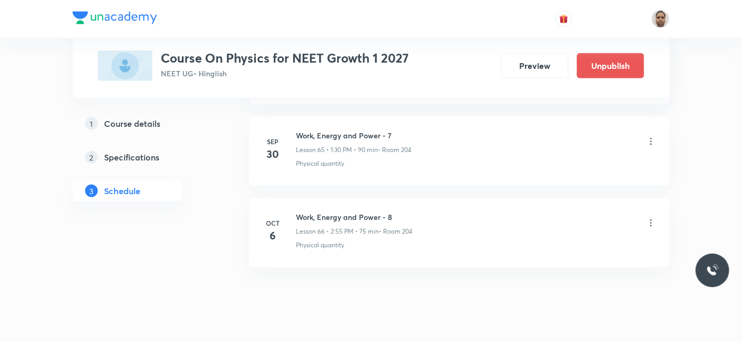
scroll to position [5373, 0]
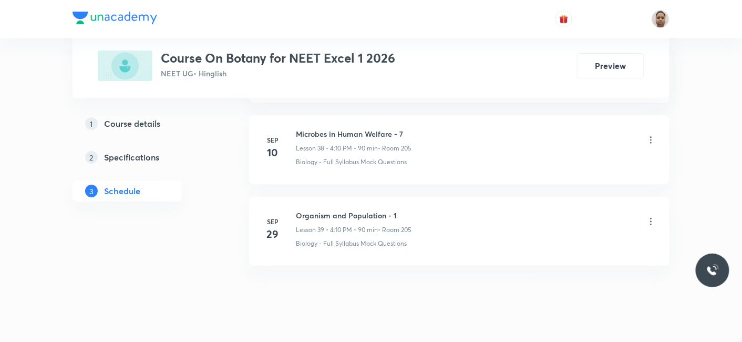
scroll to position [3664, 0]
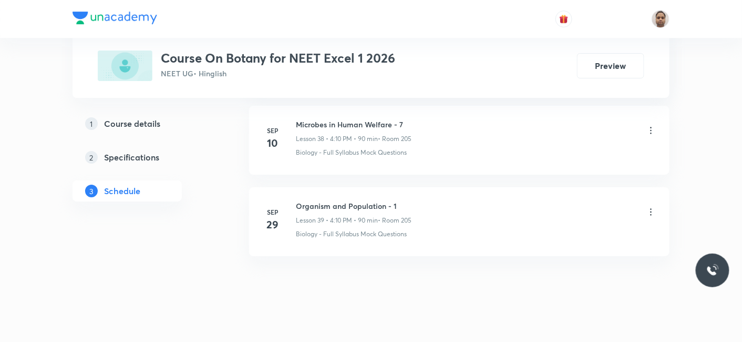
click at [371, 200] on h6 "Organism and Population - 1" at bounding box center [354, 205] width 116 height 11
copy h6 "Organism and Population - 1"
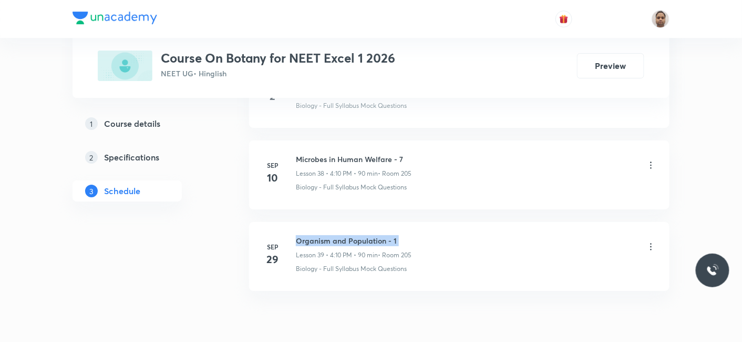
scroll to position [3605, 0]
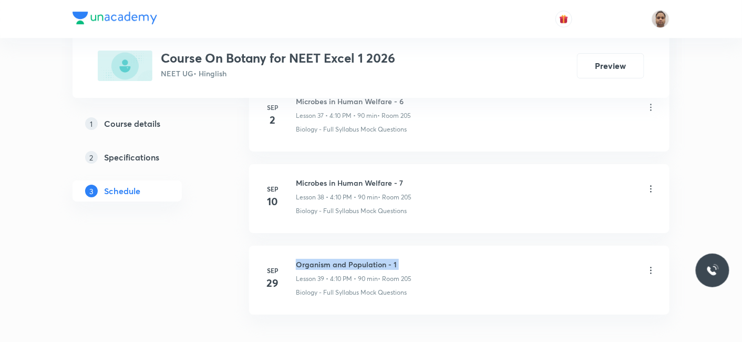
copy h6 "Organism and Population - 1"
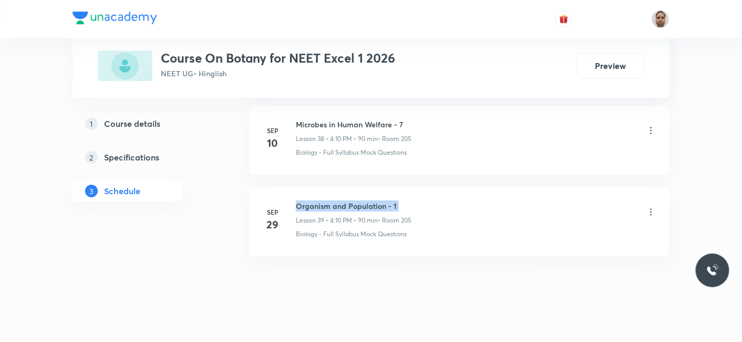
copy h6 "Organism and Population - 1"
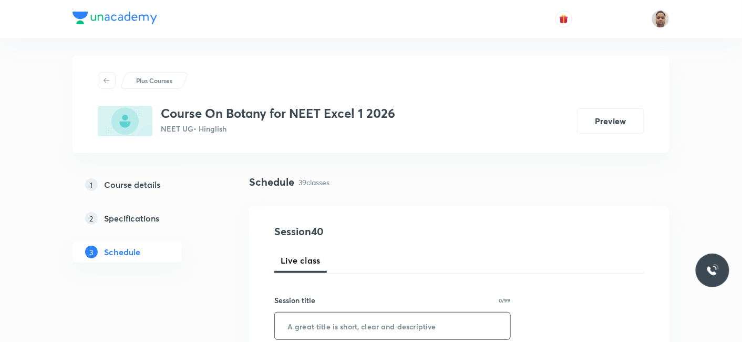
scroll to position [117, 0]
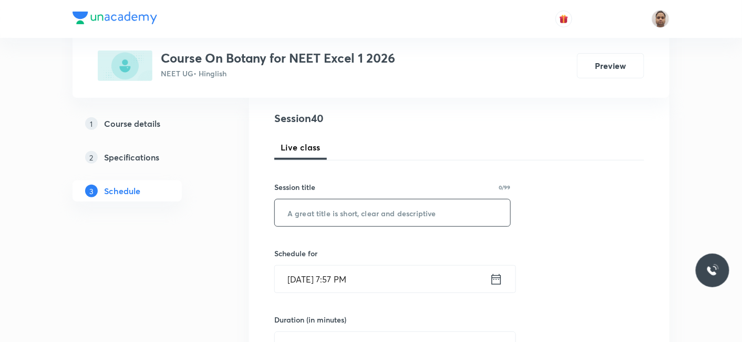
click at [359, 211] on input "text" at bounding box center [392, 212] width 235 height 27
paste input "Organism and Population - 1"
type input "Organism and Population - 2"
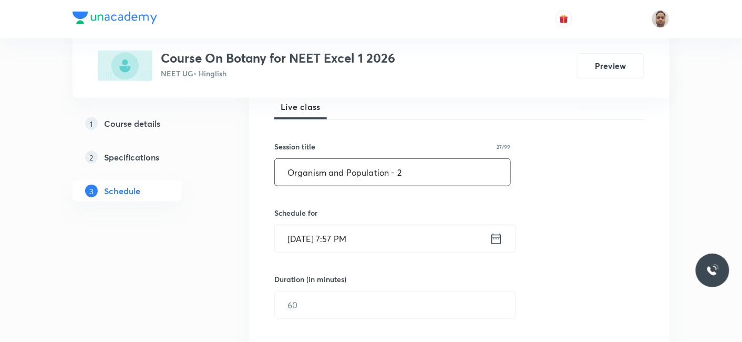
scroll to position [175, 0]
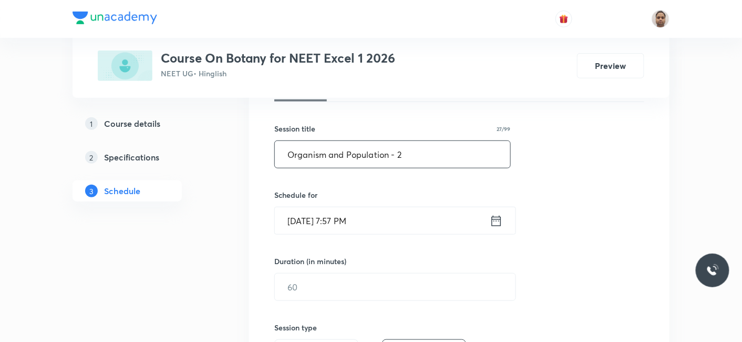
click at [342, 224] on input "[DATE] 7:57 PM" at bounding box center [382, 220] width 215 height 27
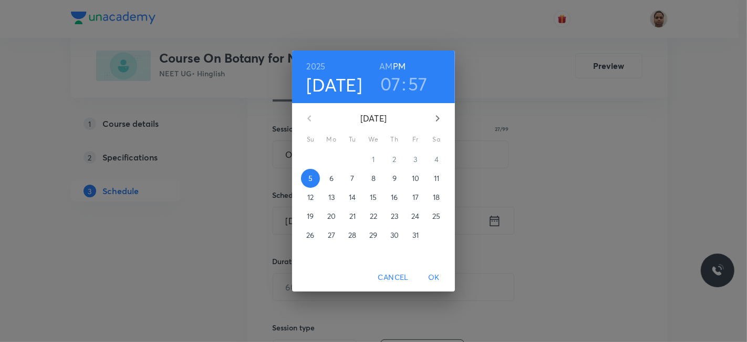
click at [334, 176] on span "6" at bounding box center [331, 178] width 19 height 11
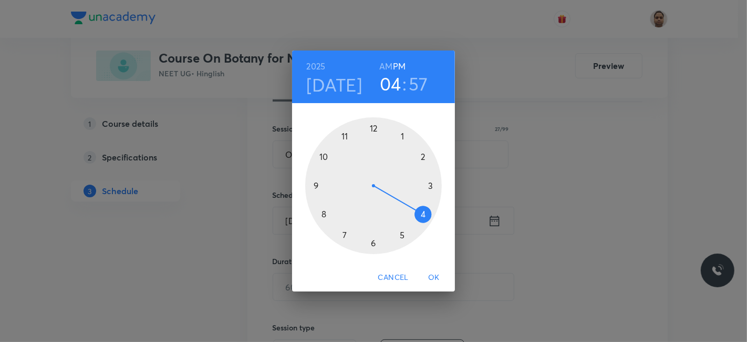
drag, startPoint x: 345, startPoint y: 233, endPoint x: 438, endPoint y: 204, distance: 97.4
click at [438, 204] on div at bounding box center [373, 185] width 137 height 137
drag, startPoint x: 415, startPoint y: 152, endPoint x: 424, endPoint y: 153, distance: 8.9
click at [424, 153] on div at bounding box center [373, 185] width 137 height 137
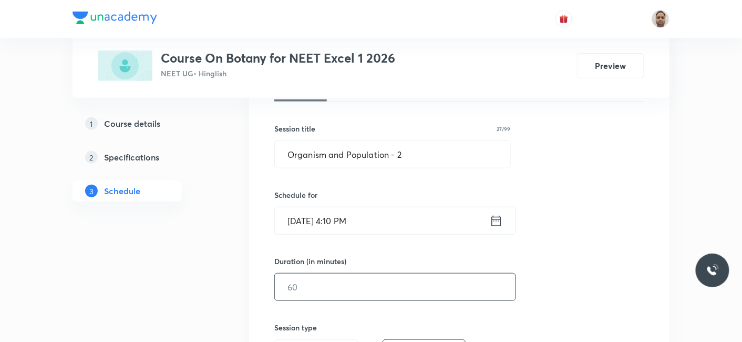
click at [327, 293] on input "text" at bounding box center [395, 286] width 241 height 27
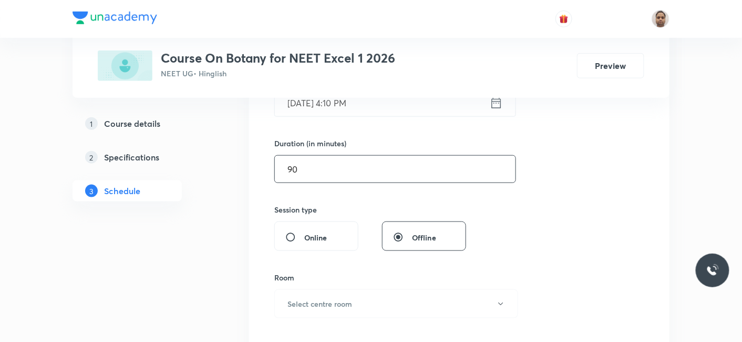
scroll to position [350, 0]
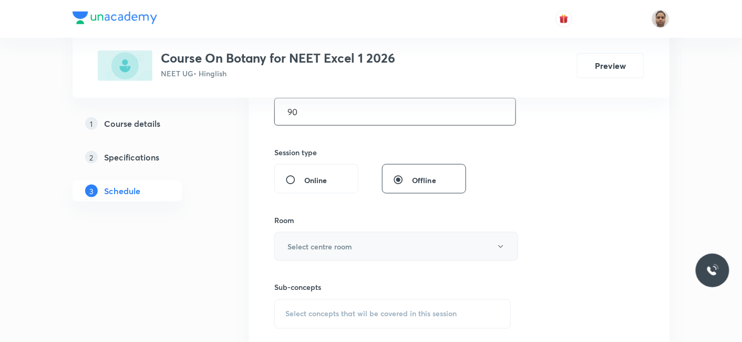
type input "90"
click at [309, 244] on h6 "Select centre room" at bounding box center [319, 246] width 65 height 11
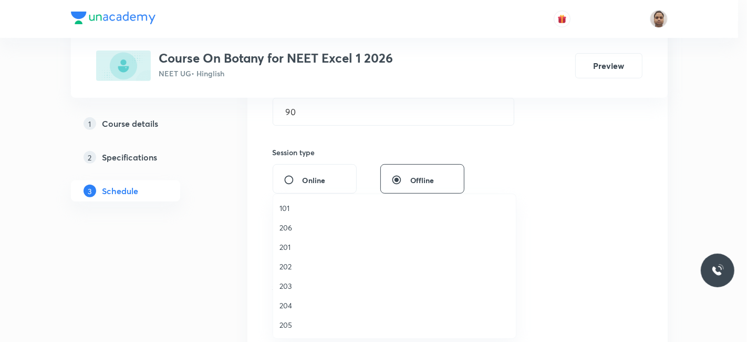
click at [286, 323] on span "205" at bounding box center [395, 324] width 230 height 11
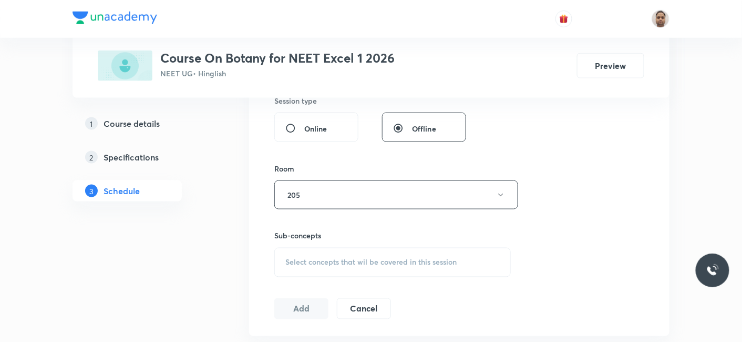
scroll to position [467, 0]
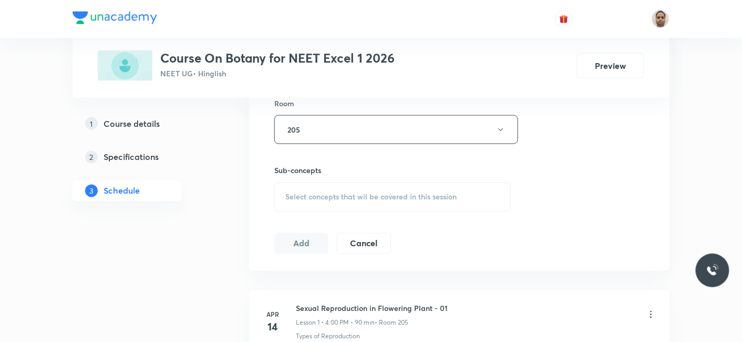
click at [321, 193] on span "Select concepts that wil be covered in this session" at bounding box center [370, 197] width 171 height 8
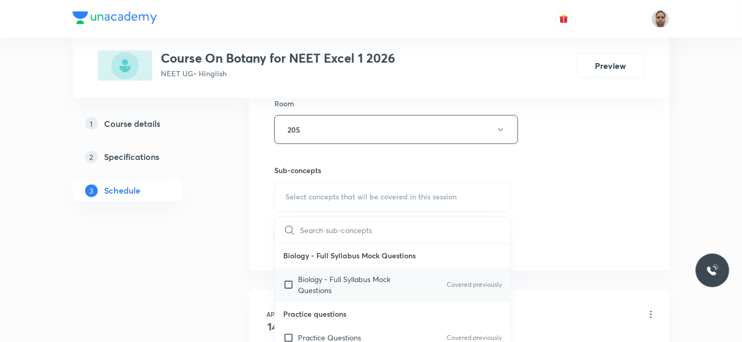
click at [296, 278] on input "checkbox" at bounding box center [290, 285] width 15 height 22
checkbox input "true"
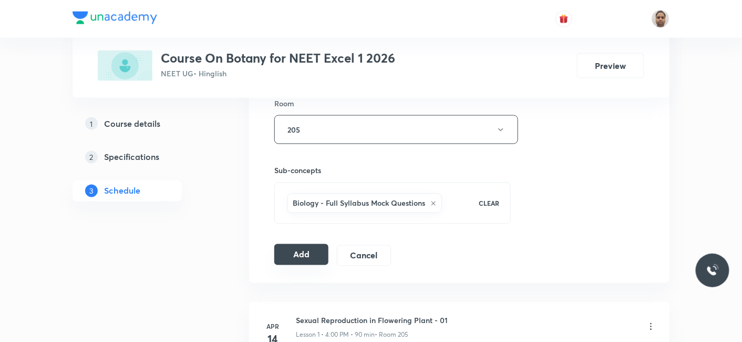
click at [294, 252] on button "Add" at bounding box center [301, 254] width 54 height 21
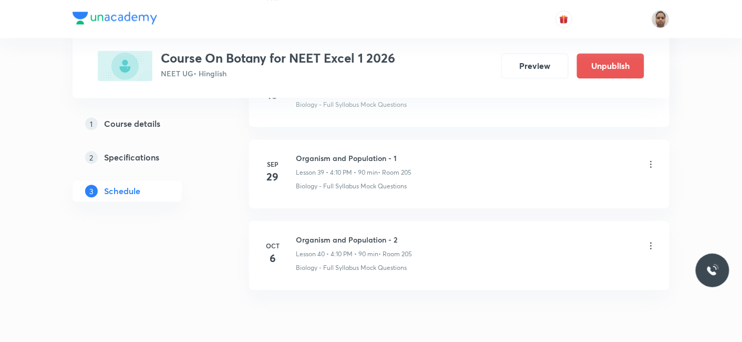
scroll to position [3263, 0]
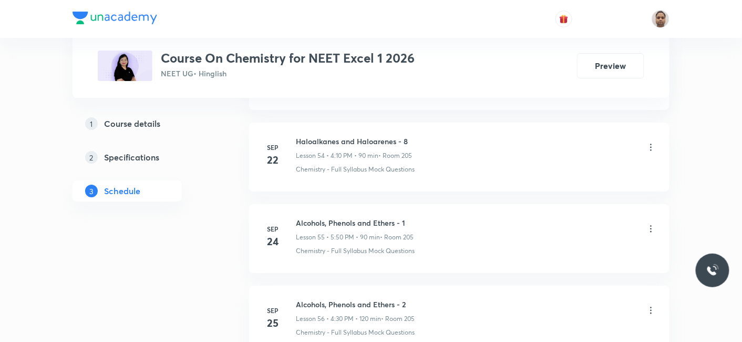
scroll to position [5124, 0]
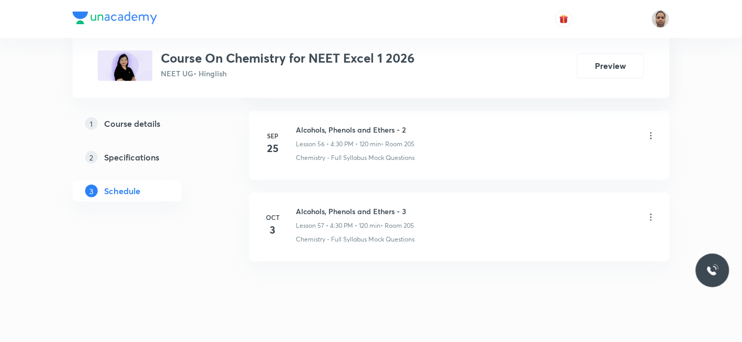
click at [363, 205] on h6 "Alcohols, Phenols and Ethers - 3" at bounding box center [355, 210] width 118 height 11
copy h6 "Alcohols, Phenols and Ethers - 3"
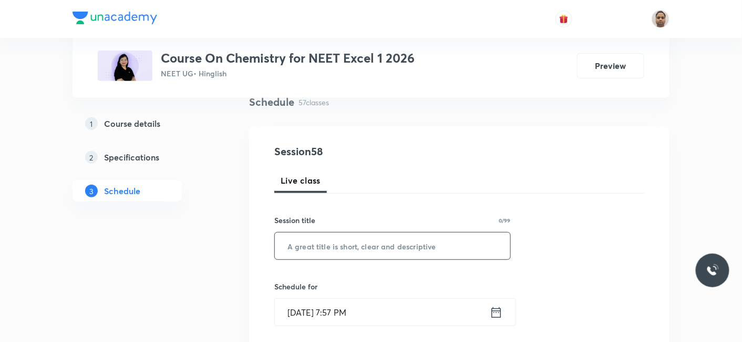
scroll to position [102, 0]
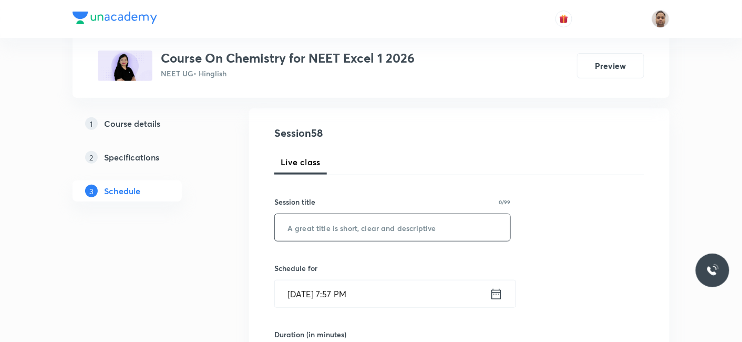
click at [370, 225] on input "text" at bounding box center [392, 227] width 235 height 27
paste input "Alcohols, Phenols and Ethers - 3"
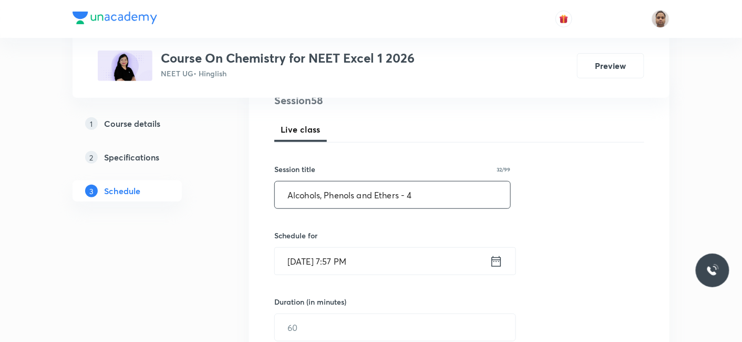
scroll to position [160, 0]
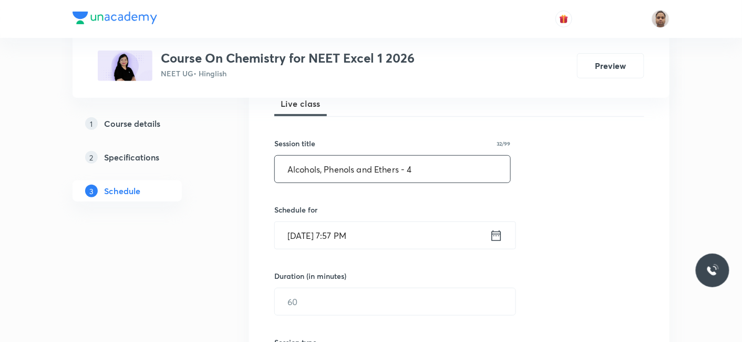
type input "Alcohols, Phenols and Ethers - 4"
click at [343, 229] on input "[DATE] 7:57 PM" at bounding box center [382, 235] width 215 height 27
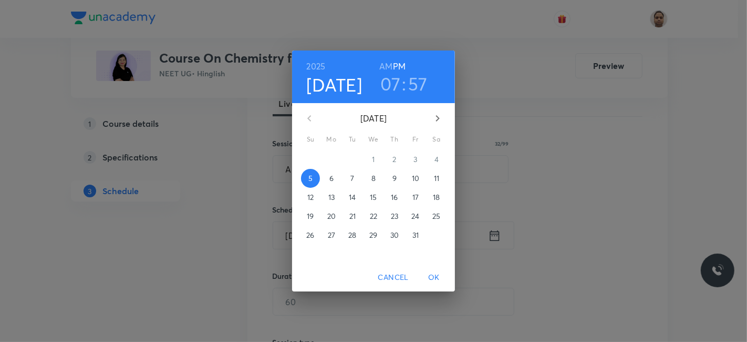
click at [330, 171] on button "6" at bounding box center [331, 178] width 19 height 19
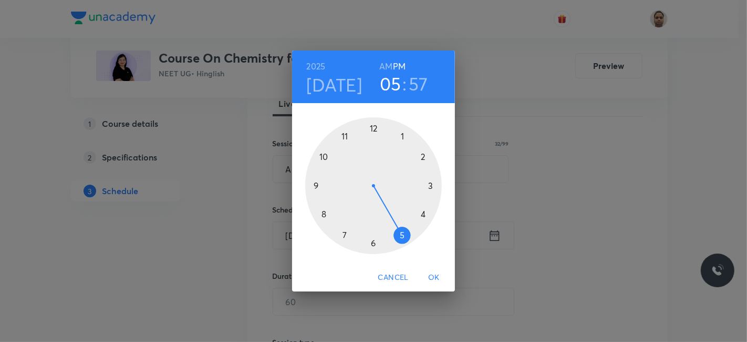
drag, startPoint x: 344, startPoint y: 233, endPoint x: 392, endPoint y: 232, distance: 48.4
click at [392, 232] on div at bounding box center [373, 185] width 137 height 137
drag, startPoint x: 357, startPoint y: 131, endPoint x: 332, endPoint y: 161, distance: 38.8
click at [332, 161] on div at bounding box center [373, 185] width 137 height 137
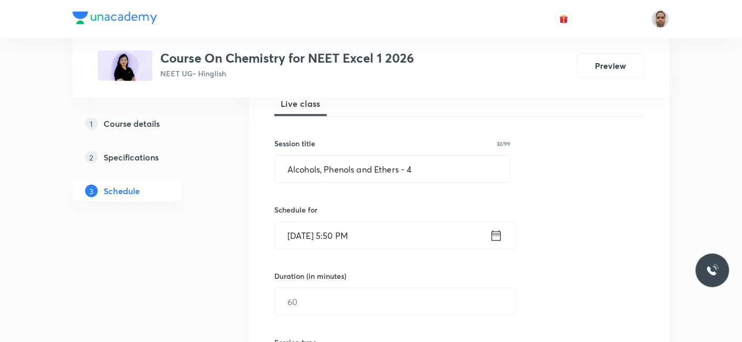
scroll to position [277, 0]
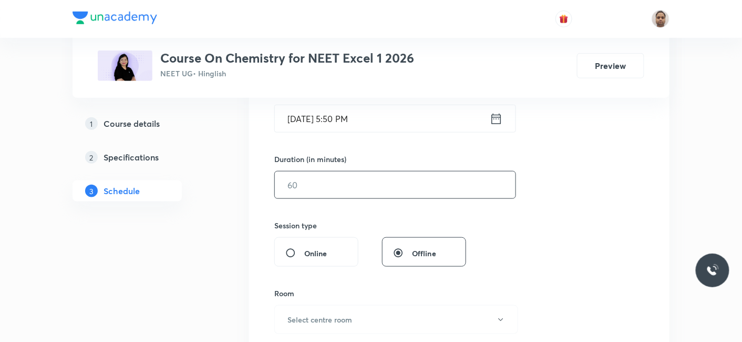
click at [307, 183] on input "text" at bounding box center [395, 184] width 241 height 27
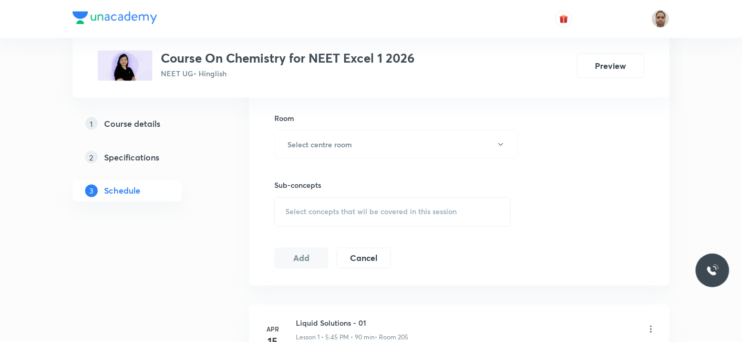
scroll to position [452, 0]
type input "90"
click at [300, 147] on h6 "Select centre room" at bounding box center [319, 144] width 65 height 11
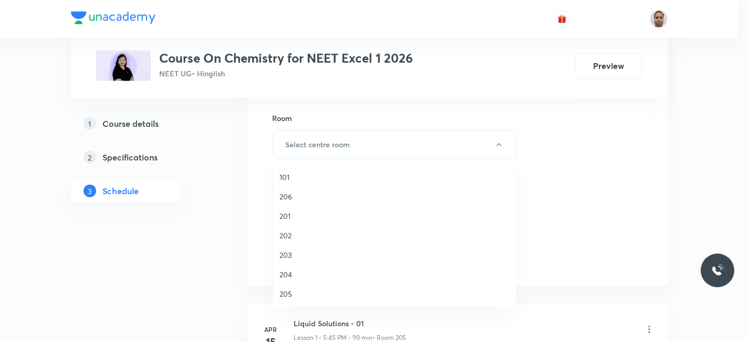
click at [294, 288] on span "205" at bounding box center [395, 293] width 230 height 11
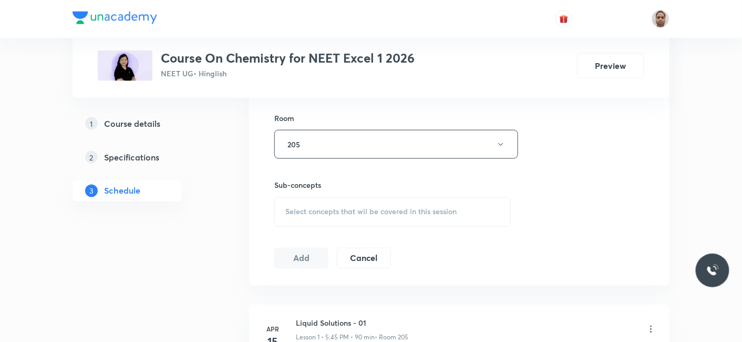
click at [313, 204] on div "Select concepts that wil be covered in this session" at bounding box center [392, 211] width 236 height 29
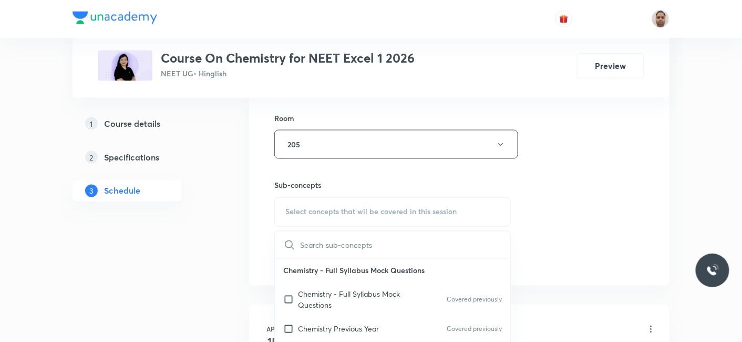
click at [312, 302] on p "Chemistry - Full Syllabus Mock Questions" at bounding box center [351, 299] width 106 height 22
checkbox input "true"
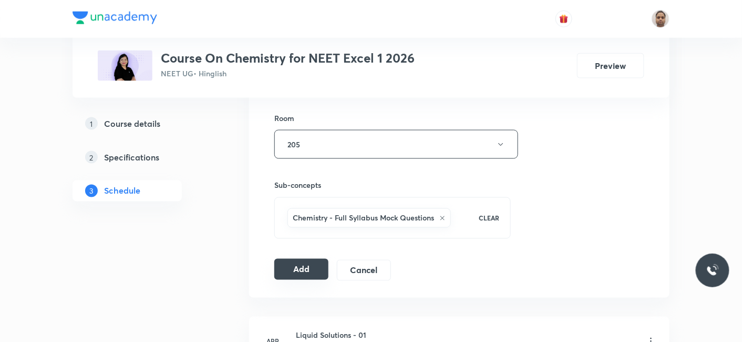
click at [291, 264] on button "Add" at bounding box center [301, 269] width 54 height 21
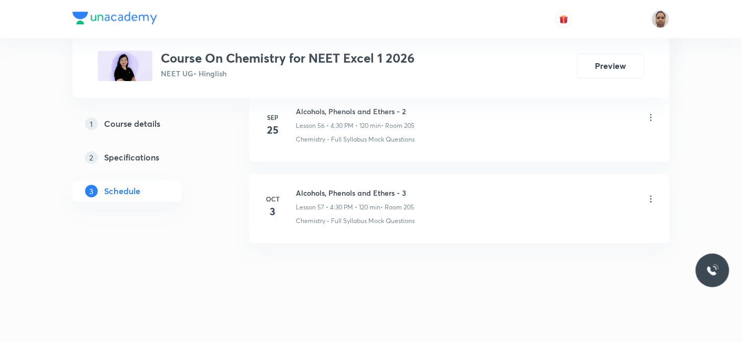
scroll to position [4643, 0]
